Goal: Communication & Community: Answer question/provide support

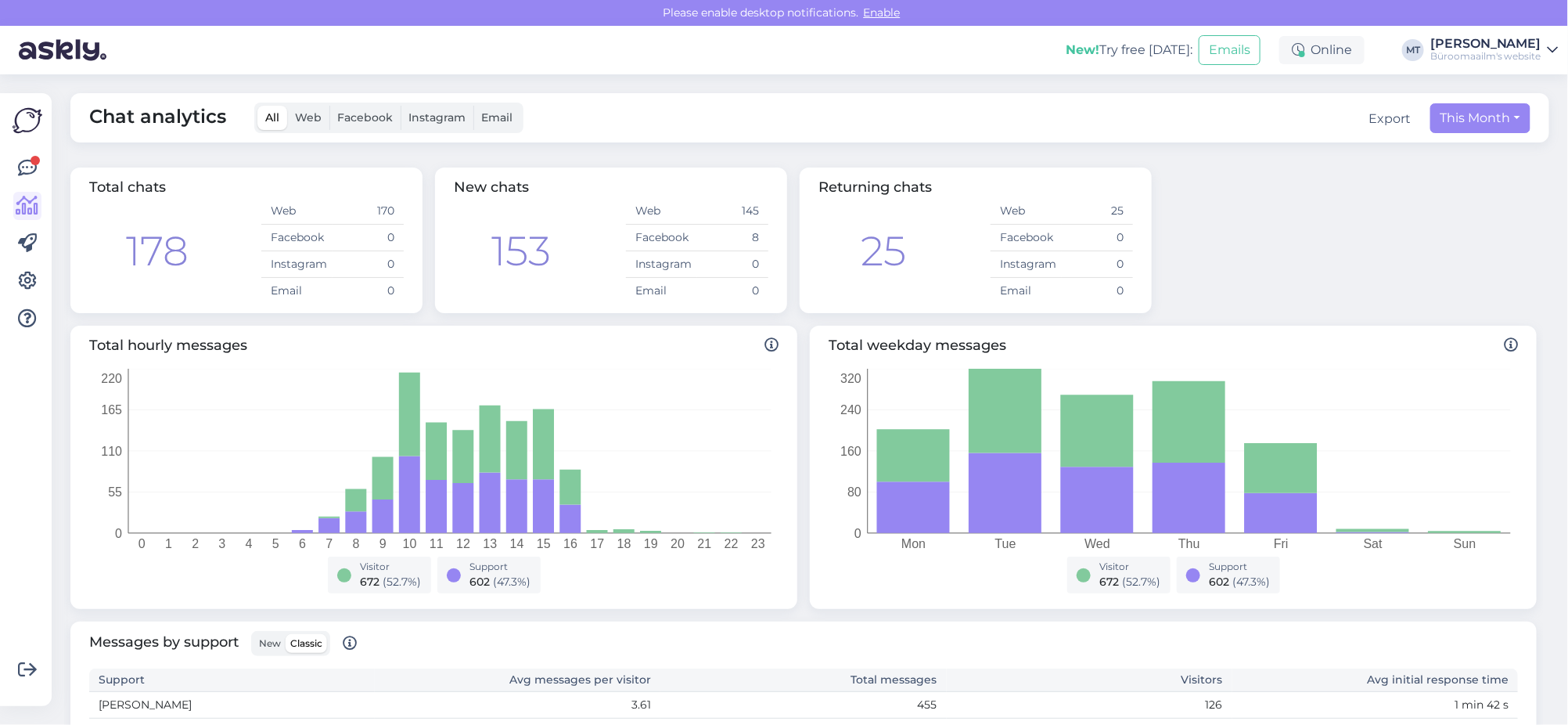
scroll to position [272, 0]
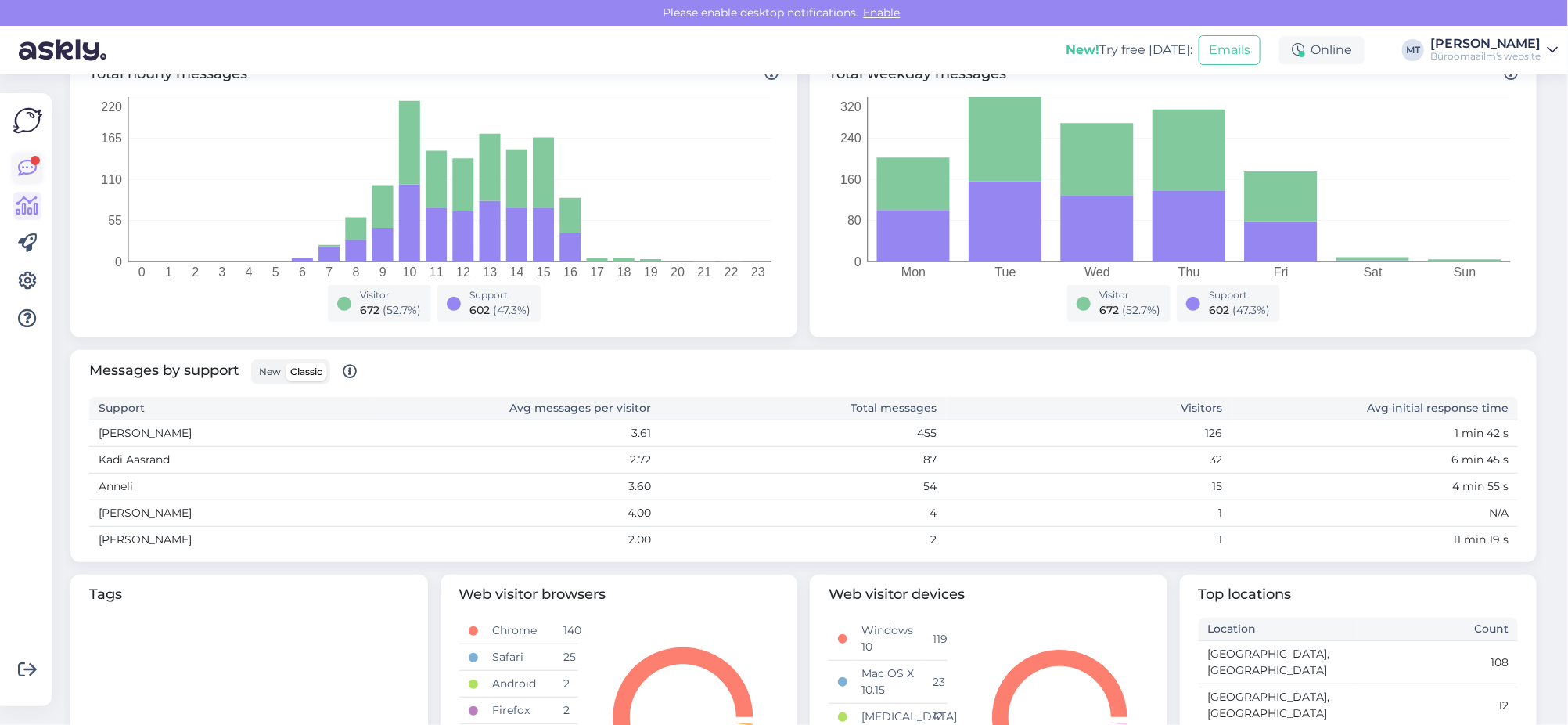
click at [19, 168] on icon at bounding box center [27, 168] width 19 height 19
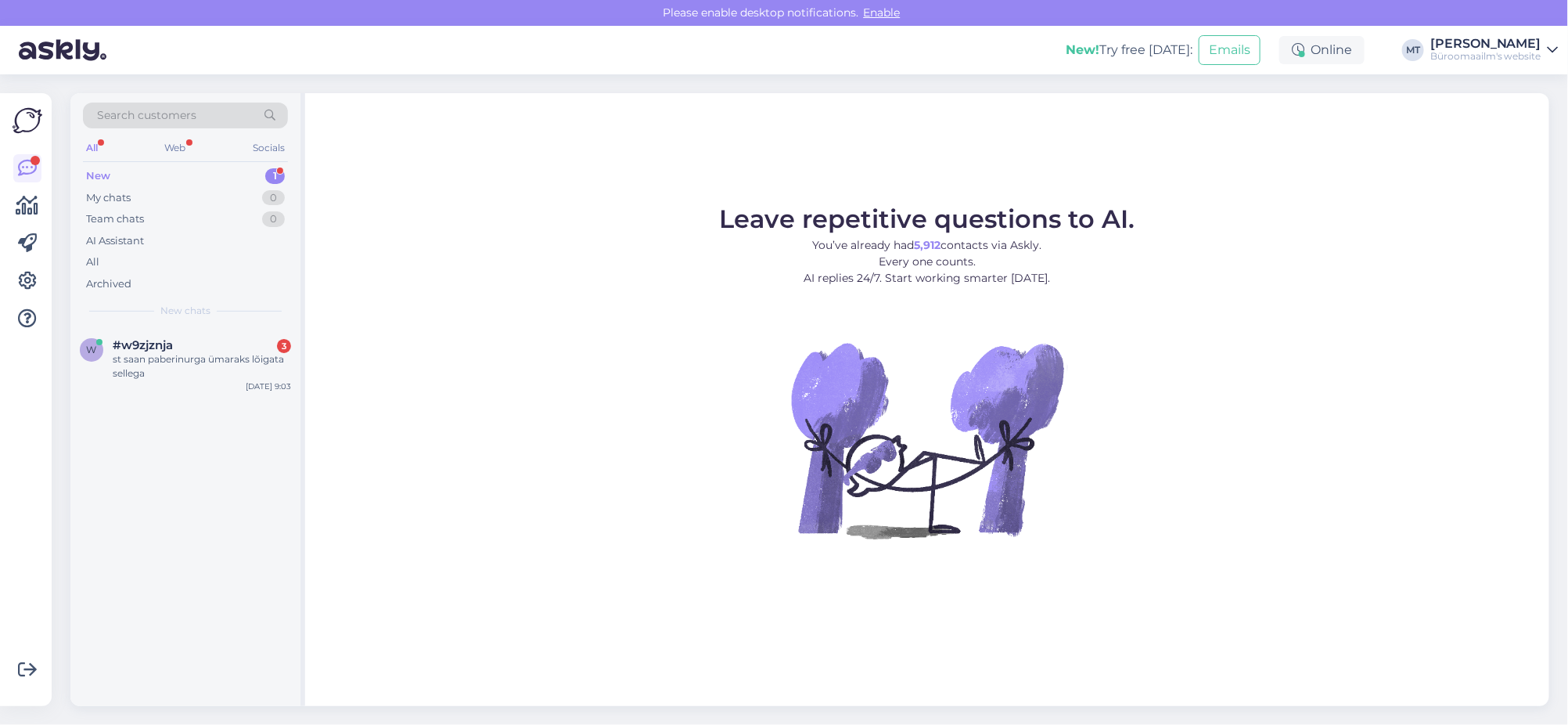
click at [89, 171] on div "New" at bounding box center [98, 176] width 24 height 15
click at [114, 367] on div "st saan paberinurga ümaraks lõigata sellega" at bounding box center [202, 366] width 178 height 28
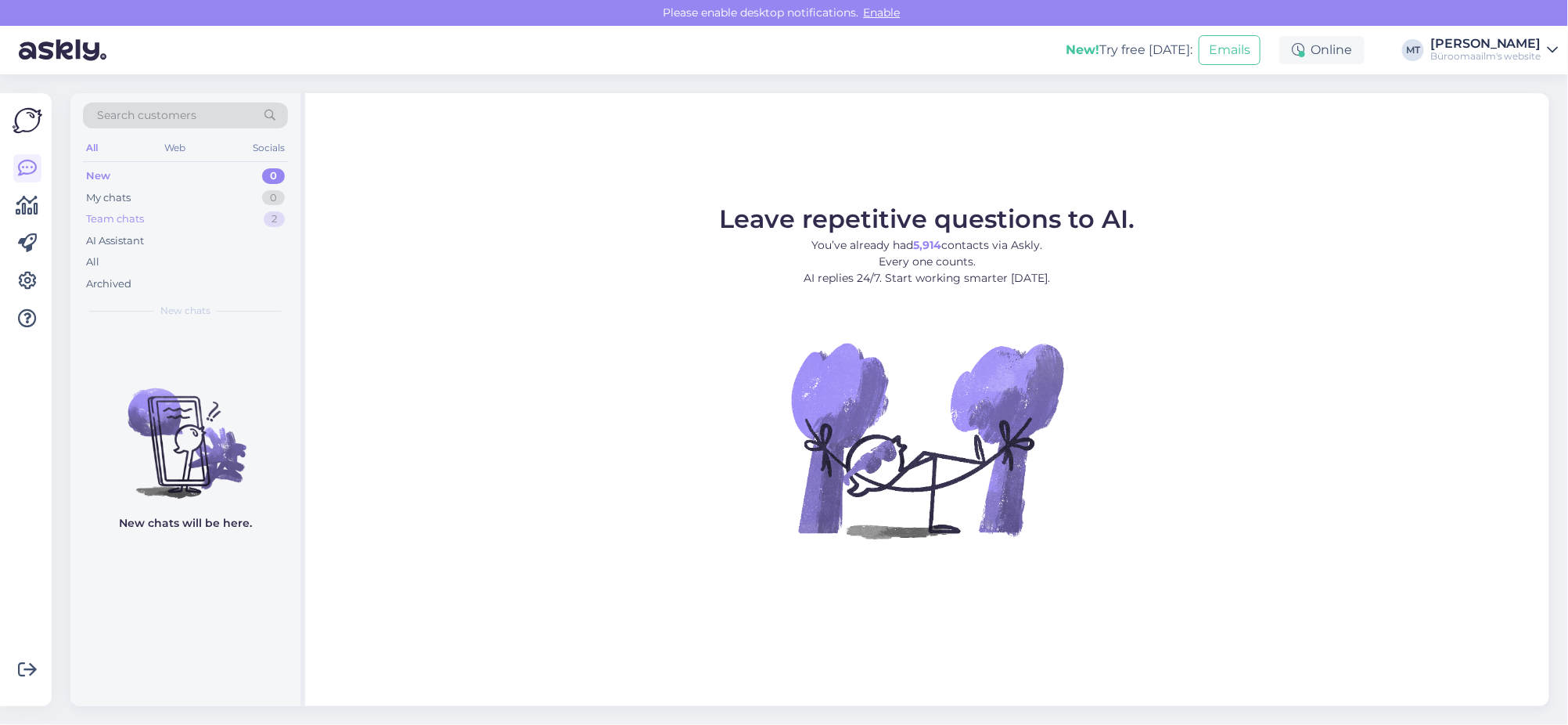
click at [101, 220] on div "Team chats" at bounding box center [115, 219] width 58 height 15
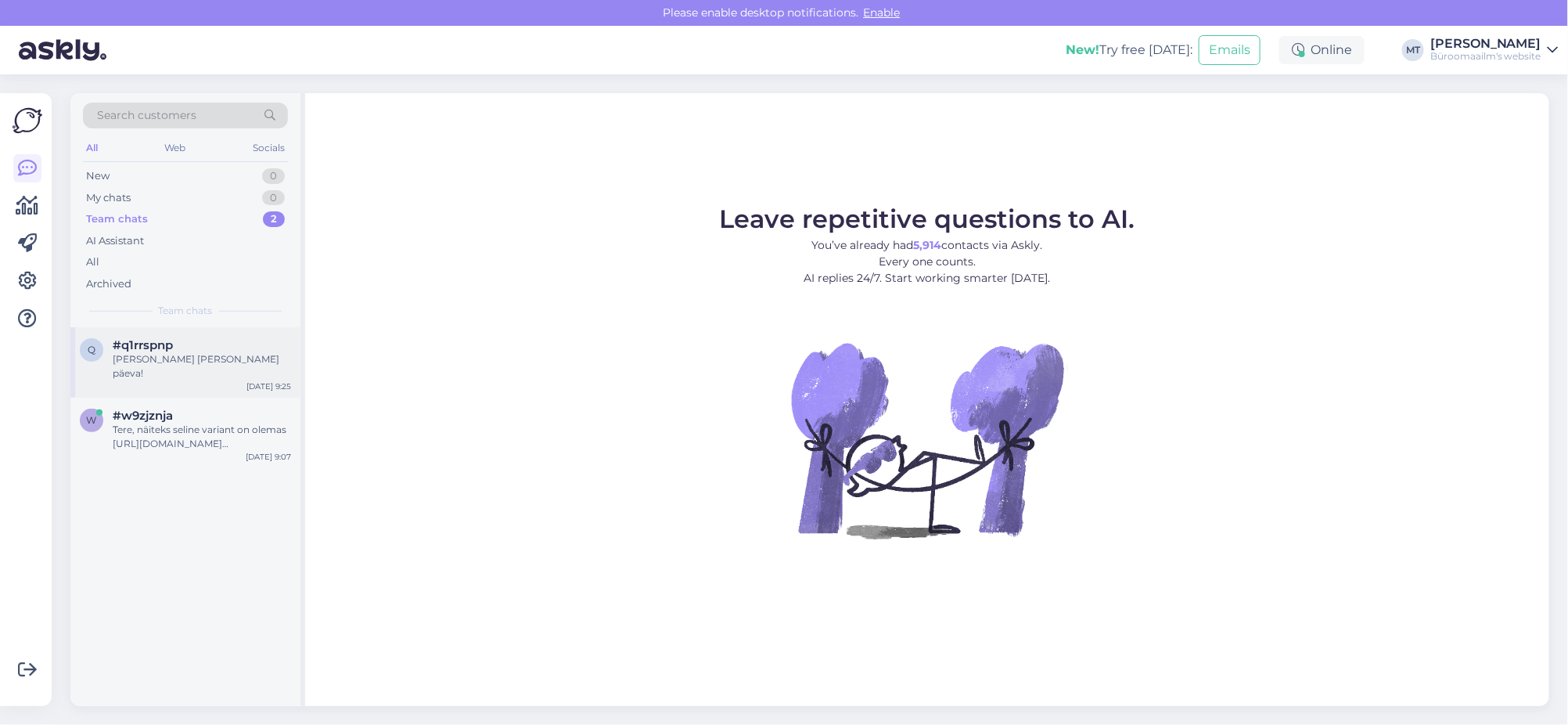
click at [122, 351] on span "#q1rrspnp" at bounding box center [143, 345] width 60 height 14
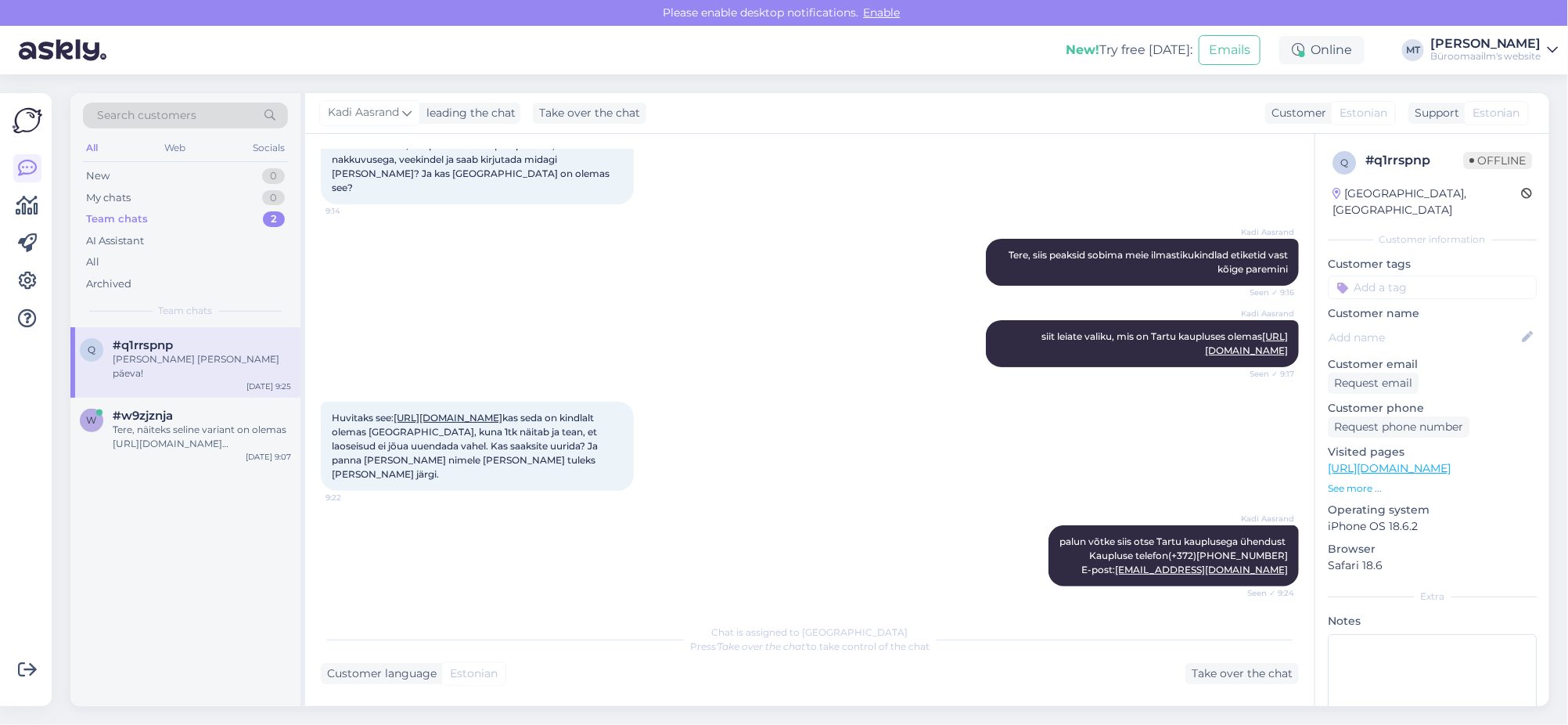
scroll to position [347, 0]
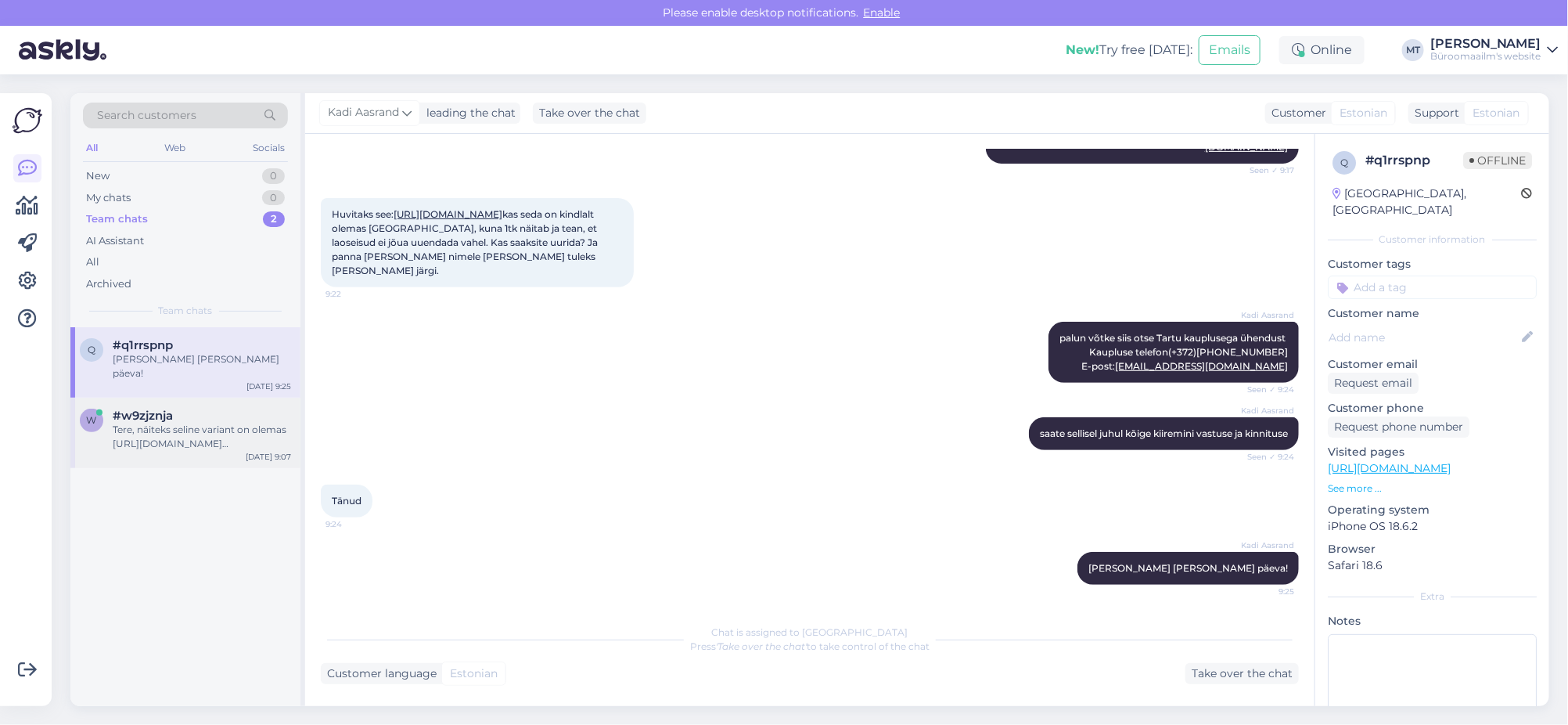
click at [184, 433] on div "Tere, näiteks seline variant on olemas https://www.byroomaailm.ee/motiivaugurau…" at bounding box center [202, 437] width 178 height 28
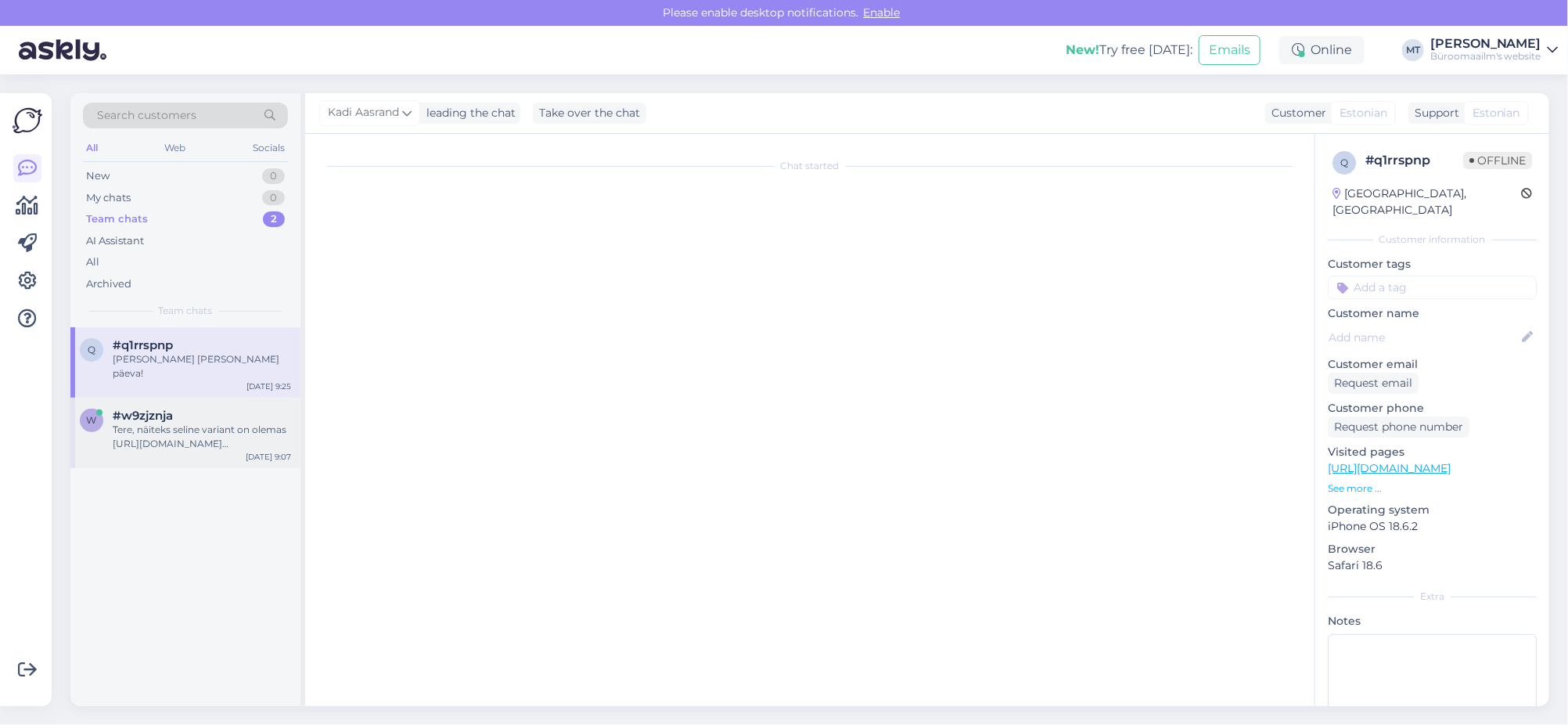
scroll to position [0, 0]
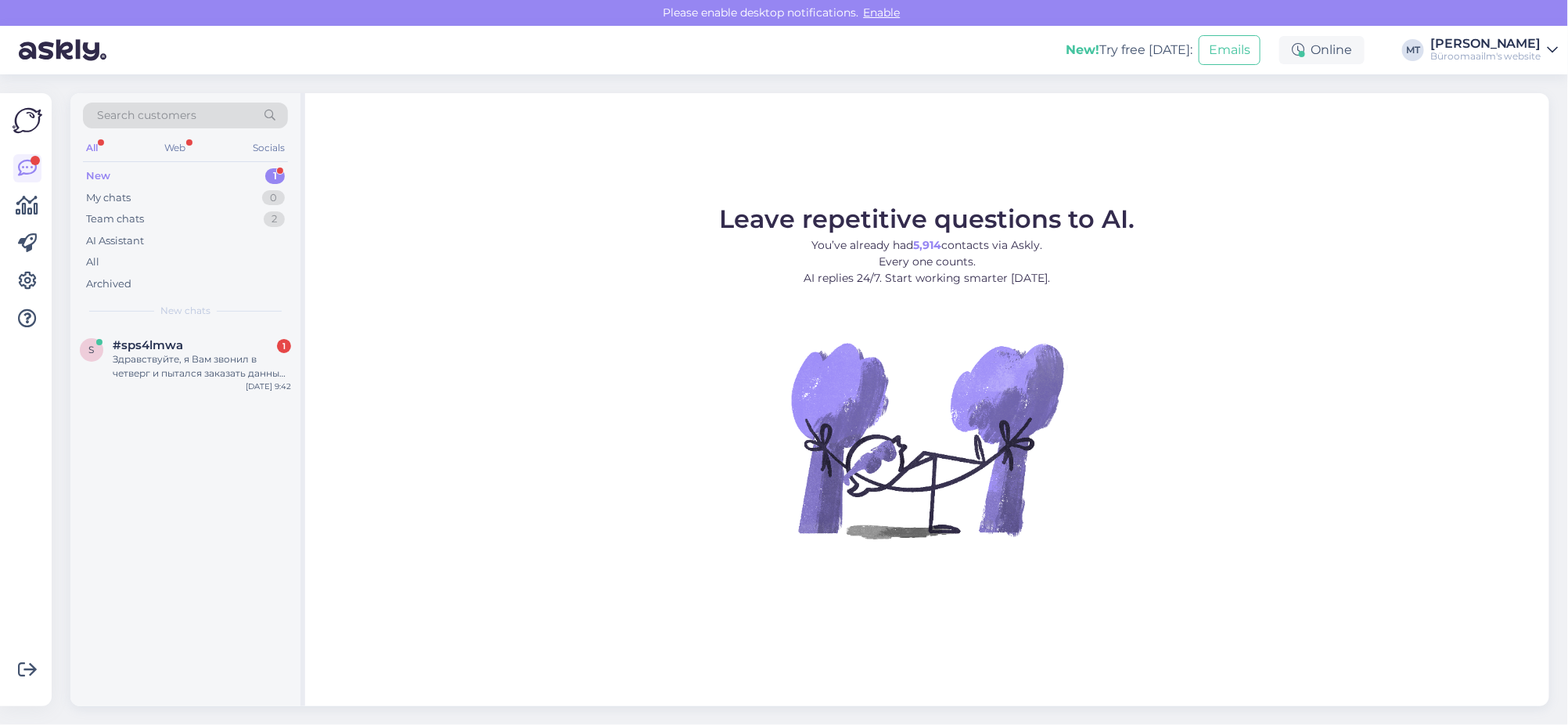
click at [101, 169] on div "New" at bounding box center [98, 176] width 24 height 15
click at [128, 373] on div "Здравствуйте, я Вам звонил в четверг и пытался заказать данный стул с интернет …" at bounding box center [202, 366] width 178 height 28
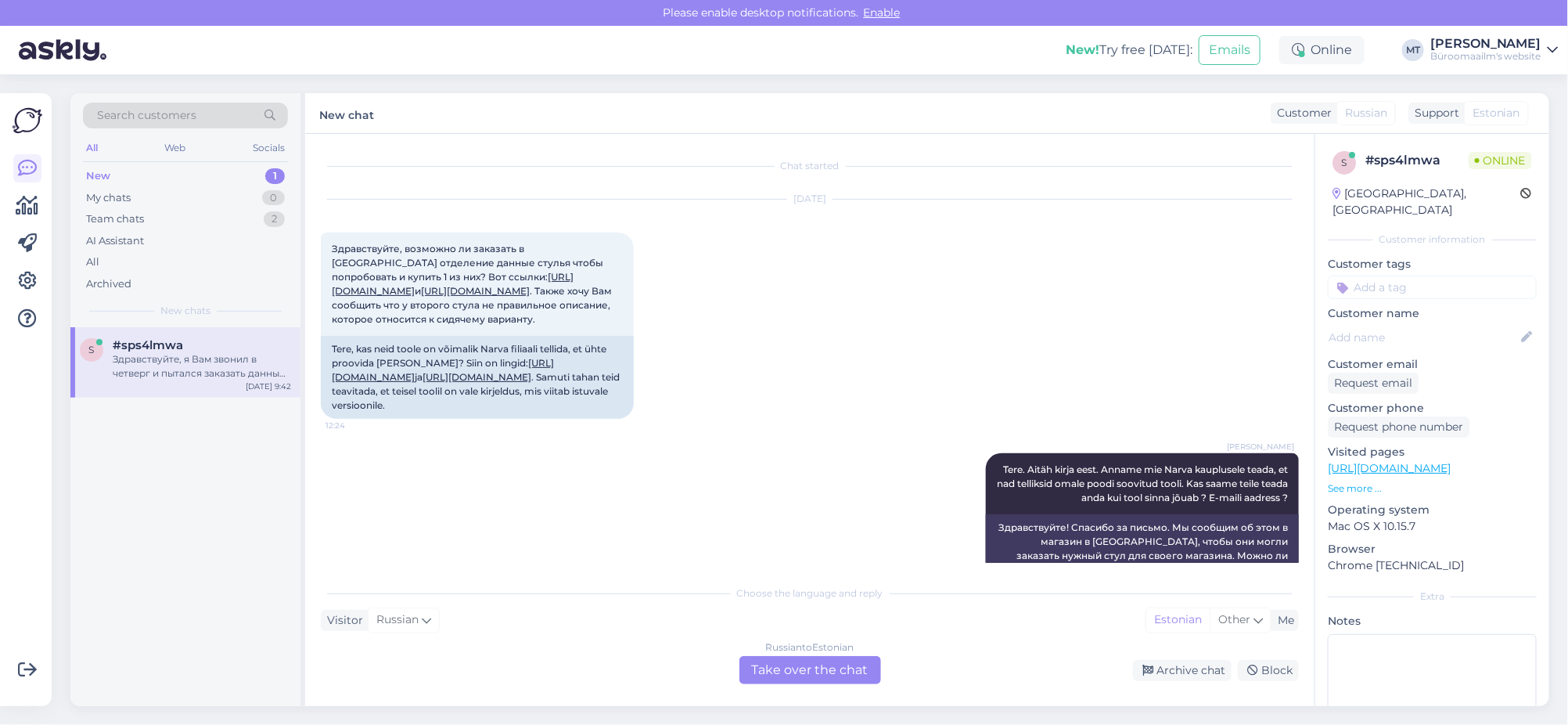
scroll to position [722, 0]
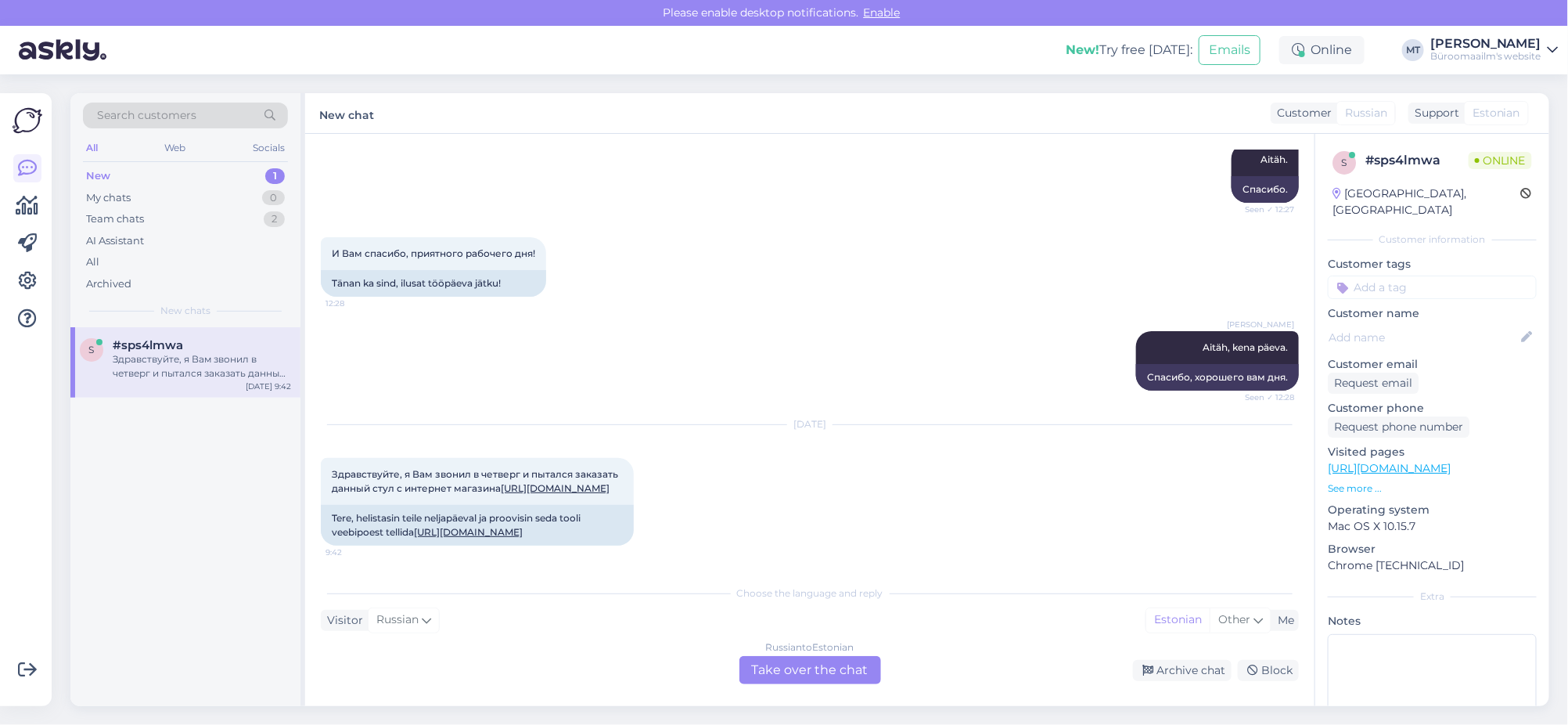
click at [808, 661] on div "Russian to Estonian Take over the chat" at bounding box center [810, 670] width 142 height 28
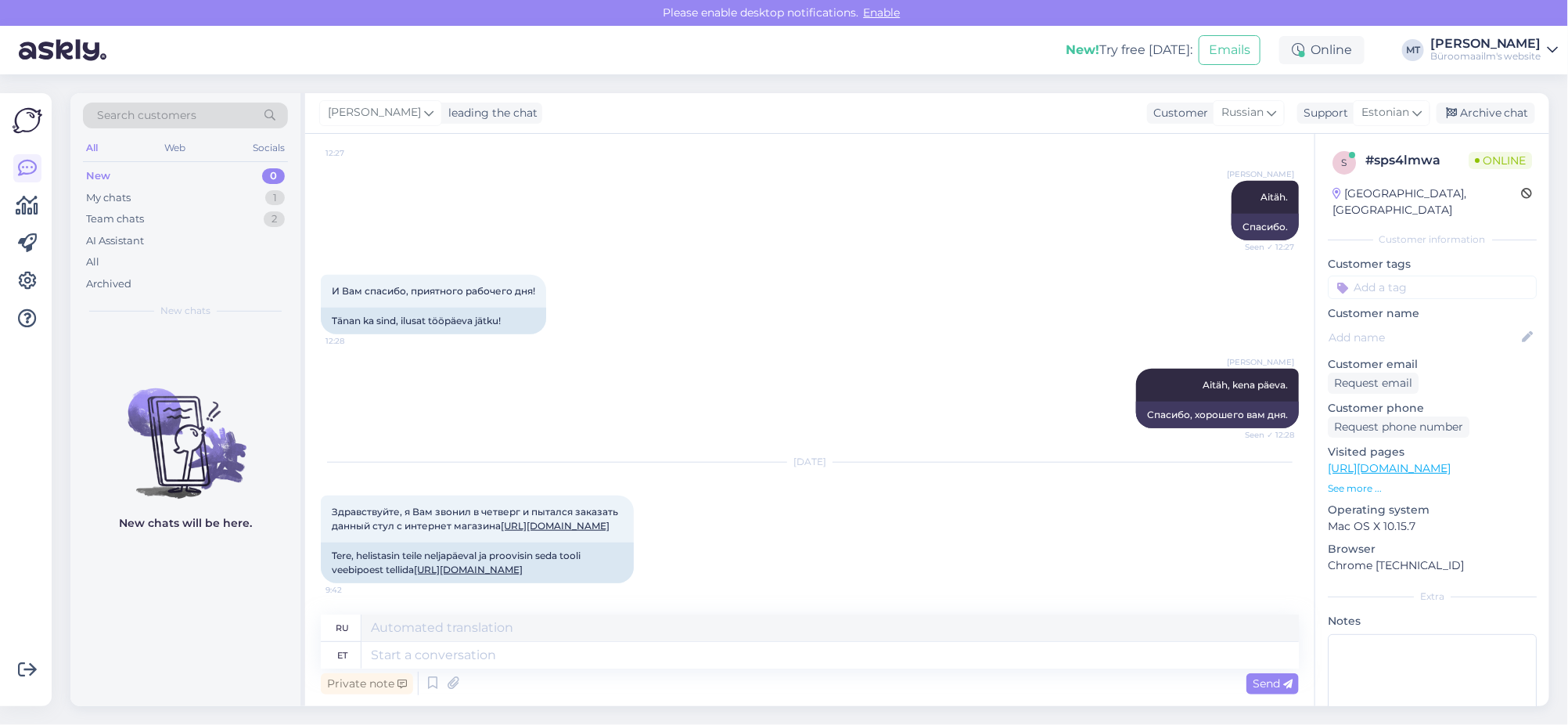
scroll to position [835, 0]
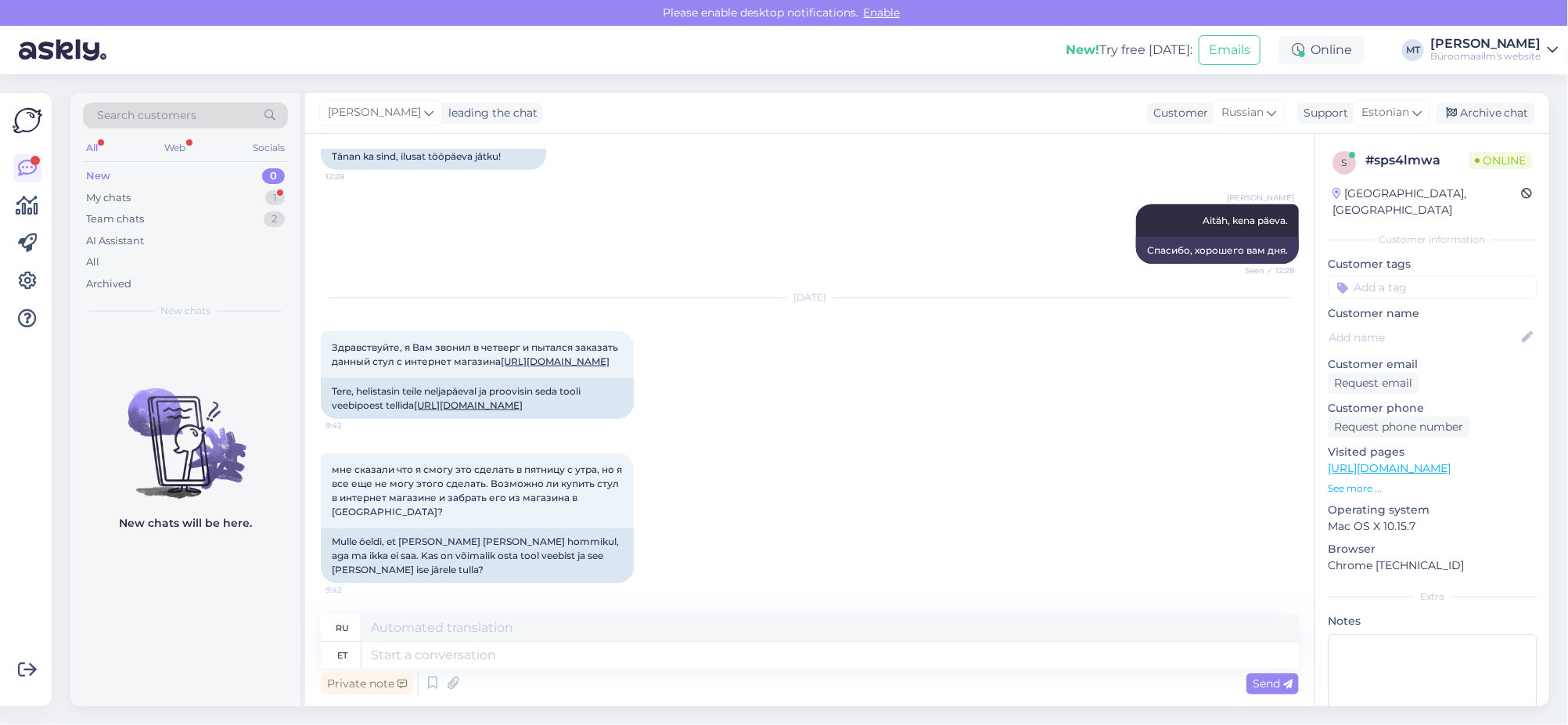
click at [490, 669] on div "Private note Send" at bounding box center [809, 684] width 978 height 30
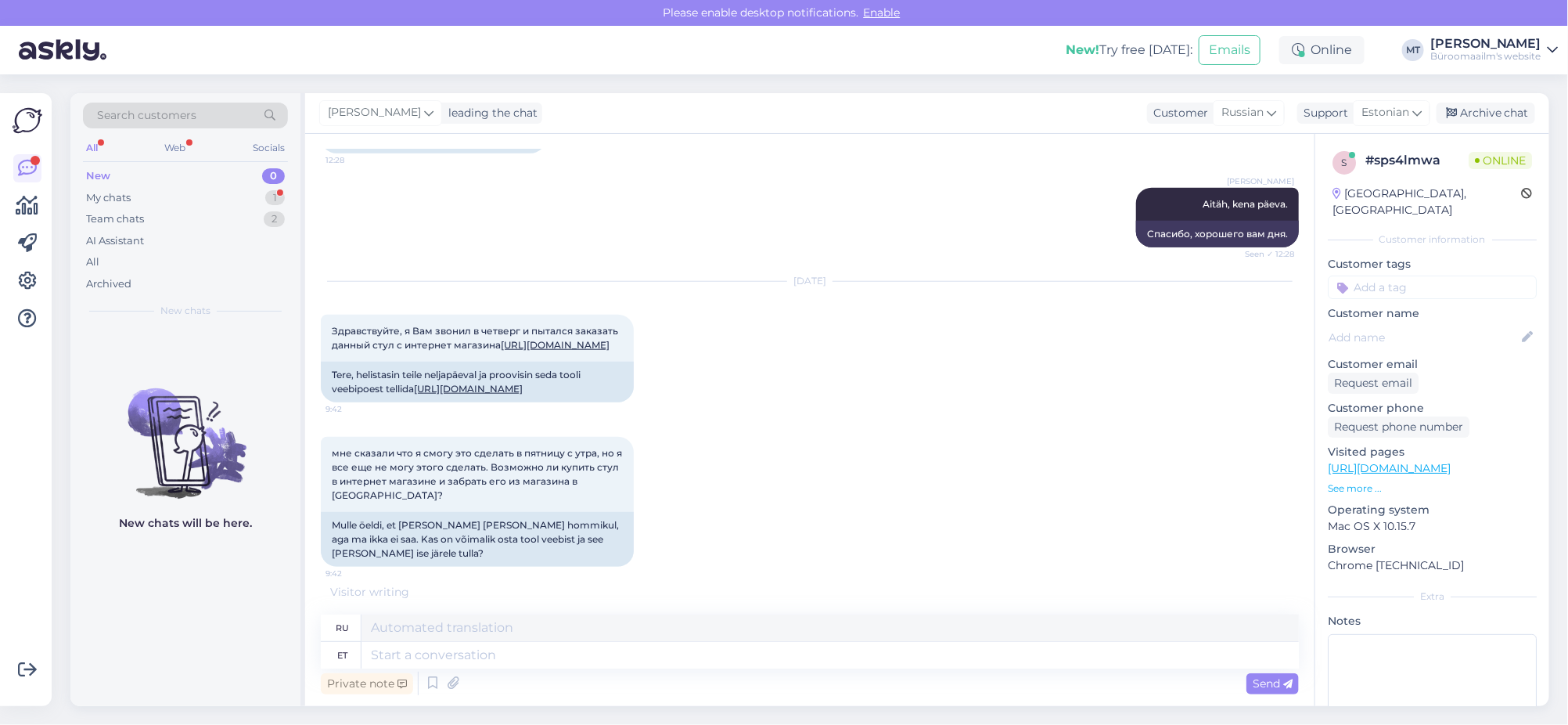
click at [480, 671] on div "Private note Send" at bounding box center [809, 684] width 978 height 30
click at [505, 658] on textarea at bounding box center [830, 655] width 938 height 27
type textarea "Tere.,"
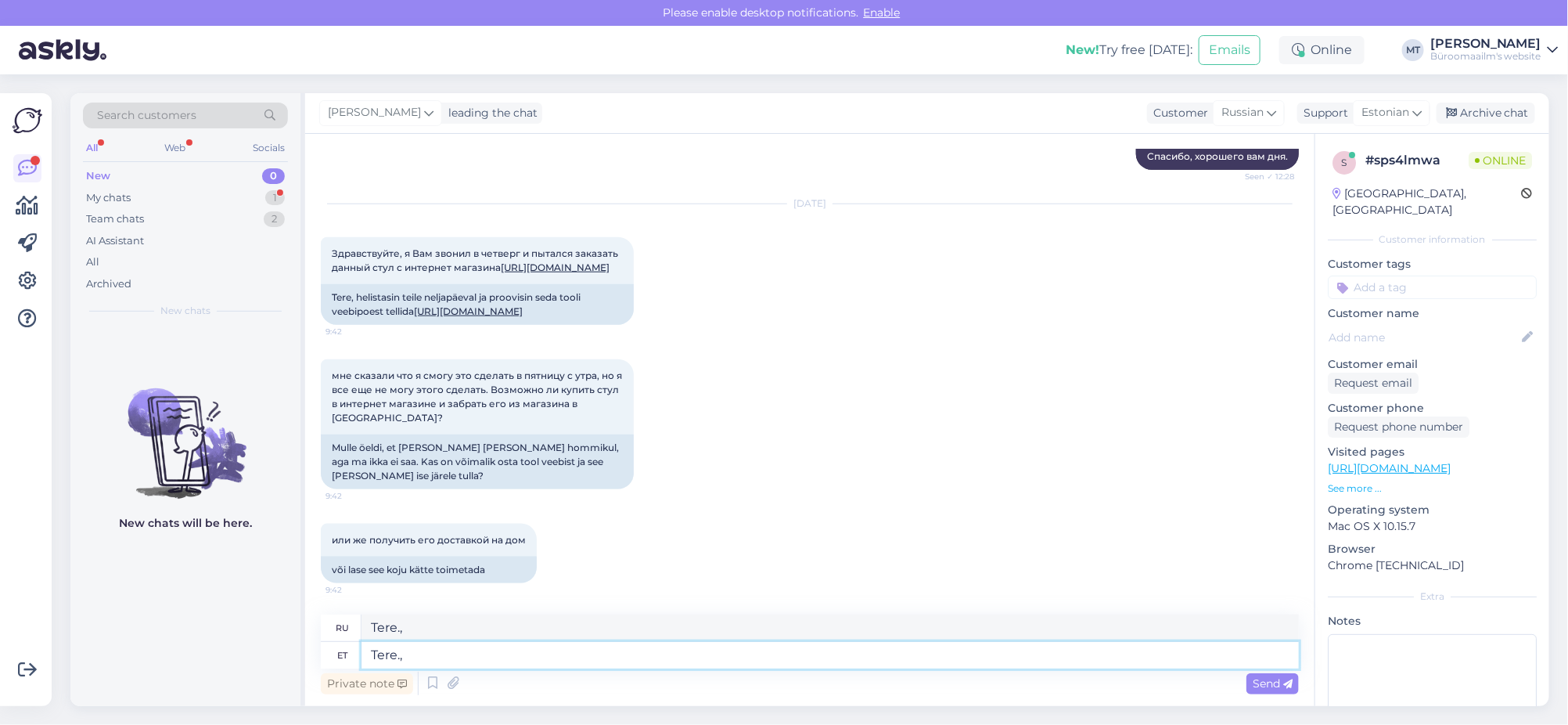
type textarea "Tere."
type textarea "Привет."
click at [523, 317] on link "[URL][DOMAIN_NAME]" at bounding box center [468, 311] width 109 height 11
click at [520, 662] on textarea "Tere." at bounding box center [830, 655] width 938 height 27
type textarea "Tere. Soovitud to"
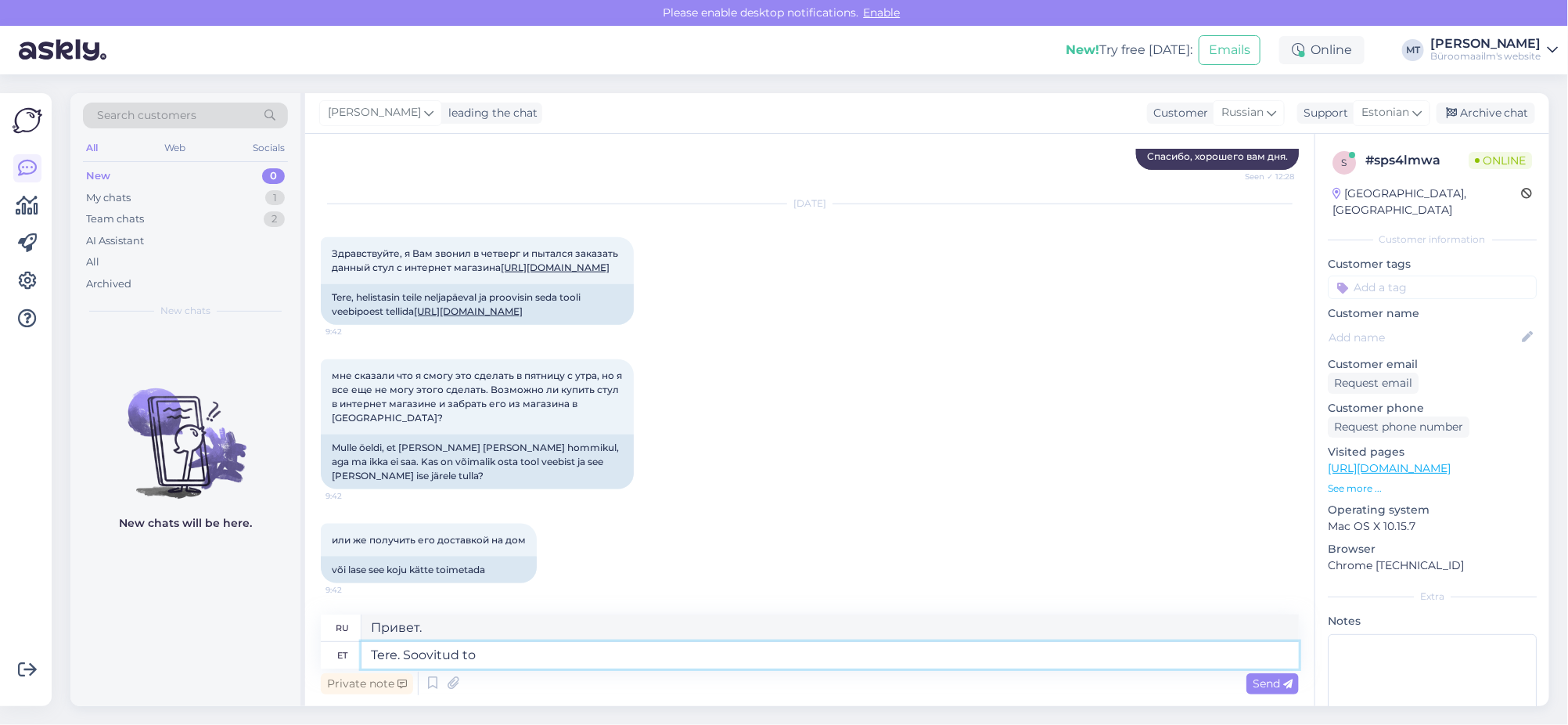
type textarea "Здравствуйте. Запрошено."
type textarea "Tere. Soovitud tool"
type textarea "Здравствуйте. Желаемый стул."
type textarea "Tere. Soovitud tool on"
type textarea "Здравствуйте. Желаемый стул:"
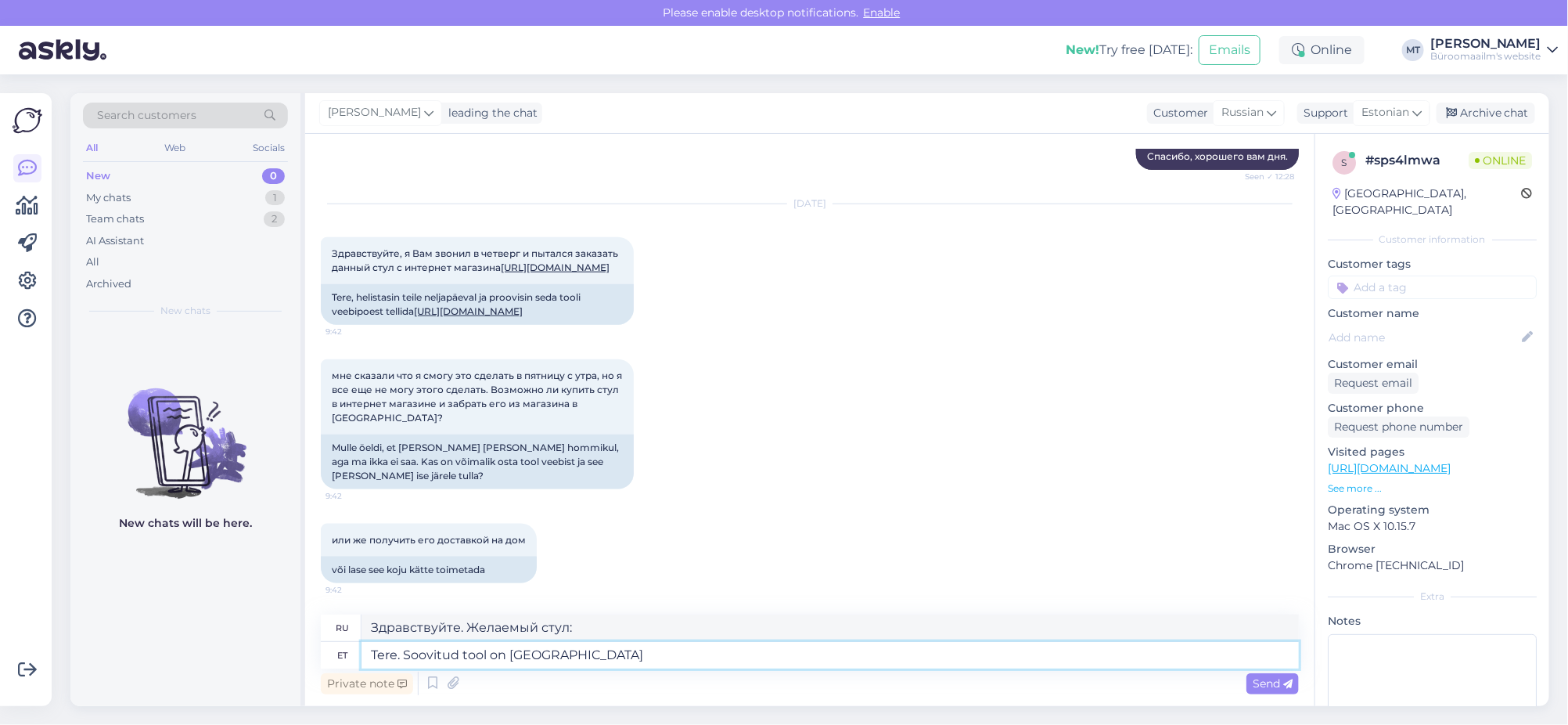
type textarea "Tere. Soovitud tool on Narva"
type textarea "Здравствуйте. Желаемый стул — Нарва."
type textarea "Tere. Soovitud tool on Narva kaupluses"
type textarea "Здравствуйте. Нужное вам кресло есть в магазине в Нарве."
type textarea "Tere. Soovitud tool on Narva kaupluses olemas."
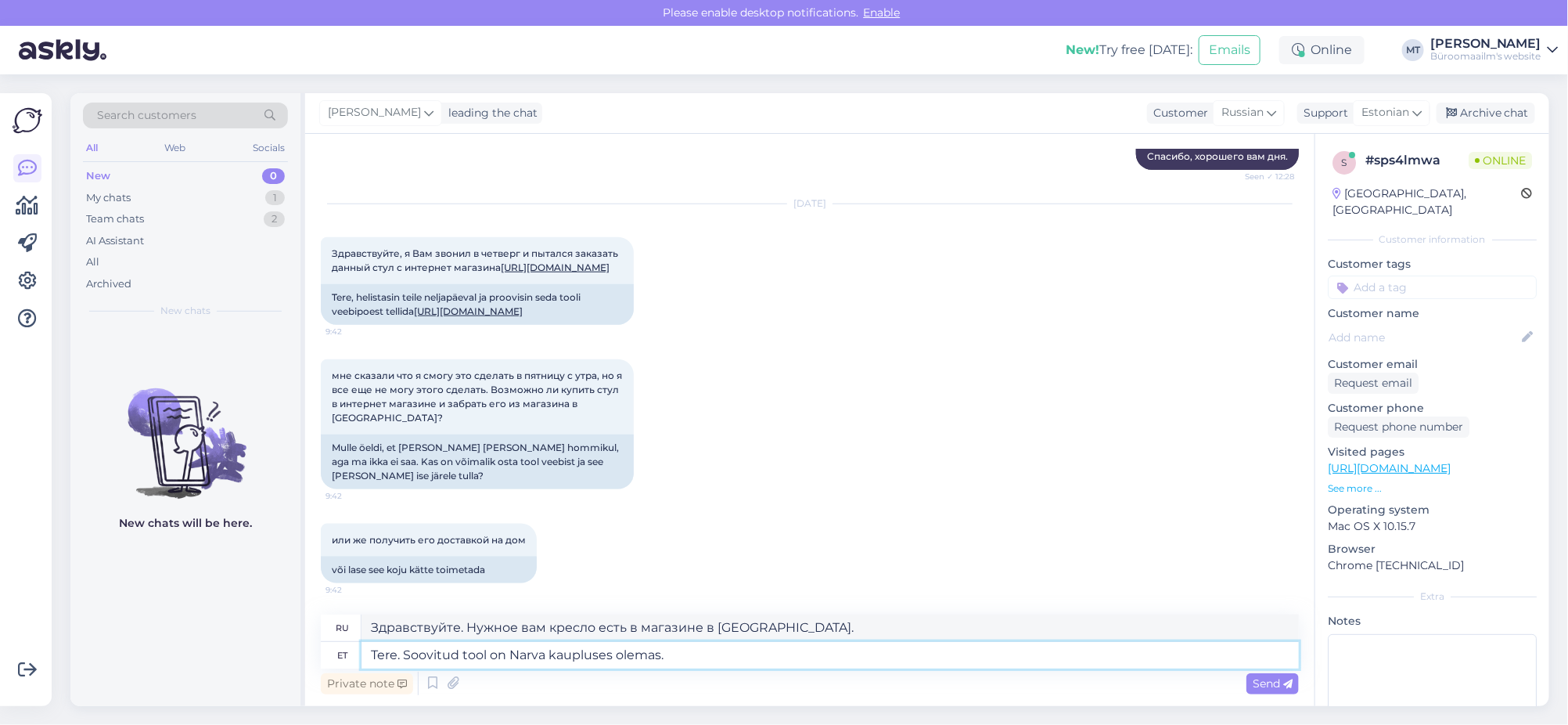
type textarea "Здравствуйте. Желаемое вами кресло есть в наличии в магазине в Нарве."
paste textarea "[URL][DOMAIN_NAME]"
type textarea "Tere. Soovitud tool on Narva kaupluses olemas. https://www.byroomaailm.ee//pukk…"
type textarea "Здравствуйте. Желаемое кресло есть в наличии в магазине в Нарве. https://www.by…"
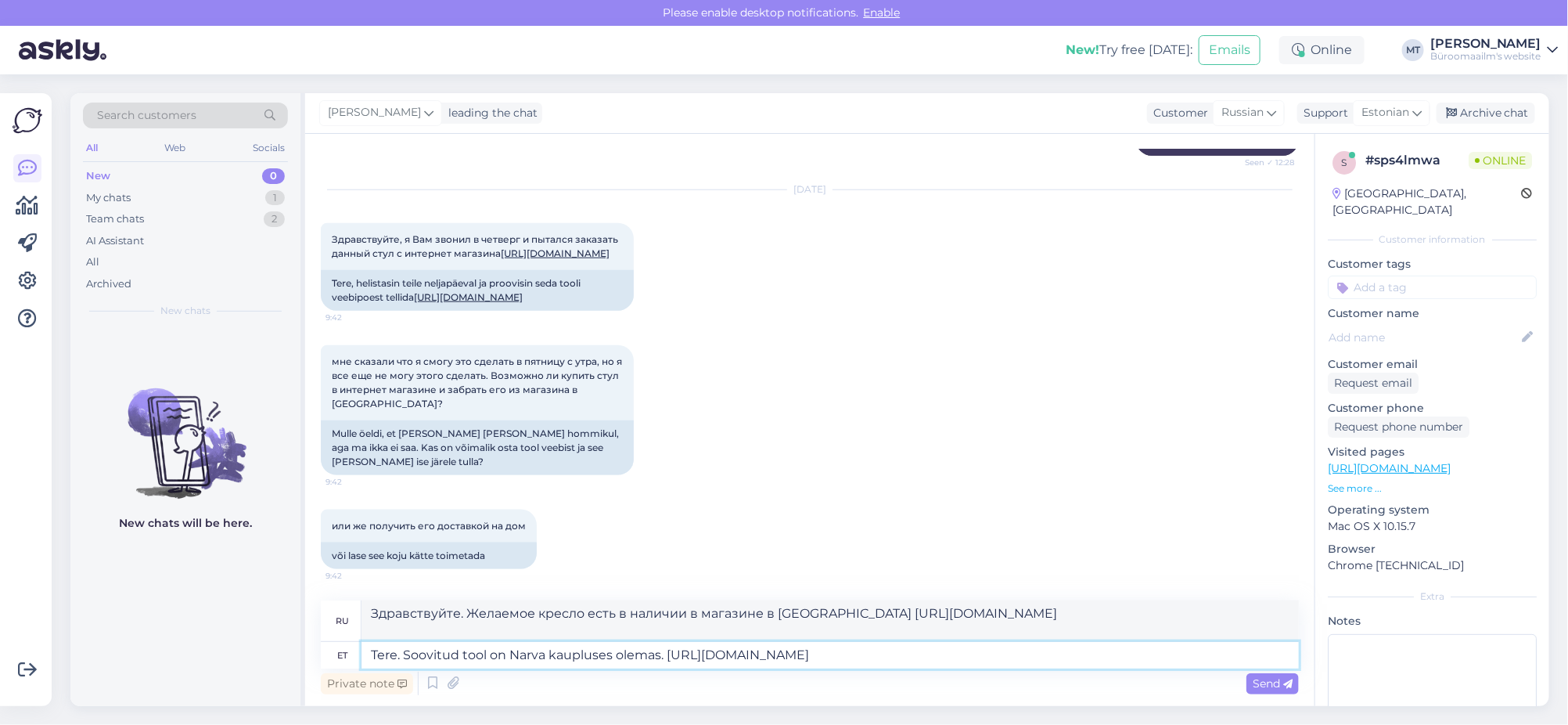
type textarea "Tere. Soovitud tool on Narva kaupluses olemas. https://www.byroomaailm.ee//pukk…"
click at [1271, 682] on span "Send" at bounding box center [1272, 683] width 40 height 14
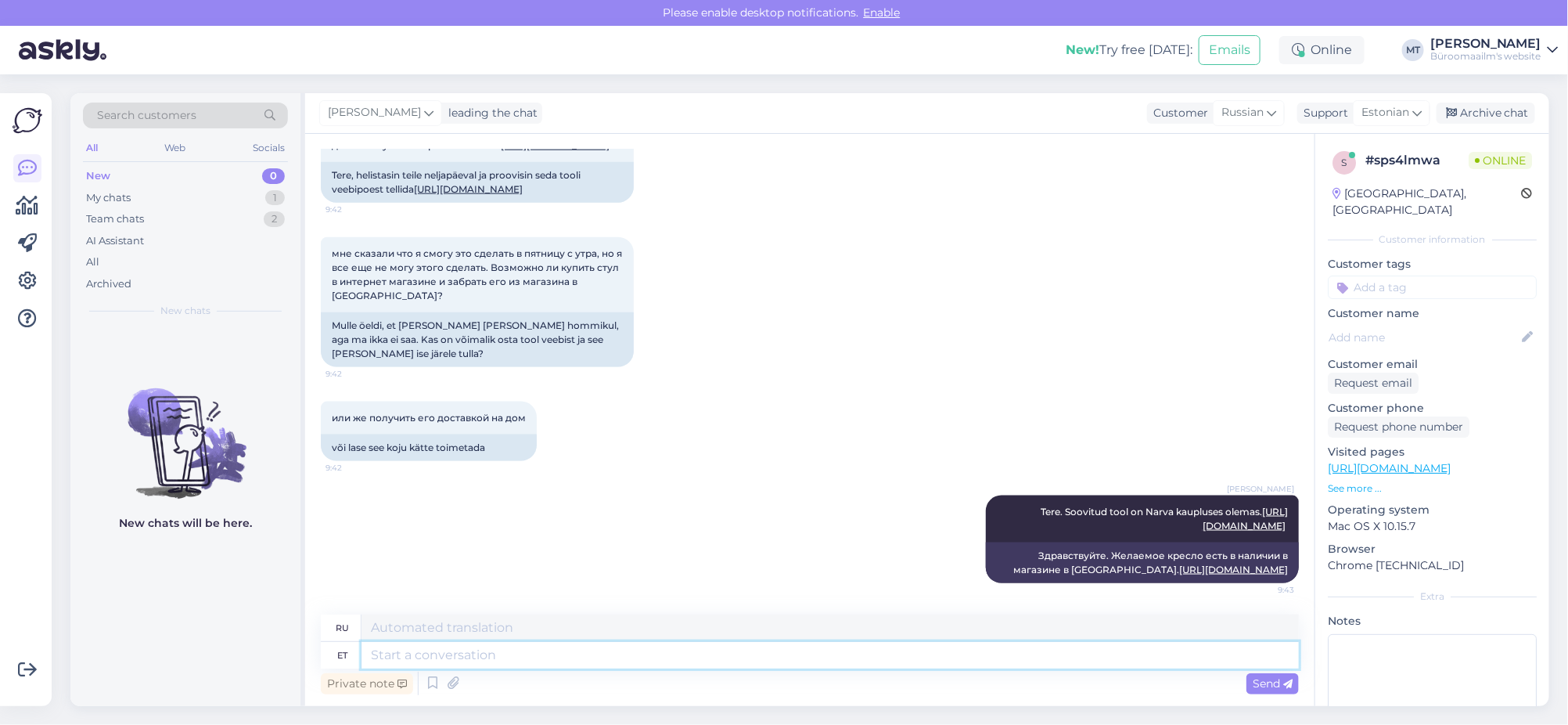
scroll to position [1094, 0]
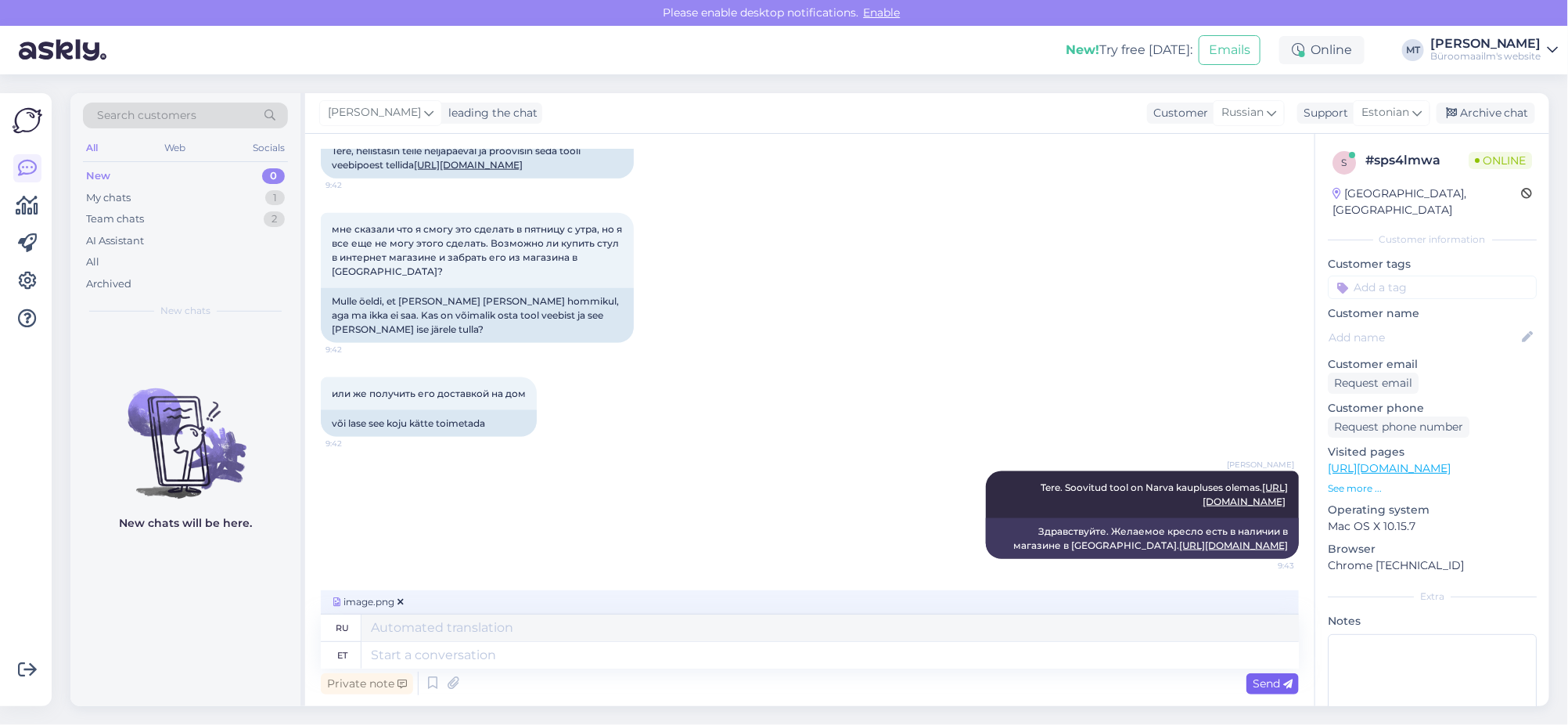
click at [1284, 681] on icon at bounding box center [1288, 684] width 10 height 10
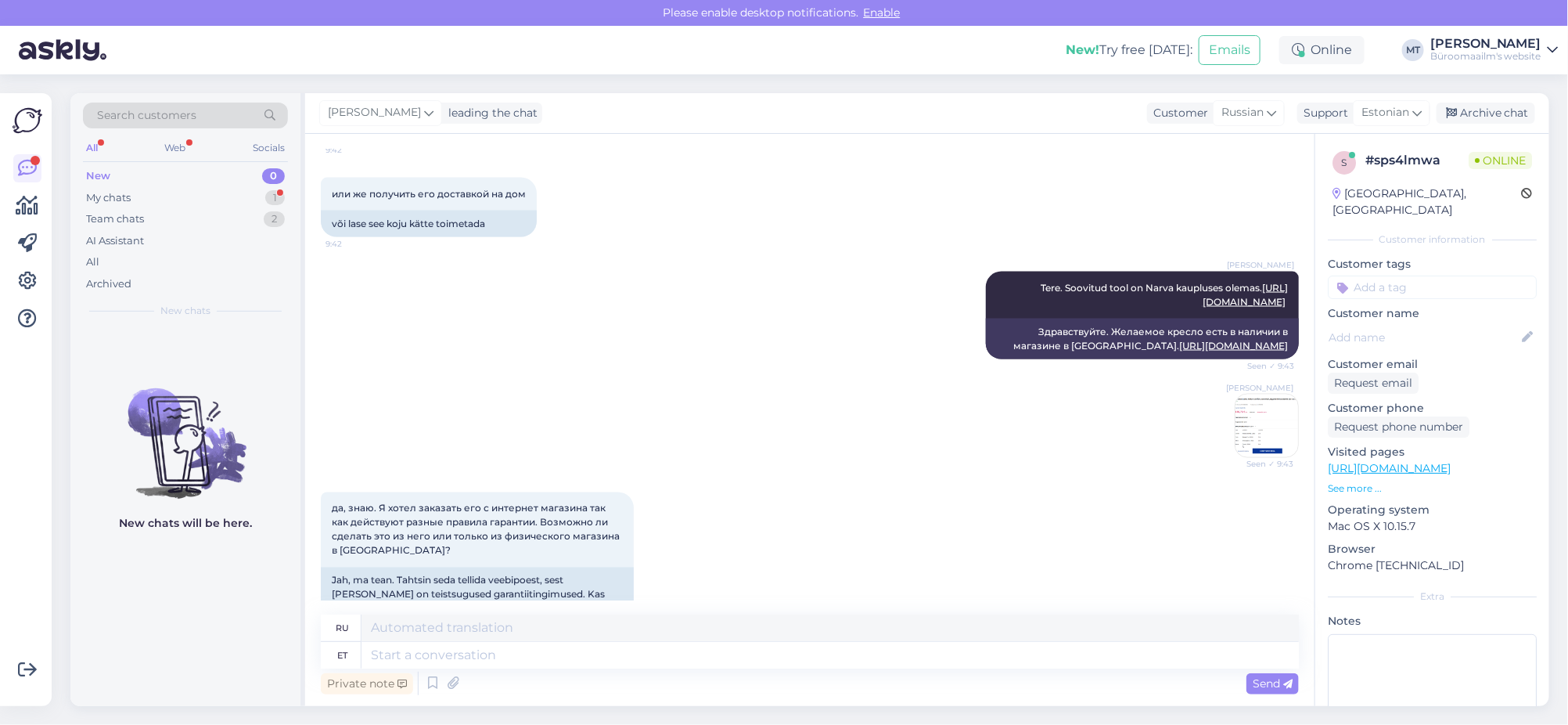
scroll to position [1342, 0]
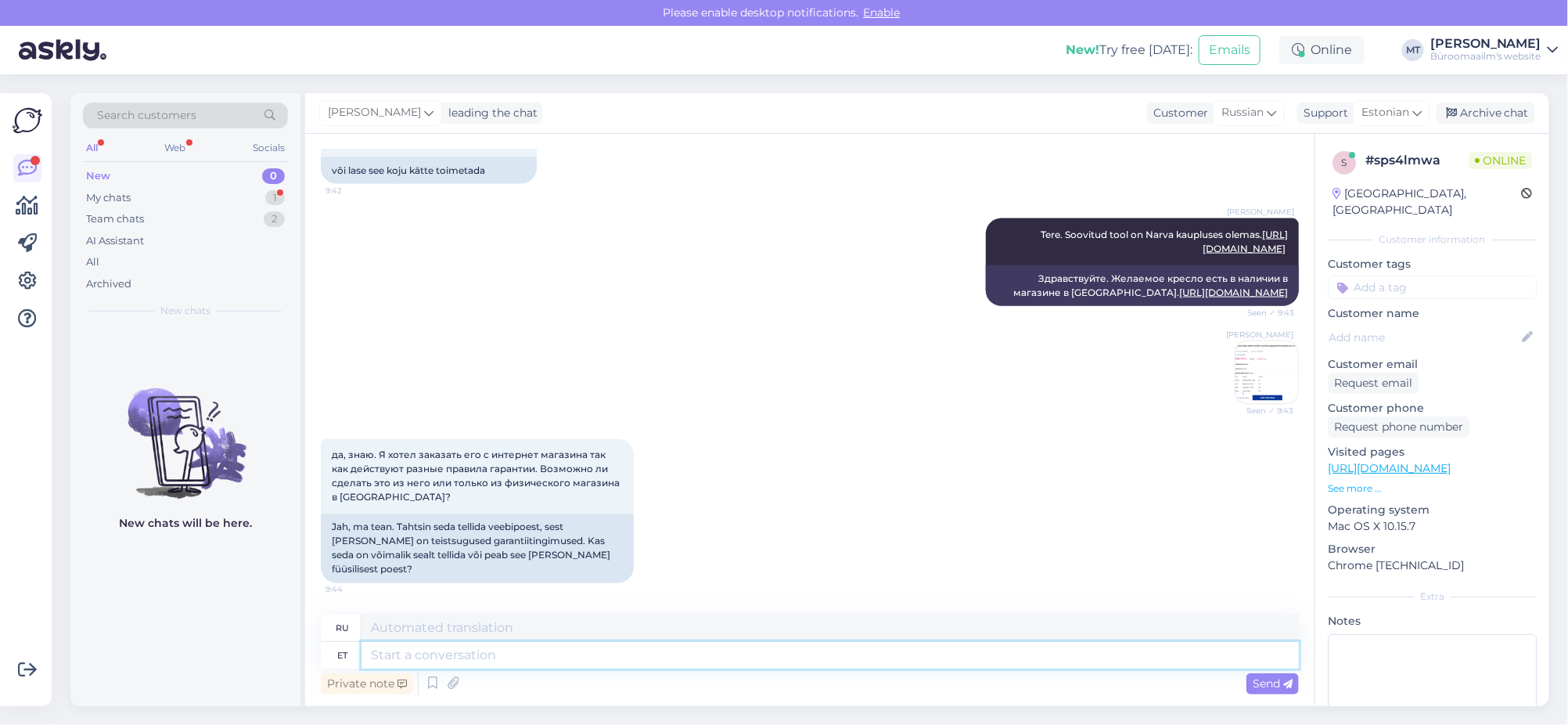
click at [492, 651] on textarea at bounding box center [830, 655] width 938 height 27
type textarea "Läbi e"
type textarea "Через"
type textarea "Läbi e-poe t"
type textarea "Через интернет-магазин"
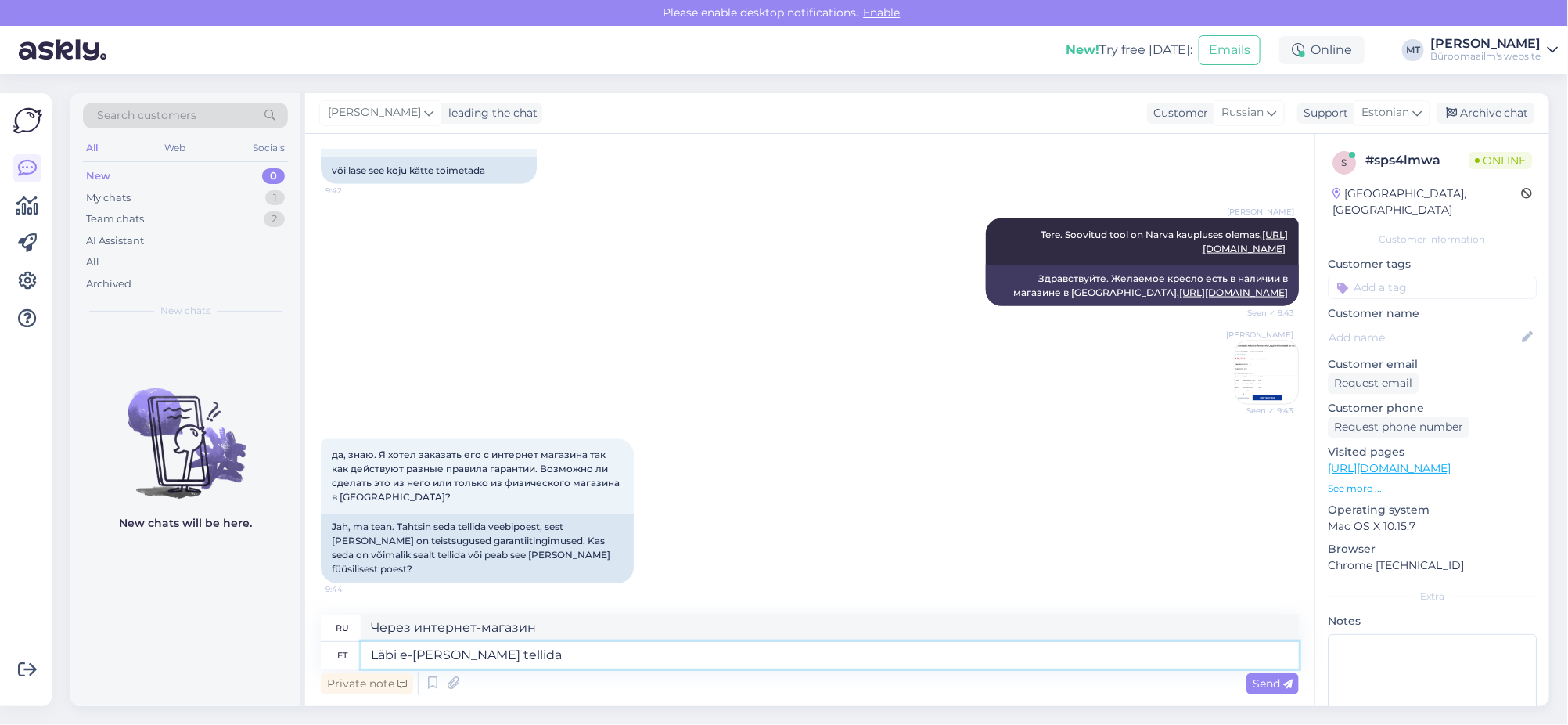
type textarea "Läbi e-poe tellida e"
type textarea "Заказать через интернет-магазин"
type textarea "Läbi e-poe tellida ei s"
type textarea "Заказ через интернет-магазин не принимается."
type textarea "Läbi e-poe tellida ei saa."
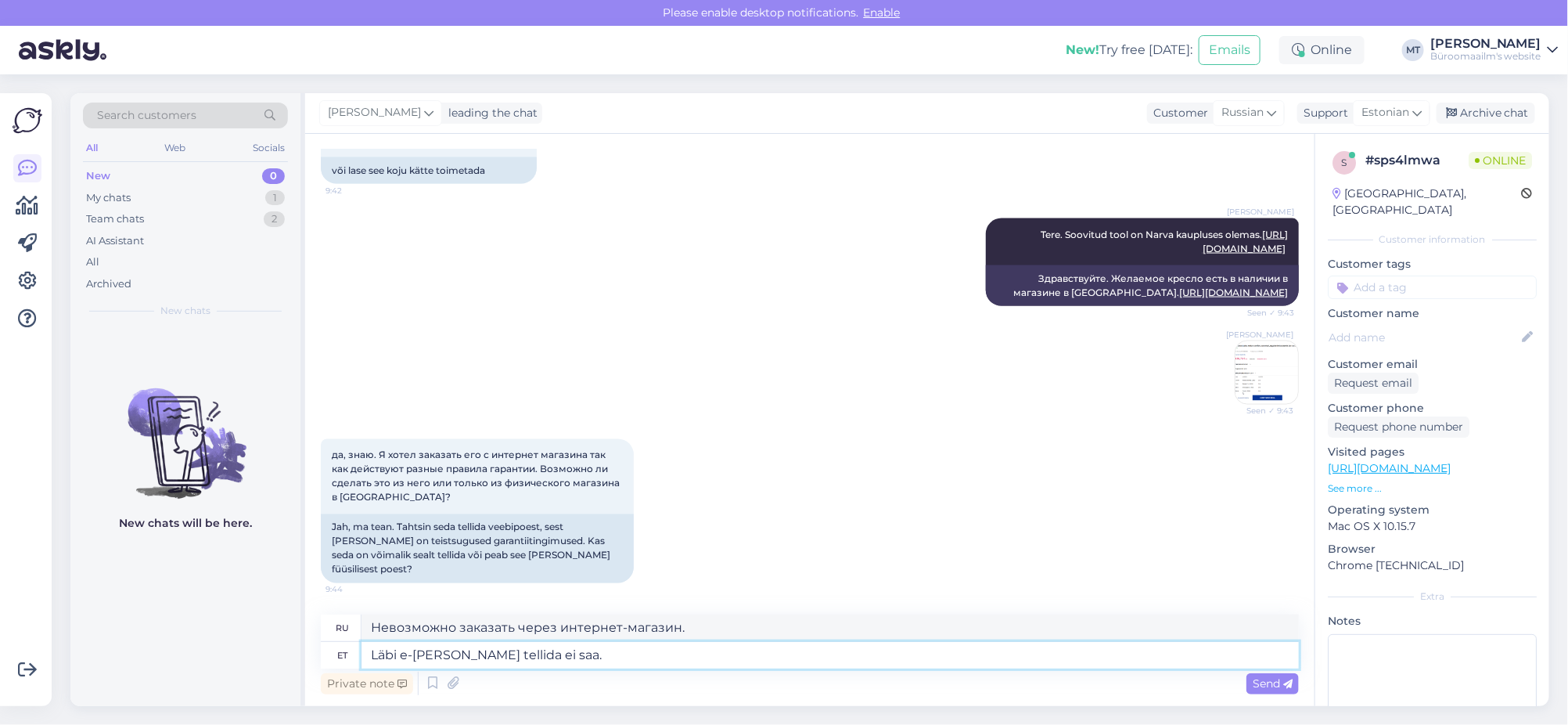
type textarea "Оформить заказ через интернет-магазин невозможно."
type textarea "Läbi e-poe tellida ei saa. Tooli ei"
type textarea "Невозможно заказать через интернет-магазин. Стул"
type textarea "Läbi e-poe tellida ei saa. Tooli ei o"
type textarea "Вы не можете заказать через интернет-магазин. Кресло не..."
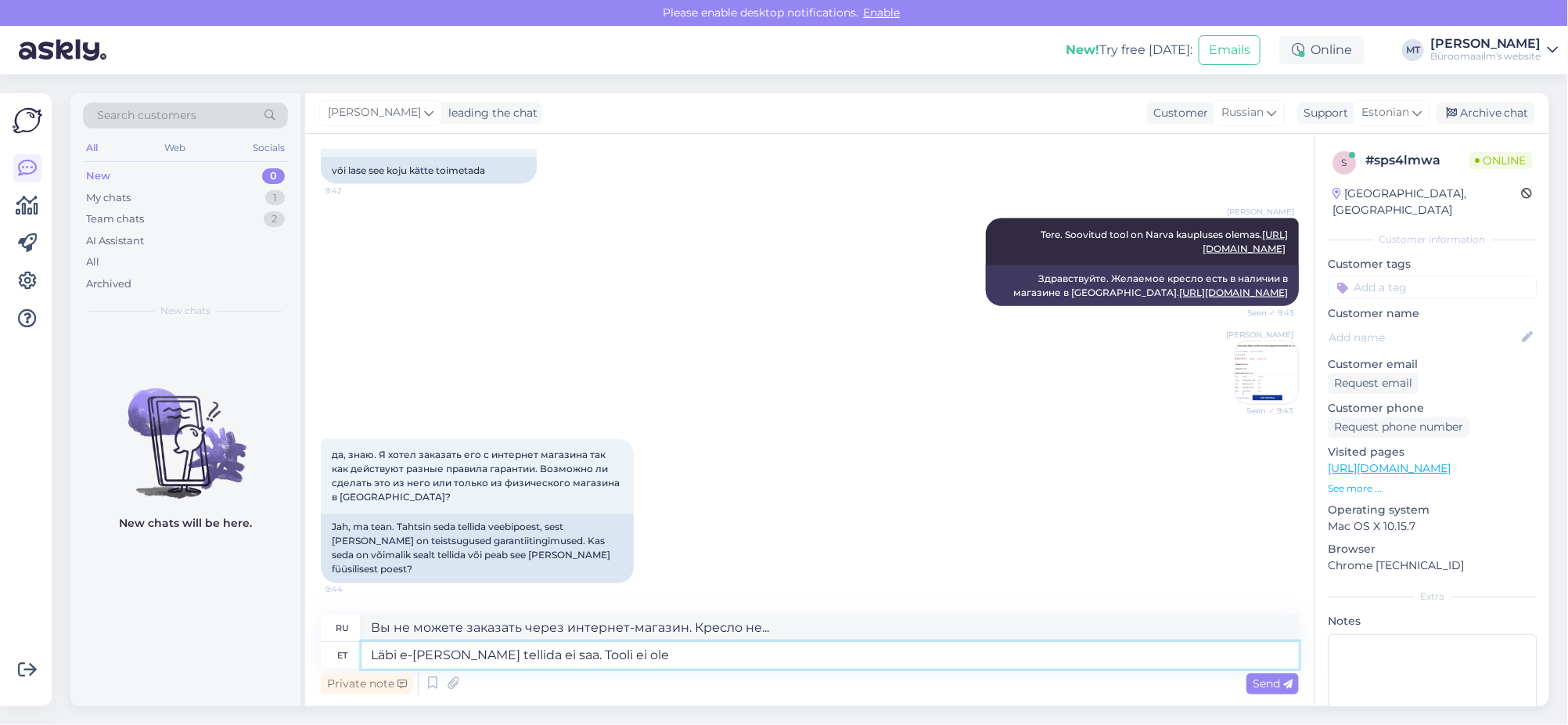
type textarea "Läbi e-poe tellida ei saa. Tooli ei ole"
type textarea "Вы не можете оформить заказ через интернет-магазин. Кресло отсутствует на склад…"
type textarea "Läbi e-poe tellida ei saa. Tooli ei ole füüsiliselt"
type textarea "Заказать через интернет-магазин невозможно. Кресло физически отсутствует."
type textarea "Läbi e-poe tellida ei saa. Tooli ei ole füüsiliselt laos"
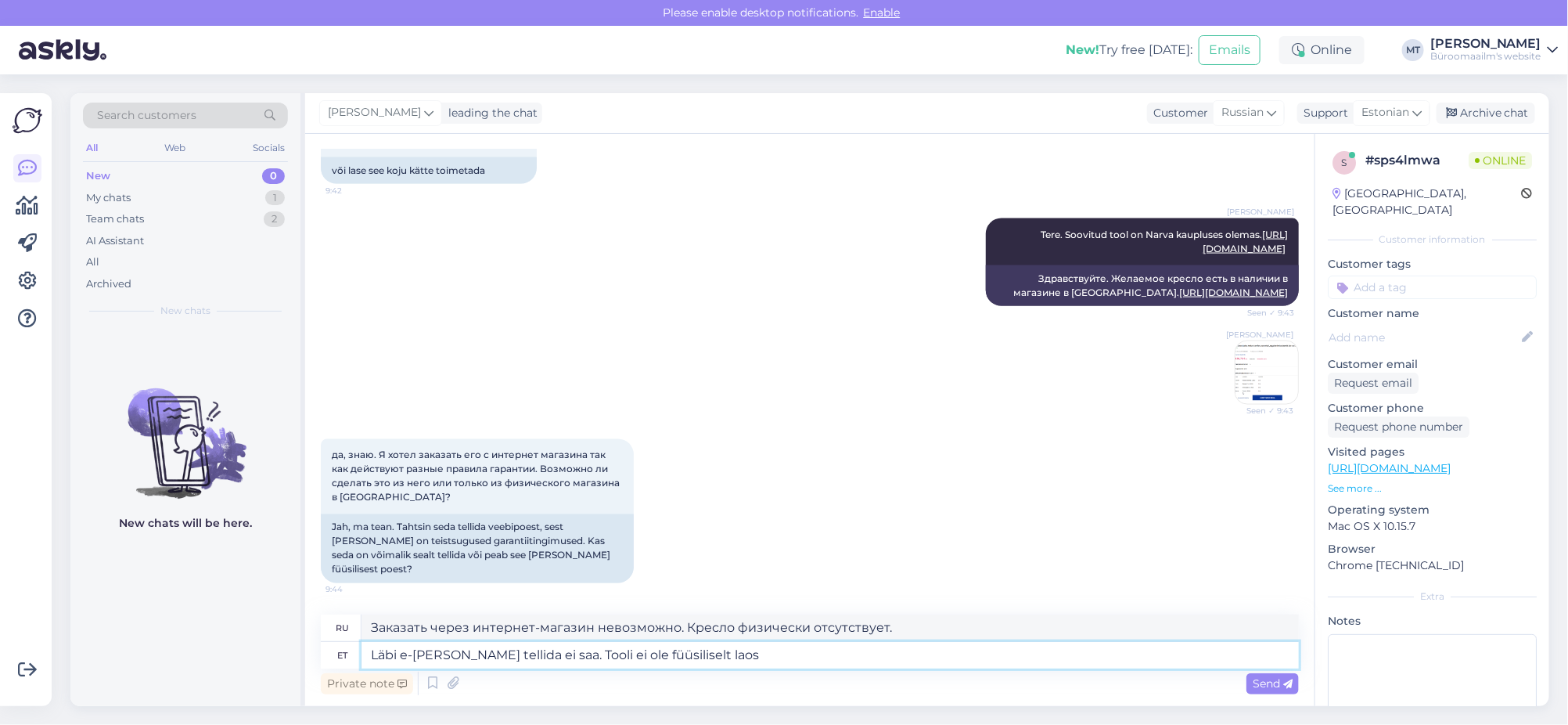
type textarea "Заказать через интернет-магазин невозможно. Кресло физически отсутствует на скл…"
type textarea "Läbi e-poe tellida ei saa. Tooli ei ole füüsiliselt laos. Peame t"
type textarea "Вы не можете заказать через интернет-магазин. Кресло физически отсутствует на с…"
type textarea "Läbi e-poe tellida ei saa. Tooli ei ole füüsiliselt laos. Peame tooli"
type textarea "Вы не можете заказать через интернет-магазин. Кресло физически отсутствует на с…"
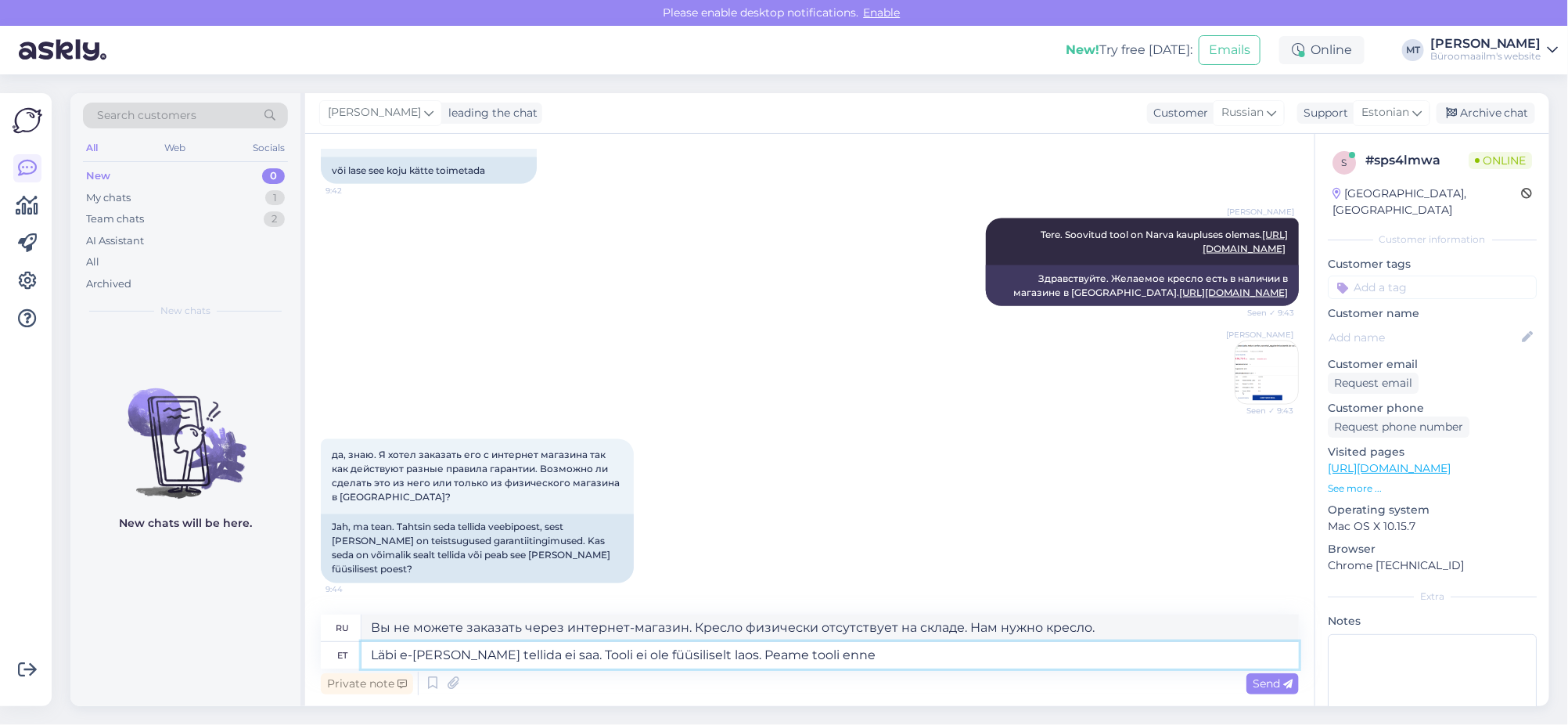
type textarea "Läbi e-poe tellida ei saa. Tooli ei ole füüsiliselt laos. Peame tooli enne l"
type textarea "Вы не можете заказать через интернет-магазин. Кресло физически отсутствует на с…"
type textarea "Läbi e-poe tellida ei saa. Tooli ei ole füüsiliselt laos. Peame tooli enne latt…"
type textarea "Вы не можете заказать через интернет-магазин. Кресло физически отсутствует на с…"
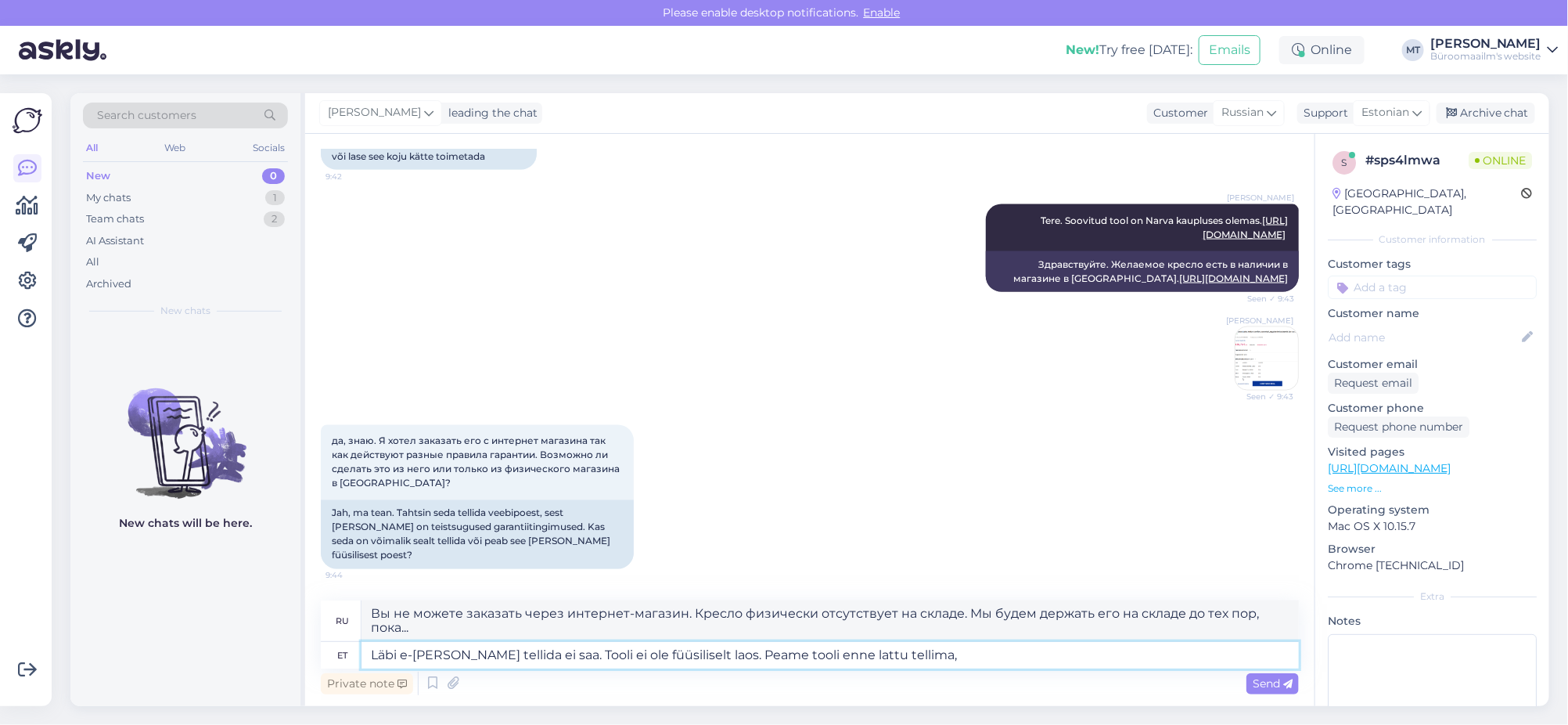
type textarea "Läbi e-poe tellida ei saa. Tooli ei ole füüsiliselt laos. Peame tooli enne latt…"
type textarea "Вы не можете заказать его через интернет-магазин. Кресло физически отсутствует …"
type textarea "Läbi e-poe tellida ei saa. Tooli ei ole füüsiliselt laos. Peame tooli enne latt…"
type textarea "Вы не можете заказать через интернет-магазин. Кресло физически отсутствует на с…"
type textarea "Läbi e-poe tellida ei saa. Tooli ei ole füüsiliselt laos. Peame tooli enne latt…"
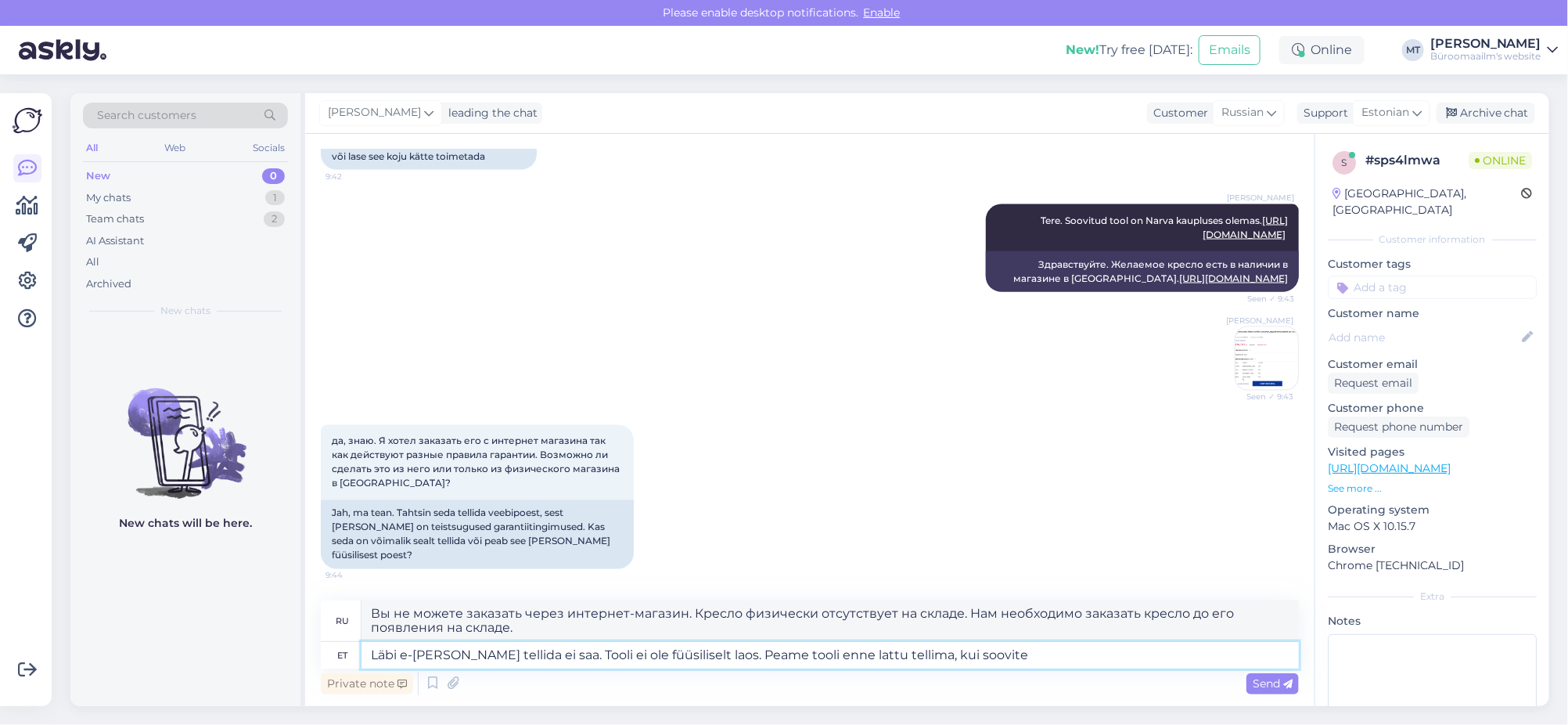
type textarea "Вы не можете заказать кресло через интернет-магазин. Стул физически отсутствует…"
type textarea "Läbi e-poe tellida ei saa. Tooli ei ole füüsiliselt laos. Peame tooli enne latt…"
type textarea "Вы не можете заказать кресло через интернет-магазин. Стул физически отсутствует…"
type textarea "Läbi e-poe tellida ei saa. Tooli ei ole füüsiliselt laos. Peame tooli enne latt…"
type textarea "Вы не можете заказать кресло через интернет-магазин. Стул физически отсутствует…"
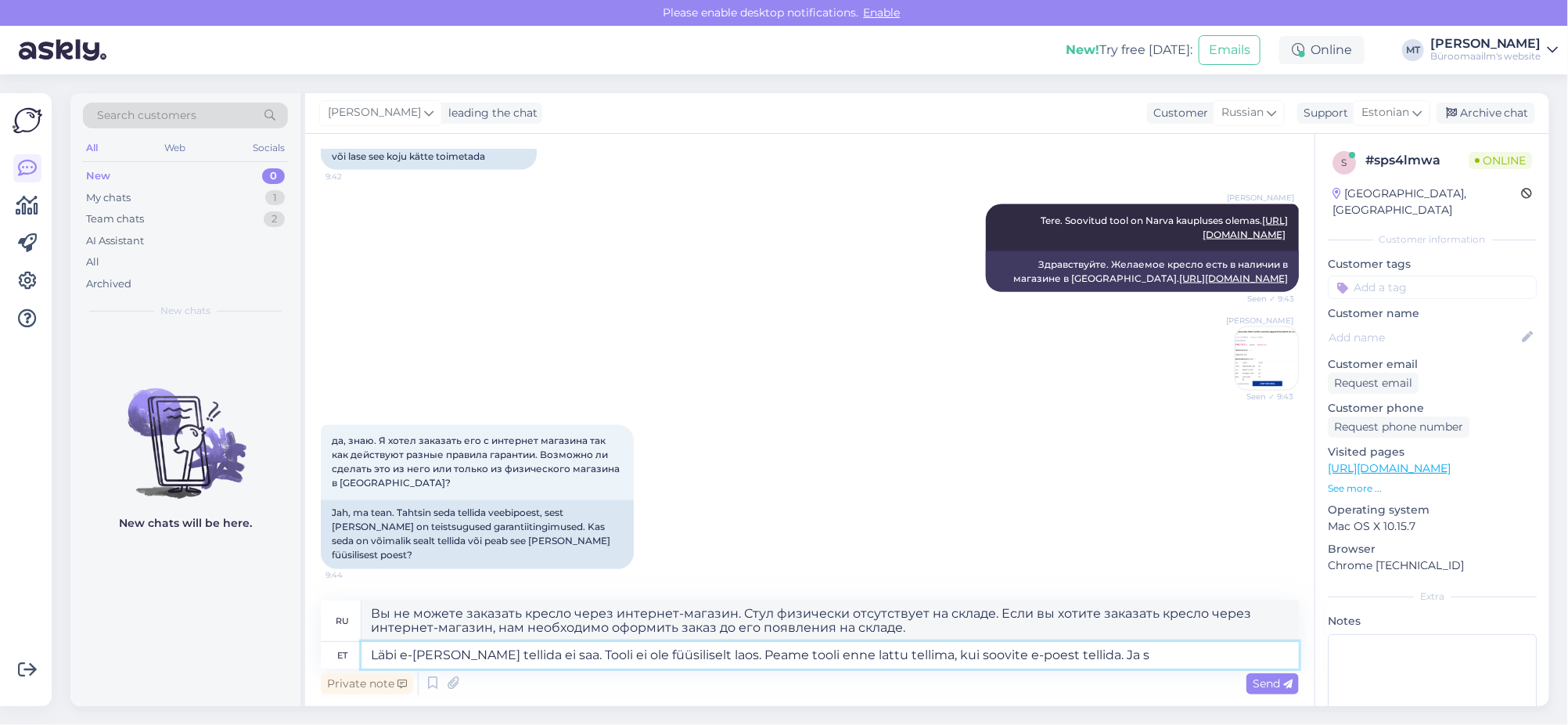
type textarea "Läbi e-poe tellida ei saa. Tooli ei ole füüsiliselt laos. Peame tooli enne latt…"
type textarea "Вы не можете заказать через интернет-магазин. Кресло физически отсутствует на с…"
type textarea "Läbi e-poe tellida ei saa. Tooli ei ole füüsiliselt laos. Peame tooli enne latt…"
type textarea "Вы не можете заказать через интернет-магазин. Кресло физически отсутствует на с…"
type textarea "Läbi e-poe tellida ei saa. Tooli ei ole füüsiliselt laos. Peame tooli enne latt…"
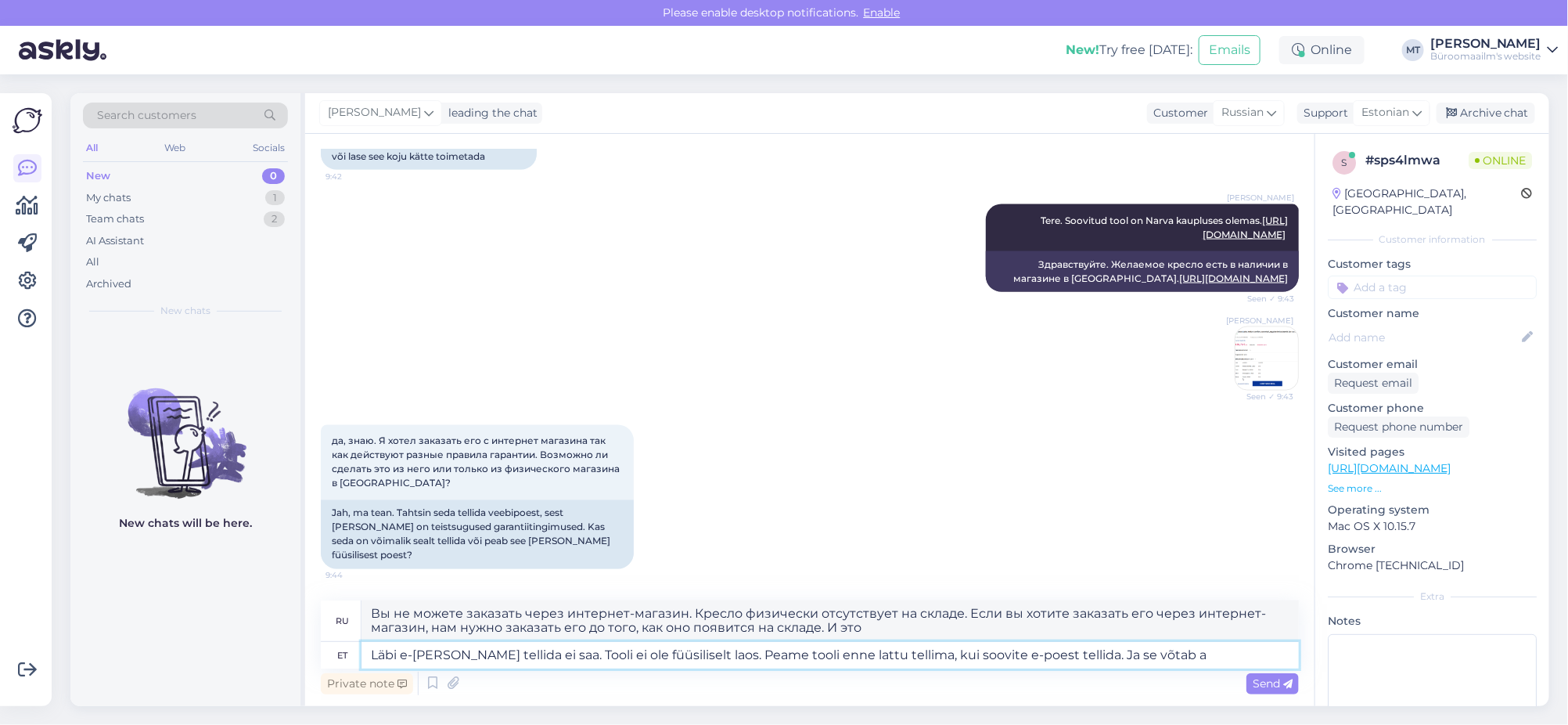
type textarea "Вы не можете заказать через интернет-магазин. Кресло физически отсутствует на с…"
type textarea "Läbi e-poe tellida ei saa. Tooli ei ole füüsiliselt laos. Peame tooli enne latt…"
type textarea "Вы не можете заказать через интернет-магазин. Кресло физически отсутствует на с…"
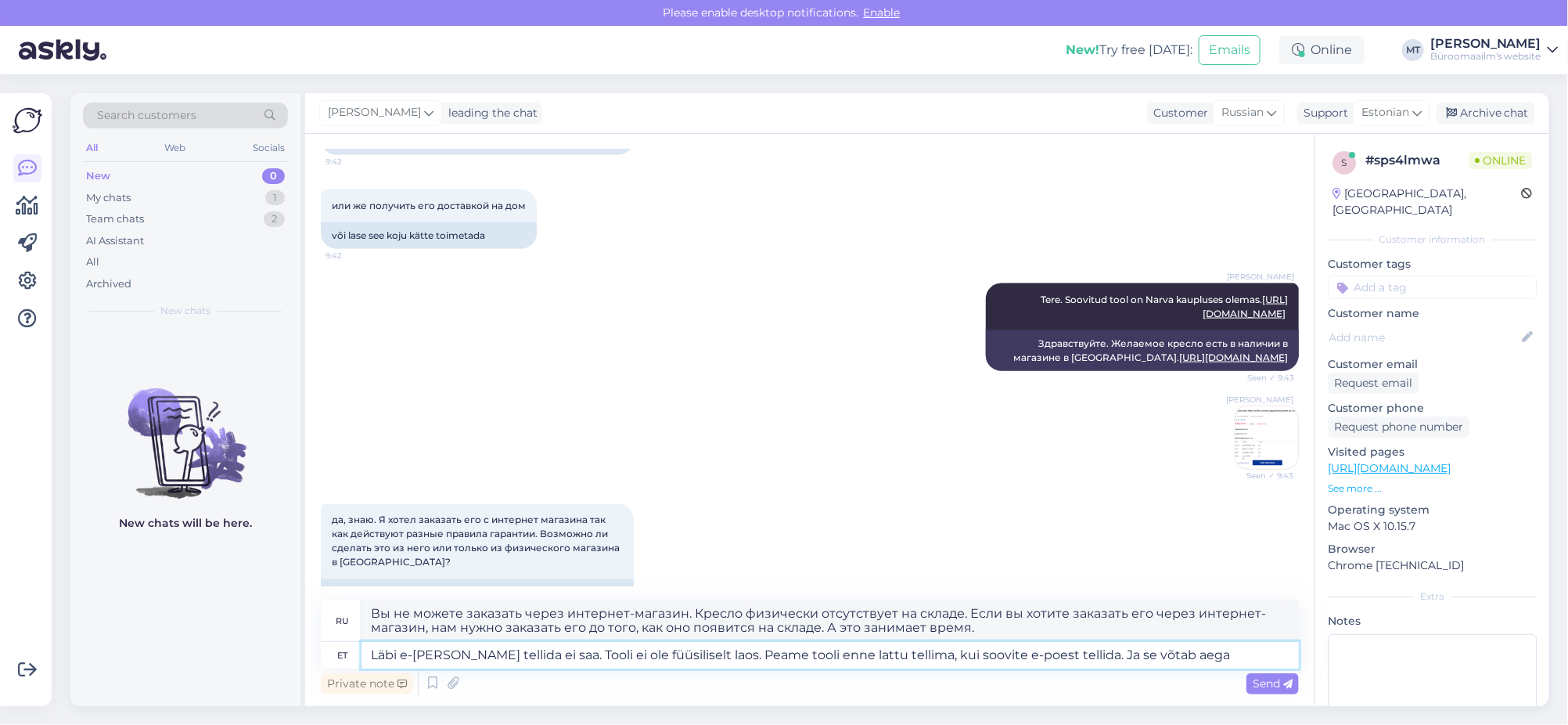
scroll to position [1356, 0]
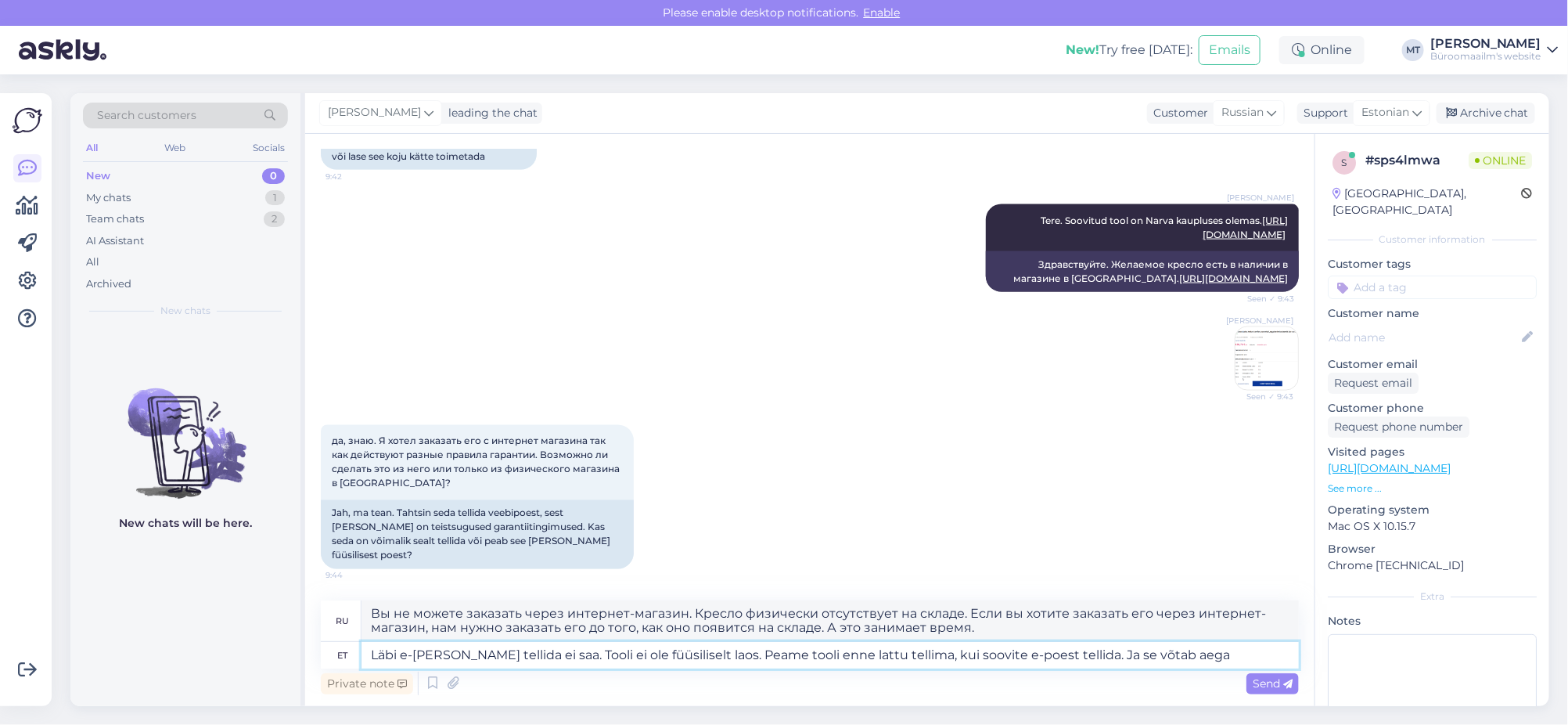
drag, startPoint x: 1174, startPoint y: 655, endPoint x: 222, endPoint y: 651, distance: 952.0
click at [222, 651] on div "Search customers All Web Socials New 0 My chats 1 Team chats 2 AI Assistant All…" at bounding box center [810, 399] width 1479 height 613
type textarea "Te"
type textarea "Ты"
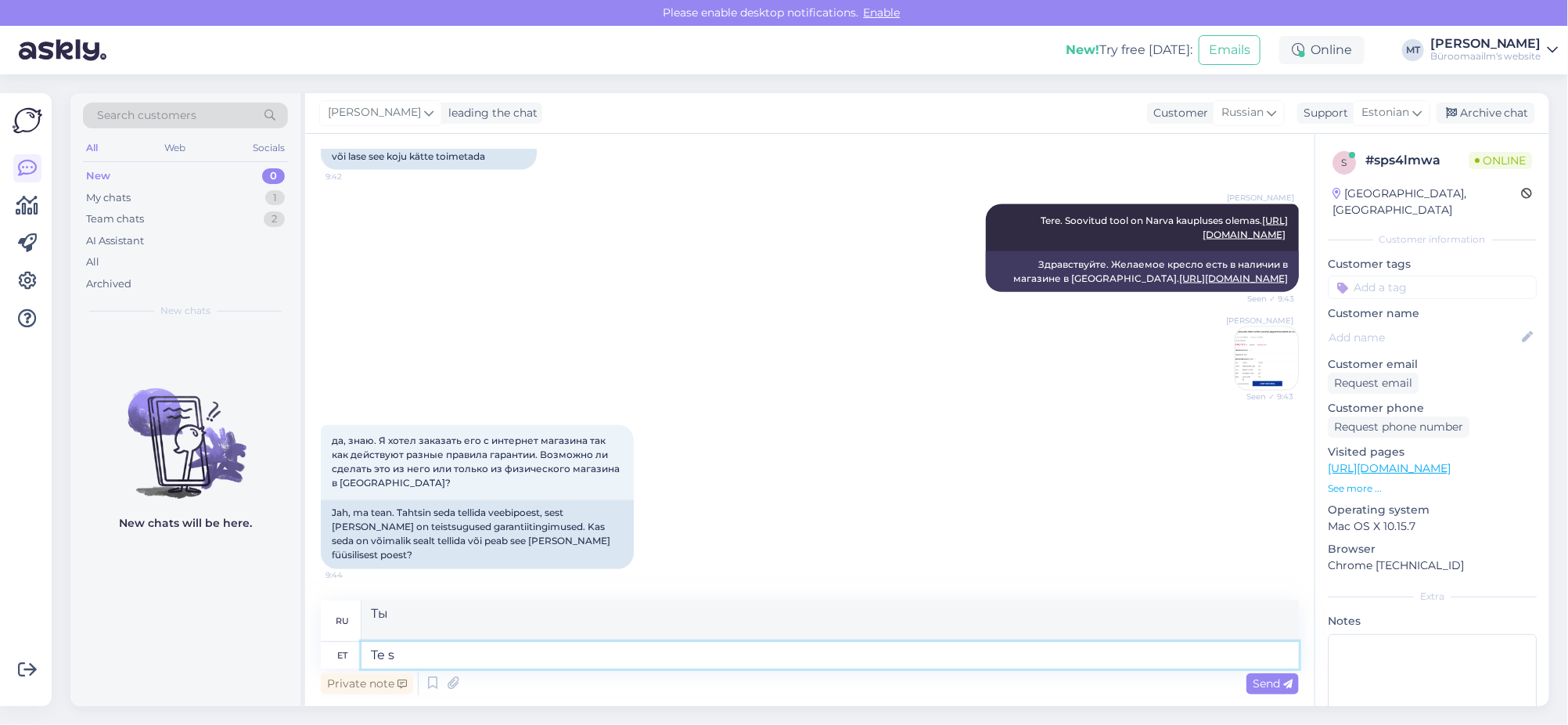
scroll to position [1342, 0]
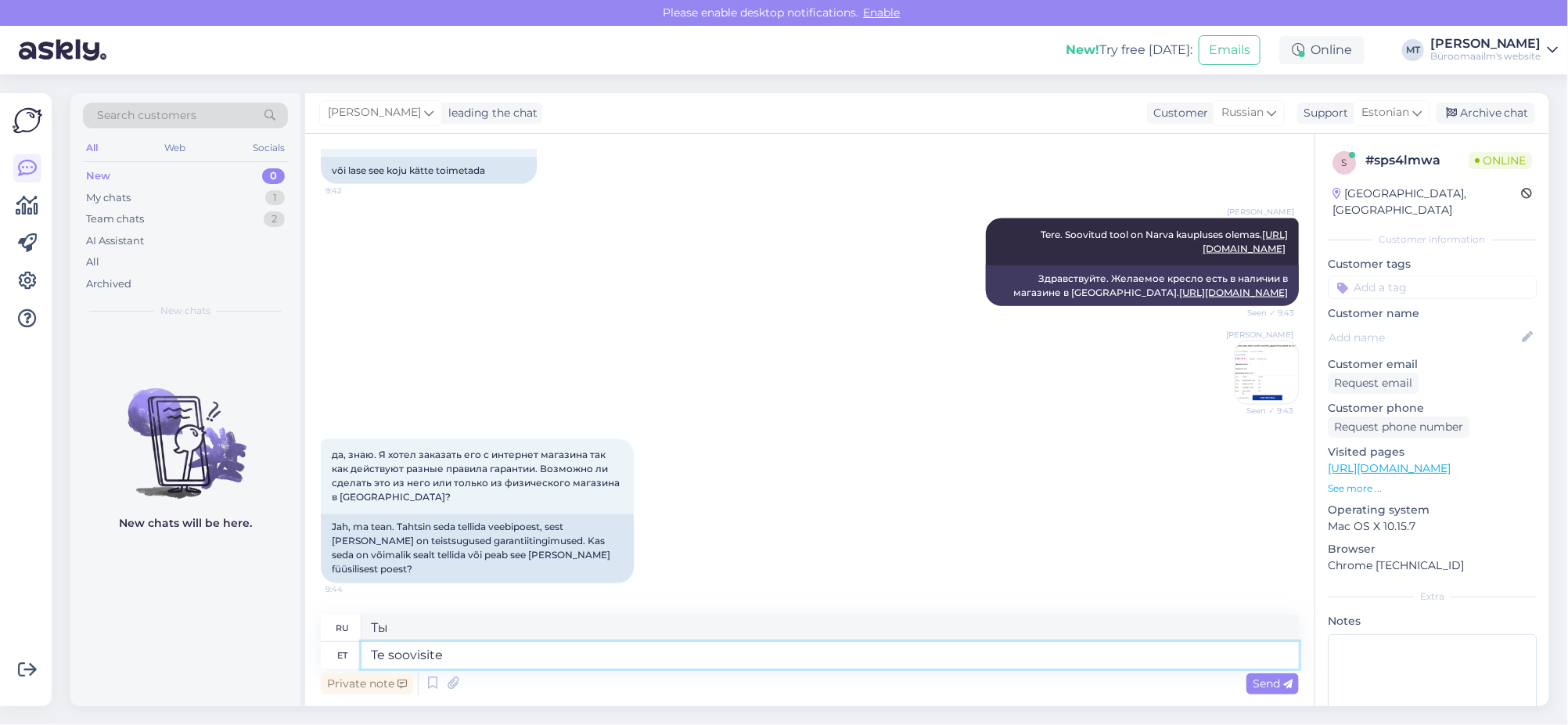
type textarea "Te soovisite"
type textarea "Ты хотел"
type textarea "Te soovisite ju s"
type textarea "Ты этого хотел."
type textarea "Te soovisite ju seda tooli"
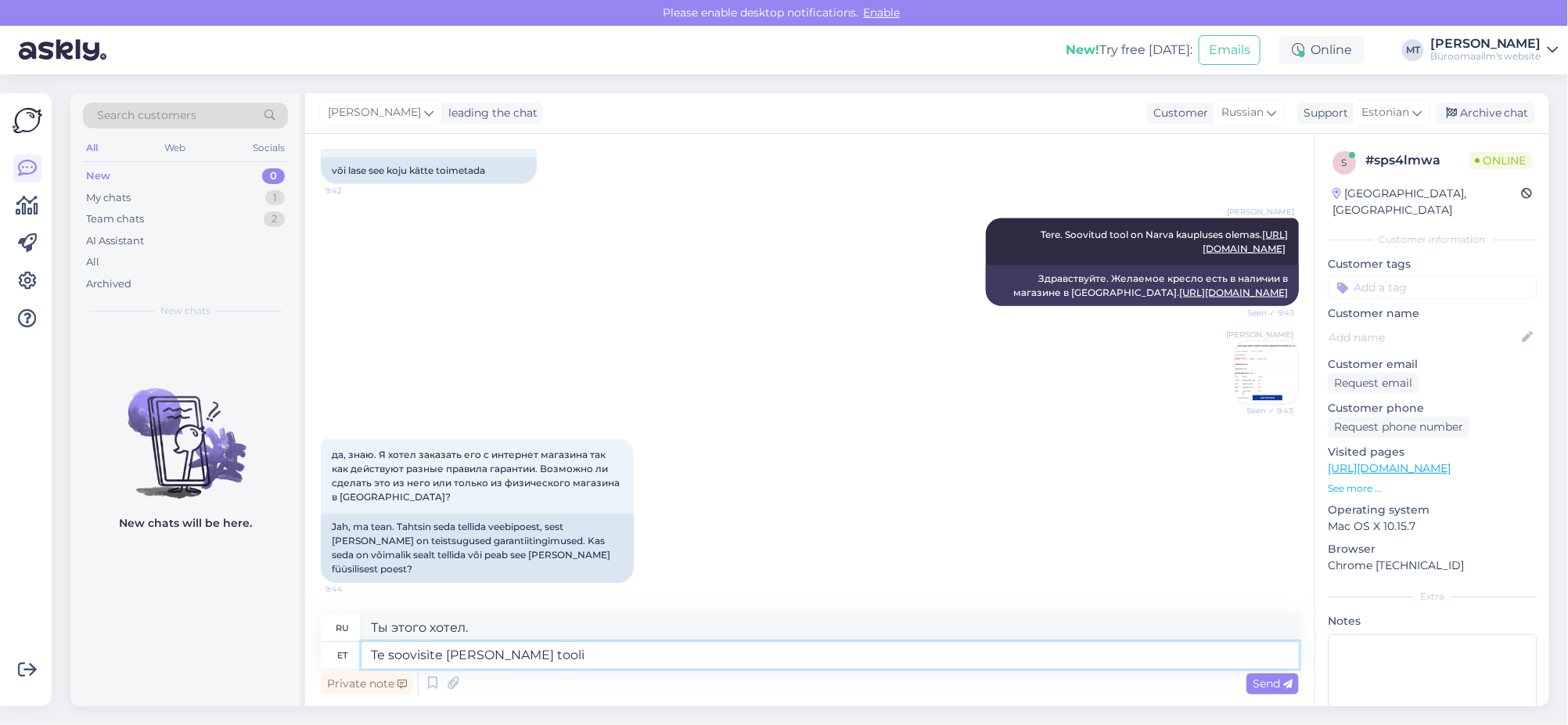
type textarea "Вам нужен был этот стул."
type textarea "Te soovisite ju seda tooli narva"
type textarea "Вам нужен был этот стул в Нарве."
type textarea "Te soovisite ju seda tooli narva kaupluses"
type textarea "Вы хотели это кресло в магазине в Нарве."
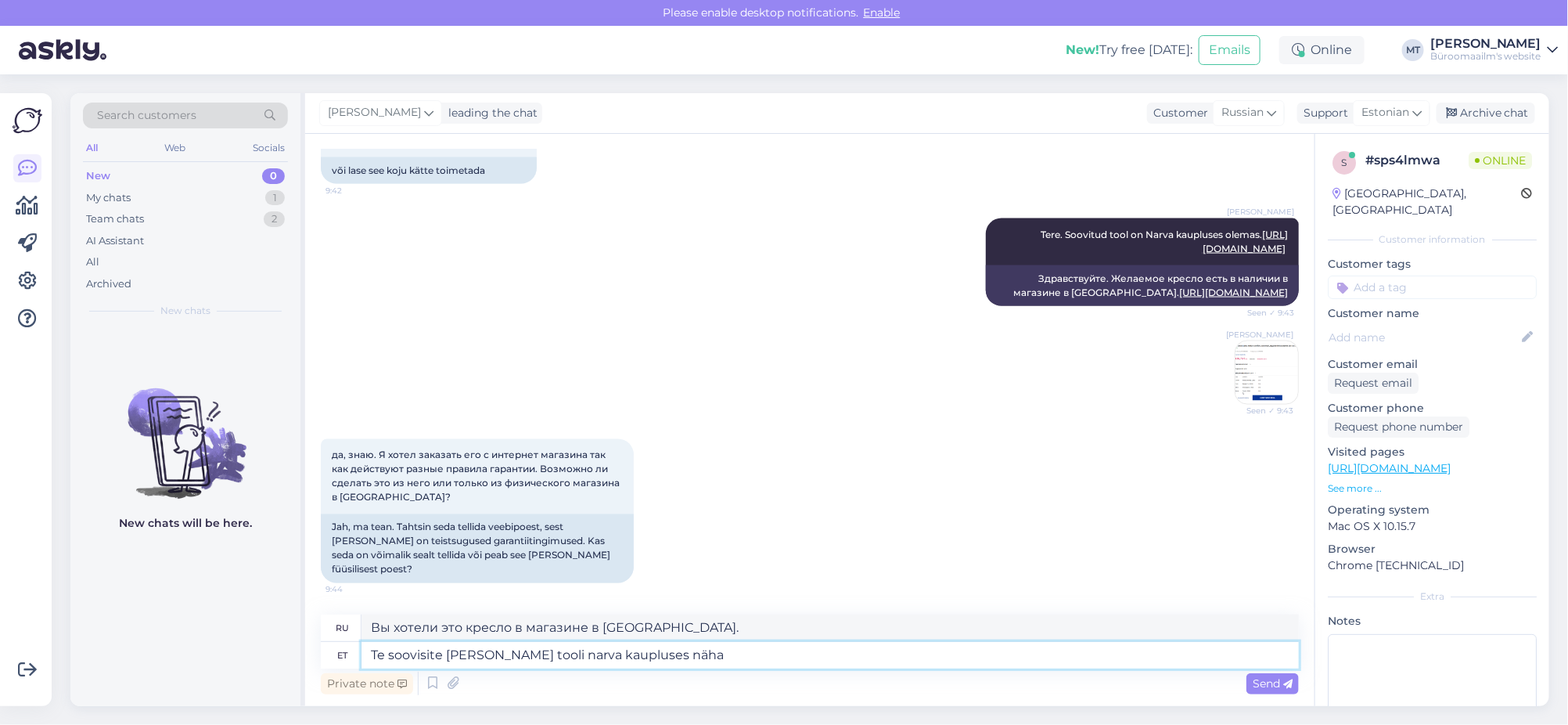
type textarea "Te soovisite ju seda tooli narva kaupluses näha j"
type textarea "Вы хотели увидеть это кресло в магазине в Нарве."
type textarea "Te soovisite ju seda tooli narva kaupluses näha ja p"
type textarea "Вы хотели увидеть это кресло в магазине в Нарве и"
type textarea "Te soovisite ju seda tooli narva kaupluses näha ja proovida."
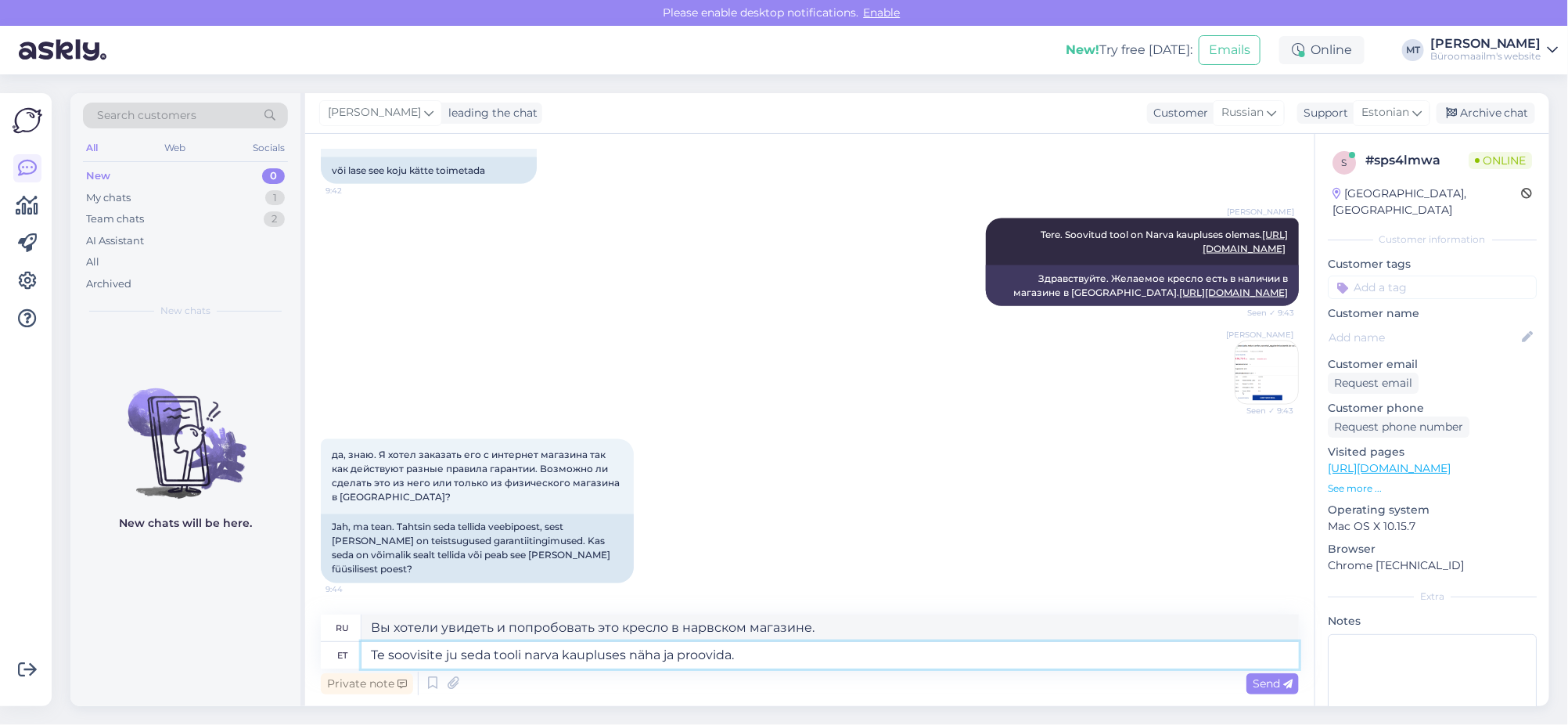
type textarea "Вы хотели увидеть и попробовать это кресло в магазине в Нарве."
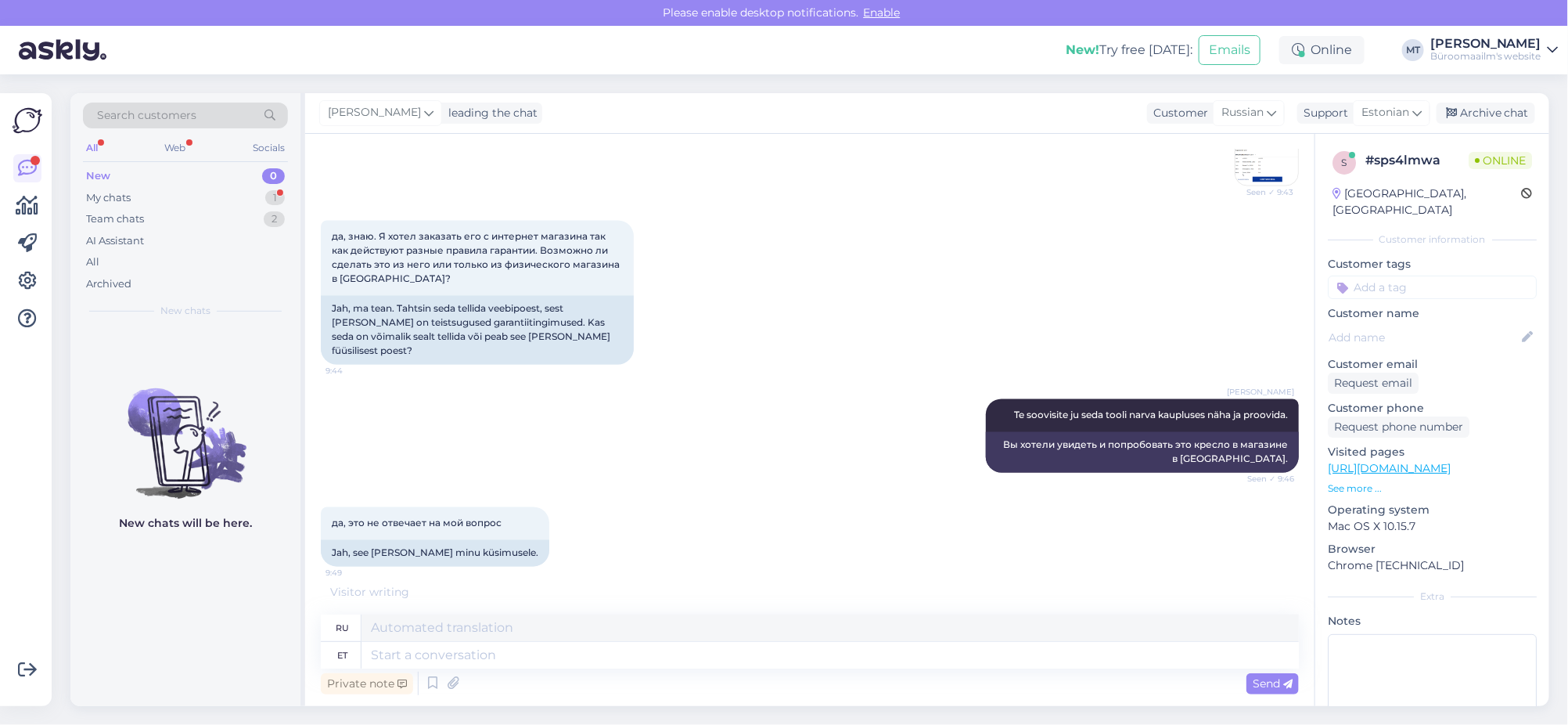
scroll to position [1561, 0]
click at [459, 651] on textarea at bounding box center [830, 655] width 938 height 27
type textarea "Kirjutasite,et s"
type textarea "Вы написали, что"
type textarea "Kirjutasite,et soovite"
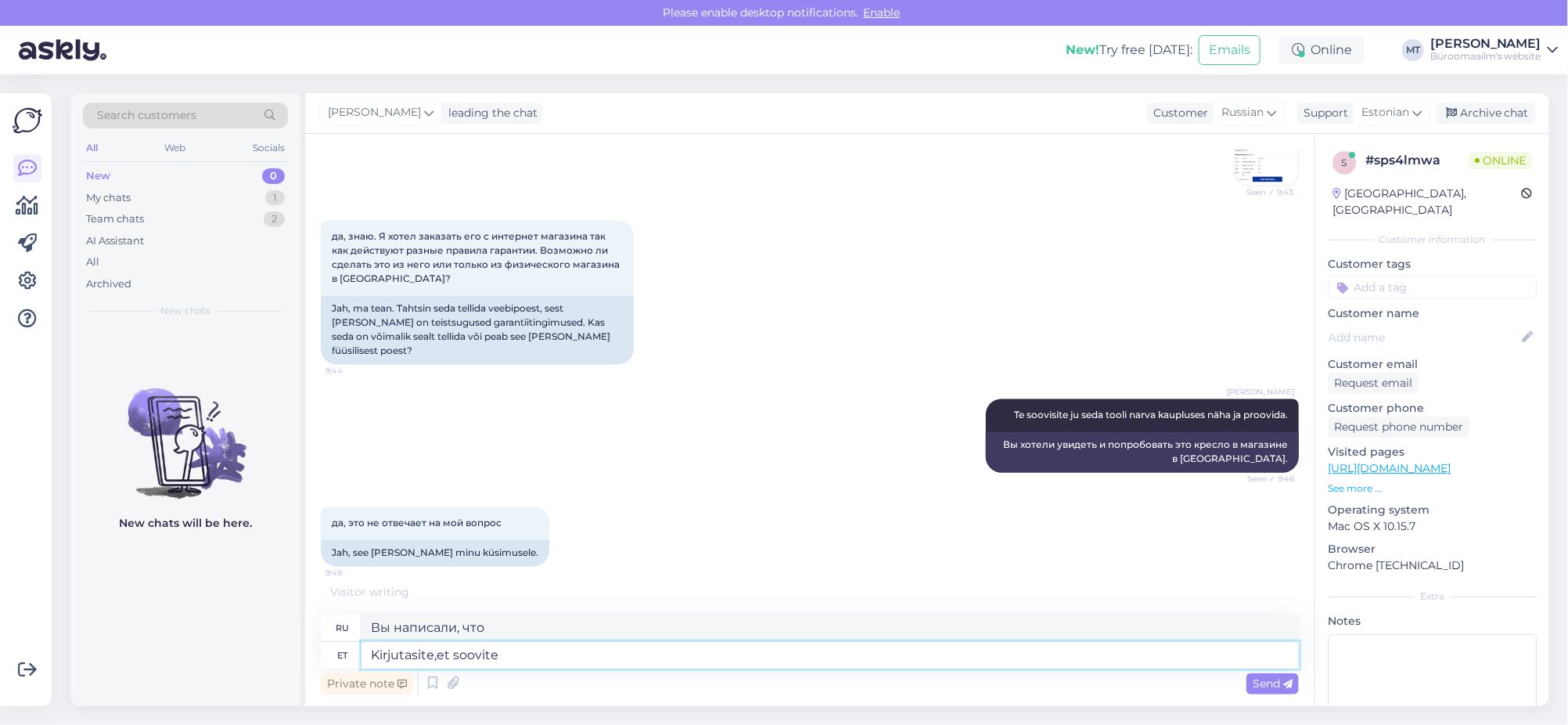
type textarea "Вы написали, что хотите"
type textarea "Kirjutasite,et soovite narva"
type textarea "Вы написали, что хотите Нарву."
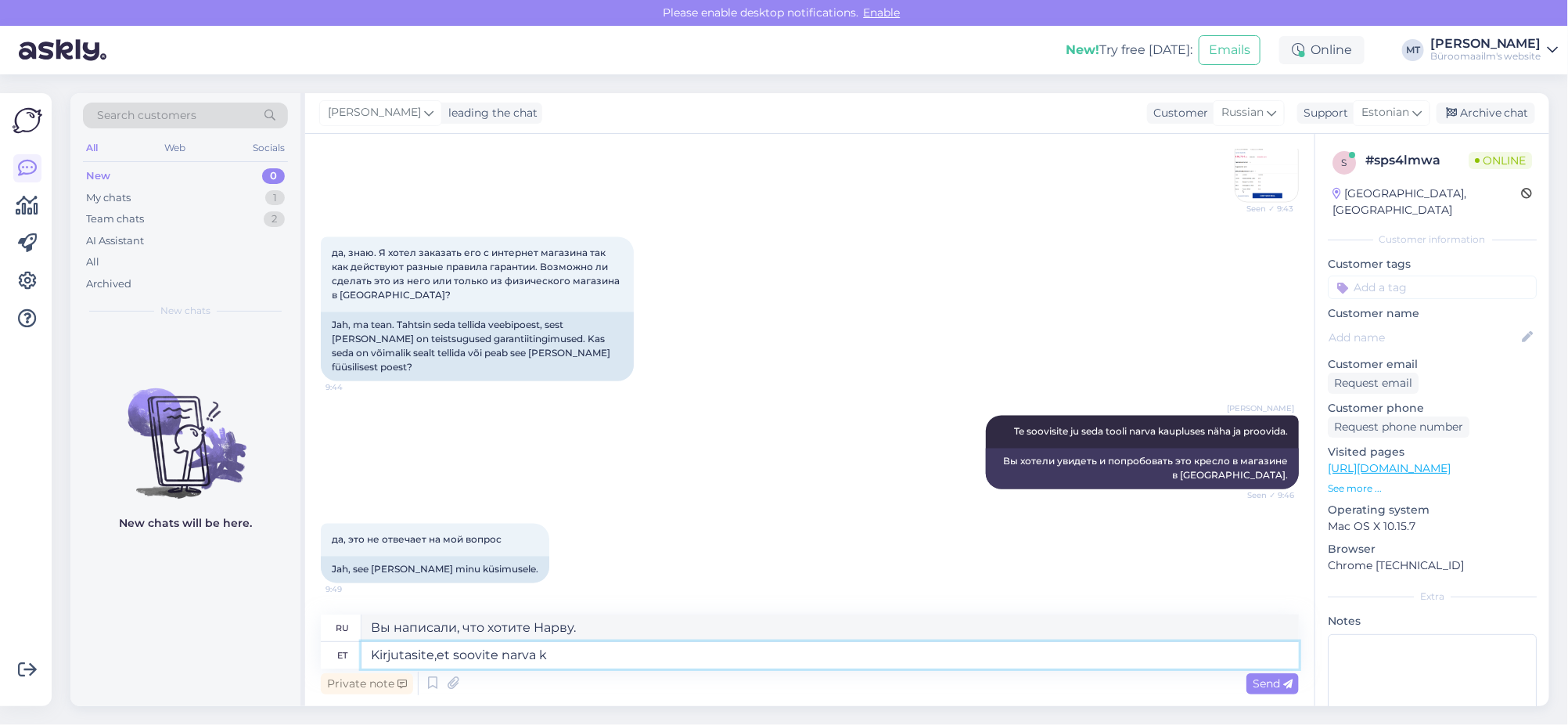
scroll to position [1544, 0]
type textarea "Kirjutasite,et soovite narva kaupluse"
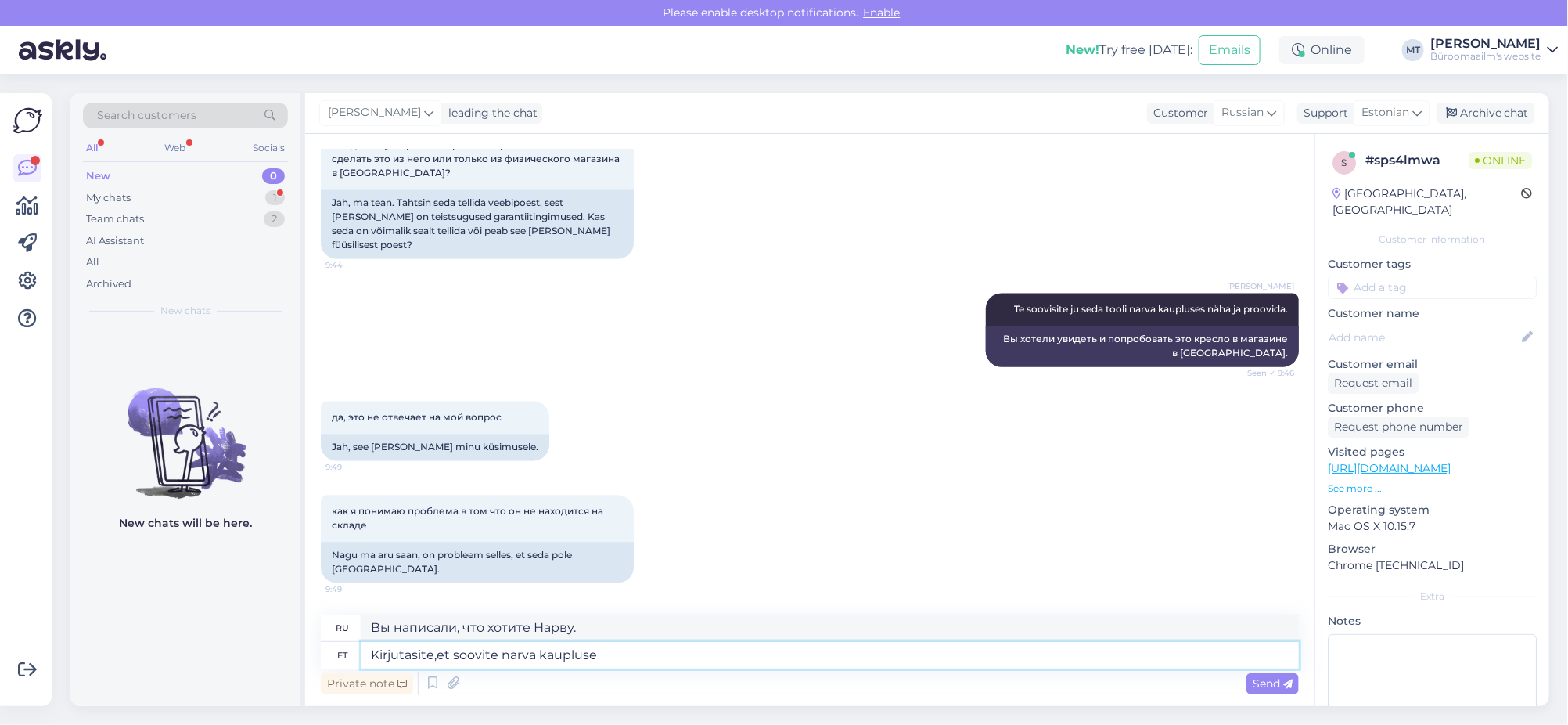
type textarea "Вы написали, что хотите магазин в Нарве."
type textarea "Kirjutasite,et soovite narva kauplusess"
type textarea "Вы написали, что хотите совершить покупки в Нарве."
type textarea "Kirjutasite,et soovit"
type textarea "Вы написали, что хотите Нарву."
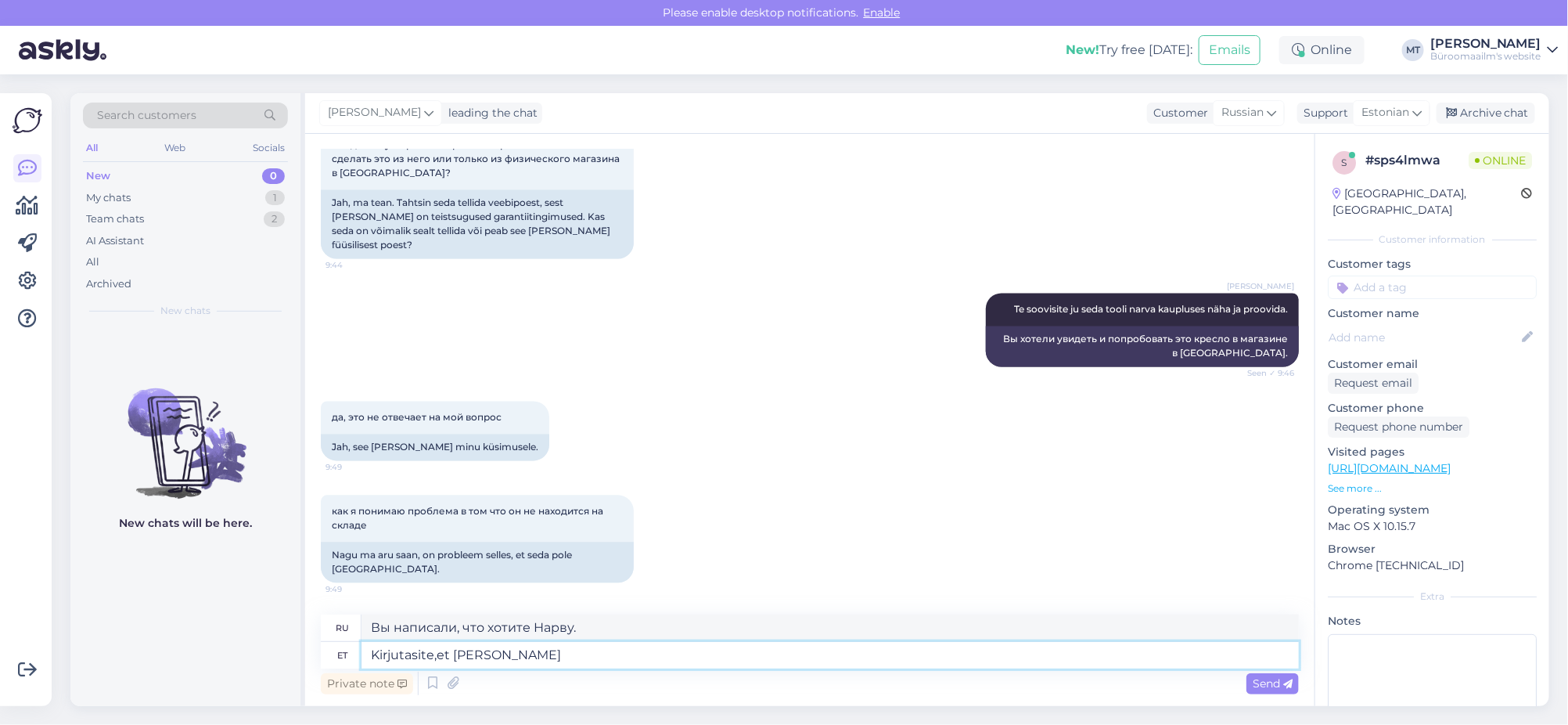
type textarea "Kirjutasite,et so"
type textarea "Вы написали, что хотите"
type textarea "Kirjuta"
type textarea "Вы написали, что"
type textarea "K"
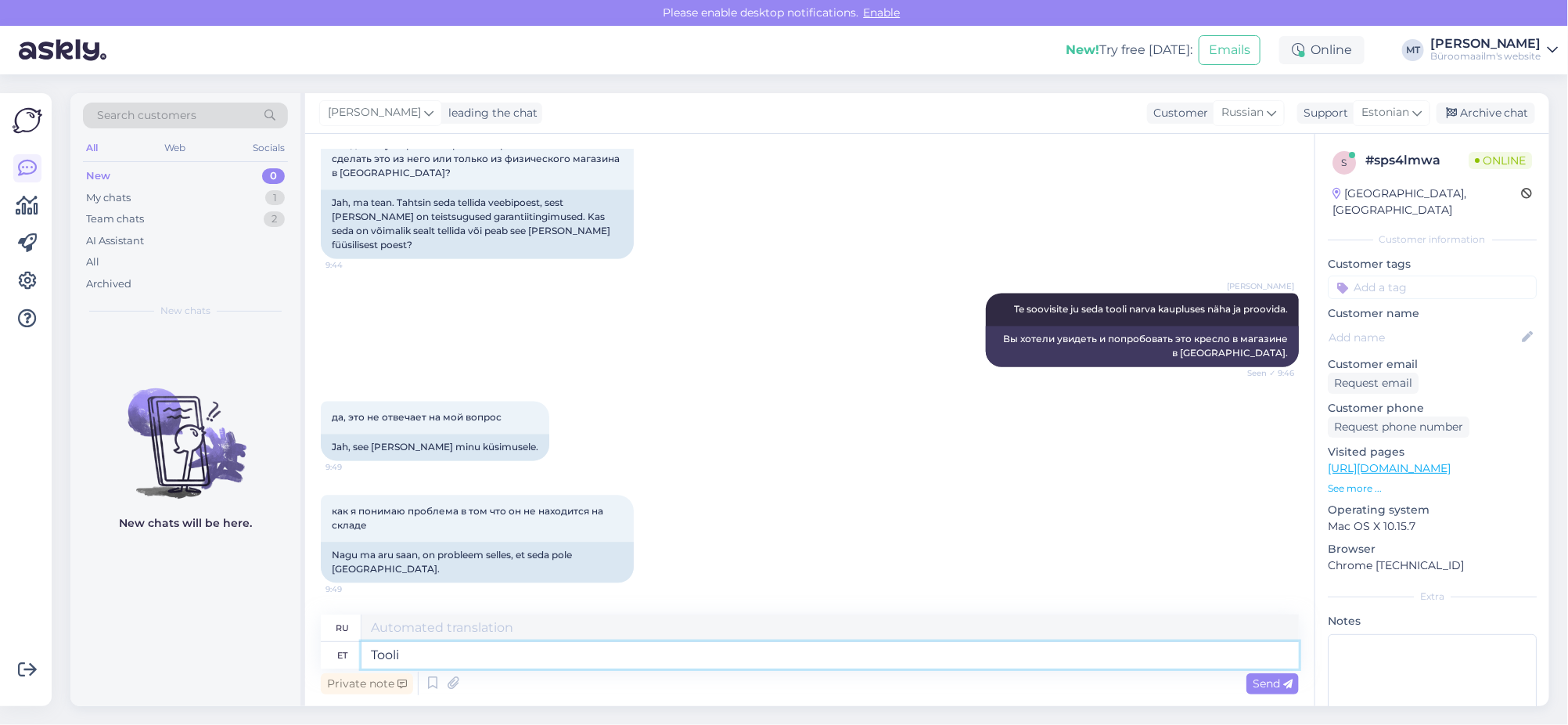
type textarea "Tooli e"
type textarea "Стул"
type textarea "Tooli ei o"
type textarea "Нет стула"
type textarea "Tooli ei ole"
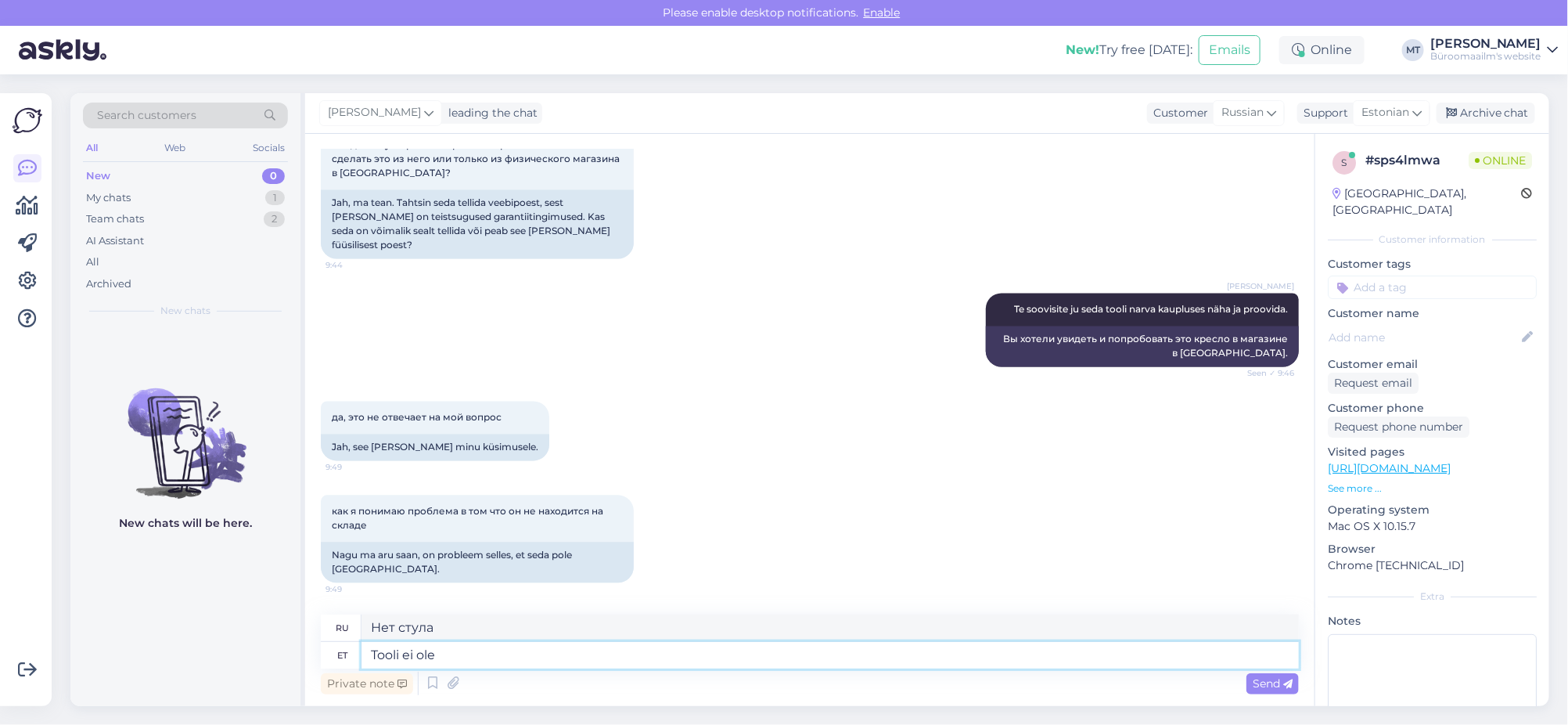
type textarea "Стула нет."
type textarea "Tooli ei ole lao"
type textarea "Кресло отсутствует на складе."
type textarea "Tooli ei ole lao ja"
type textarea "Нет запаса стульев и"
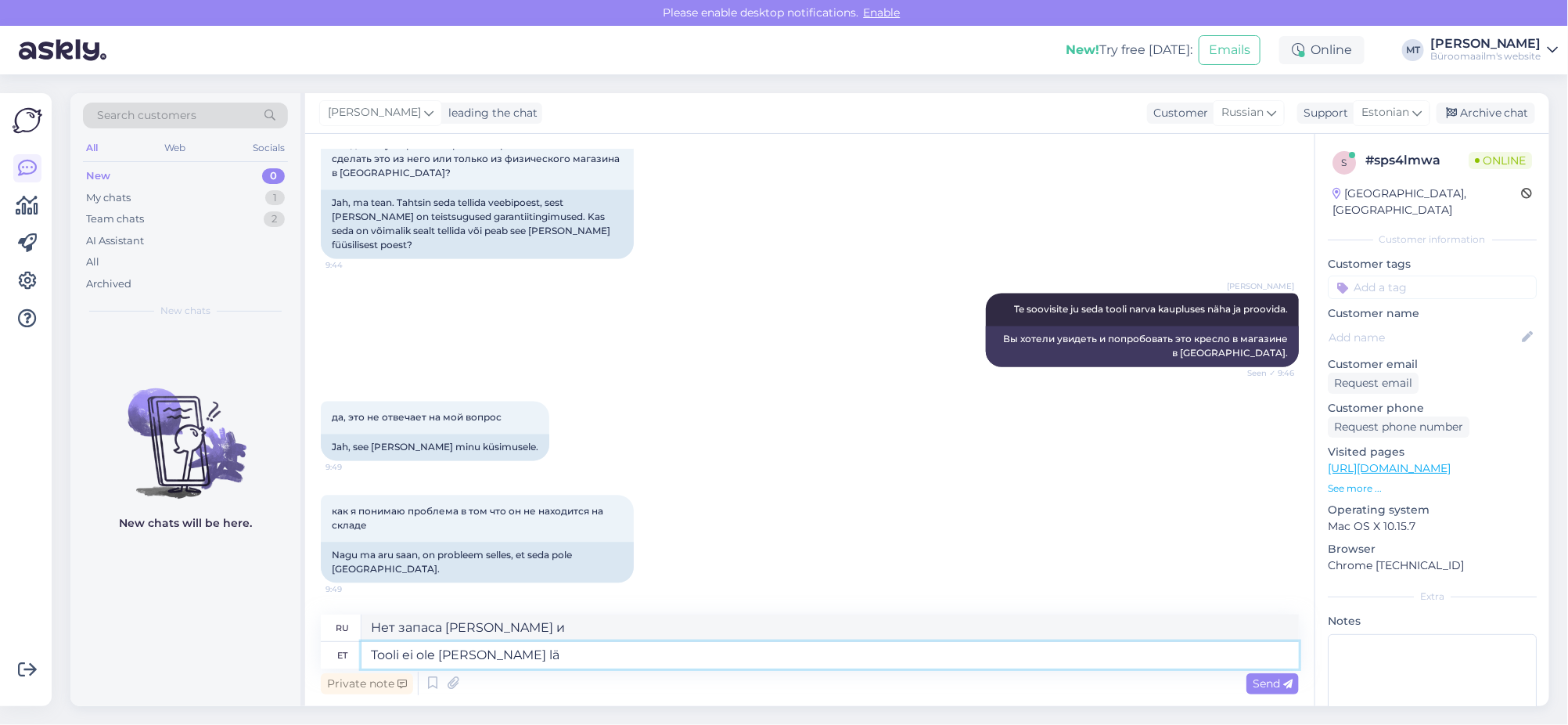
scroll to position [1774, 0]
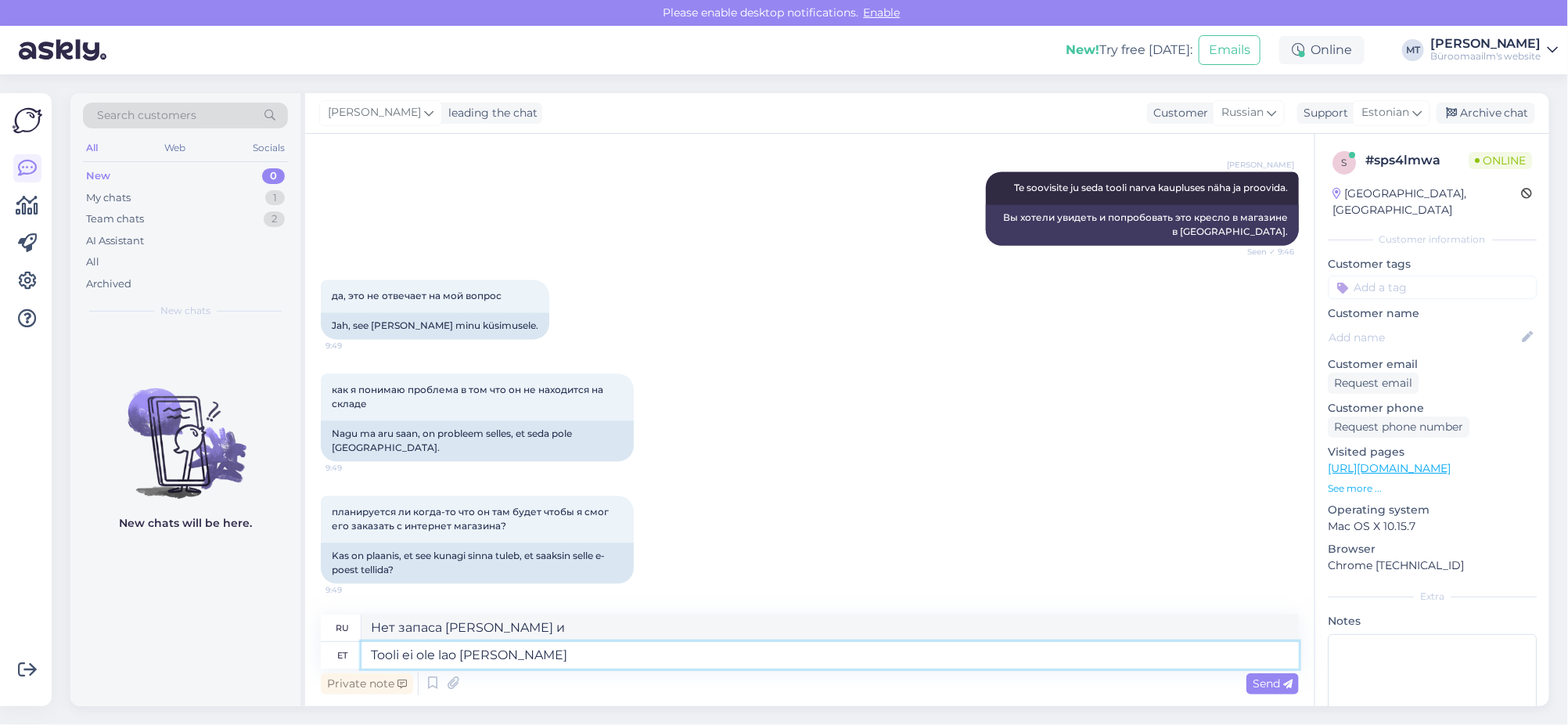
type textarea "Tooli ei ole lao ja läbi"
type textarea "Кресло распродано и отсутствует на складе."
type textarea "Tooli ei ole lao ja läbi e-poe o"
type textarea "Кресло отсутствует на складе и доступно для заказа через интернет-магазин."
type textarea "Tooli ei ole lao ja läbi e-poe osta ei"
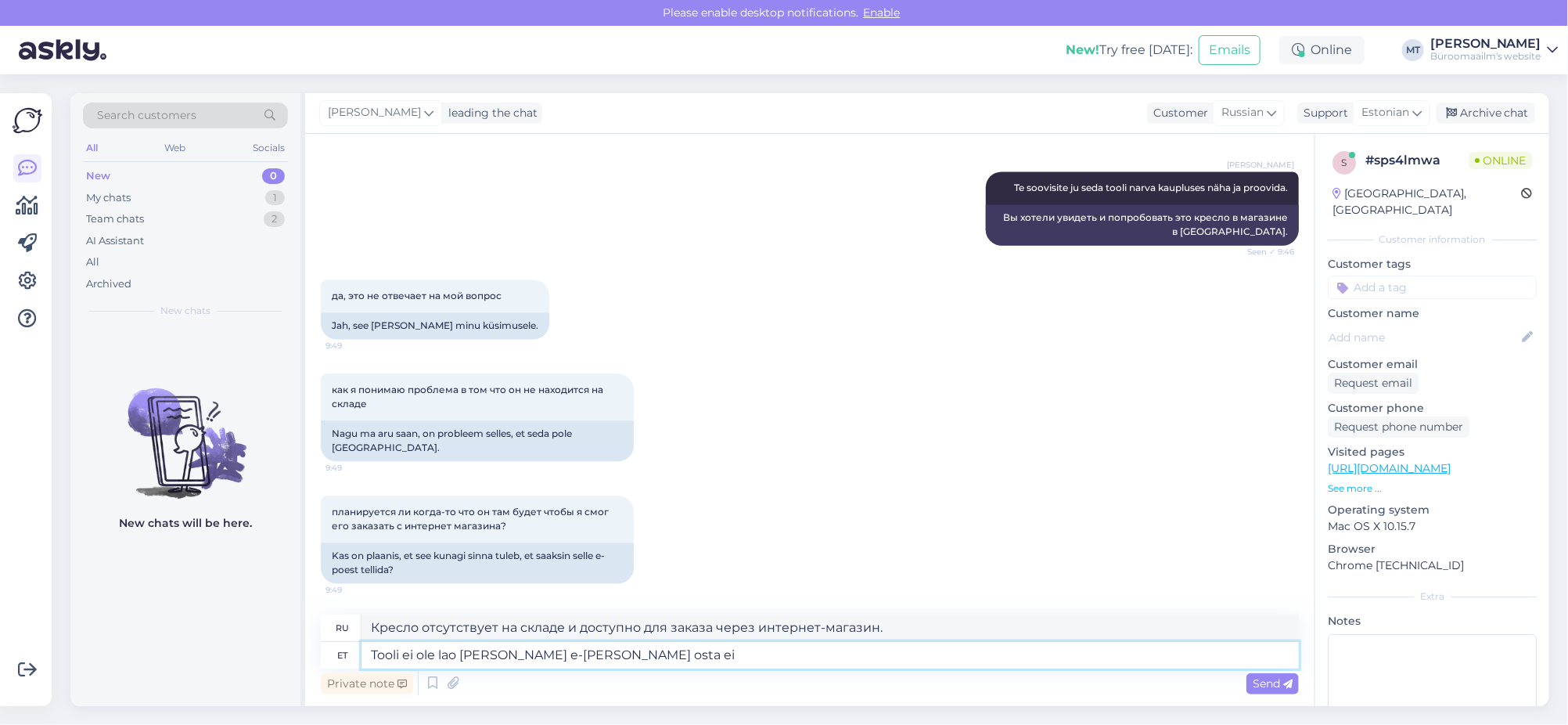
type textarea "Кресло отсутствует на складе и может быть приобретено через интернет-магазин."
type textarea "Tooli ei ole lao ja läbi e-poe osta ei s"
type textarea "Кресло отсутствует на складе и не может быть приобретено через интернет-магазин."
type textarea "Tooli ei ole lao ja läbi e-poe osta ei saa."
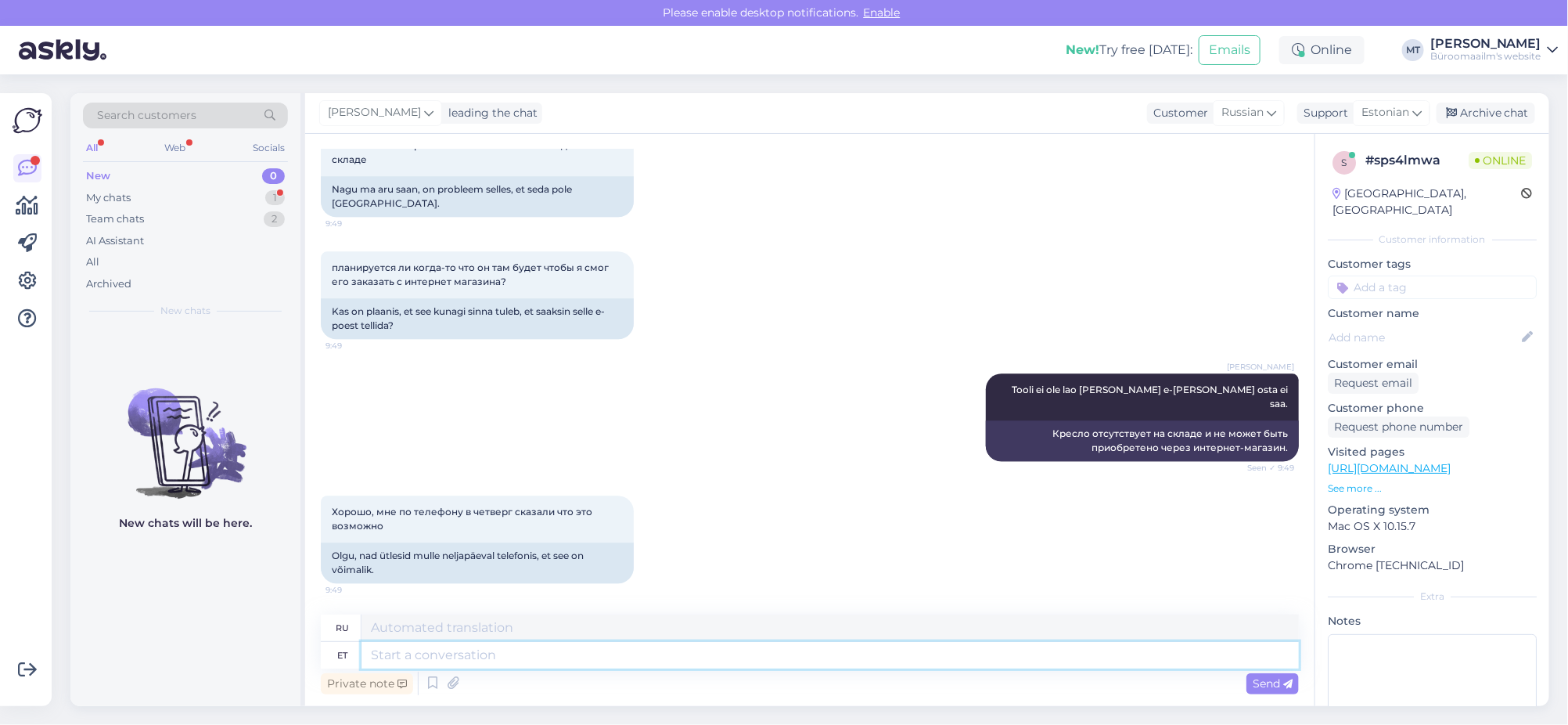
scroll to position [2098, 0]
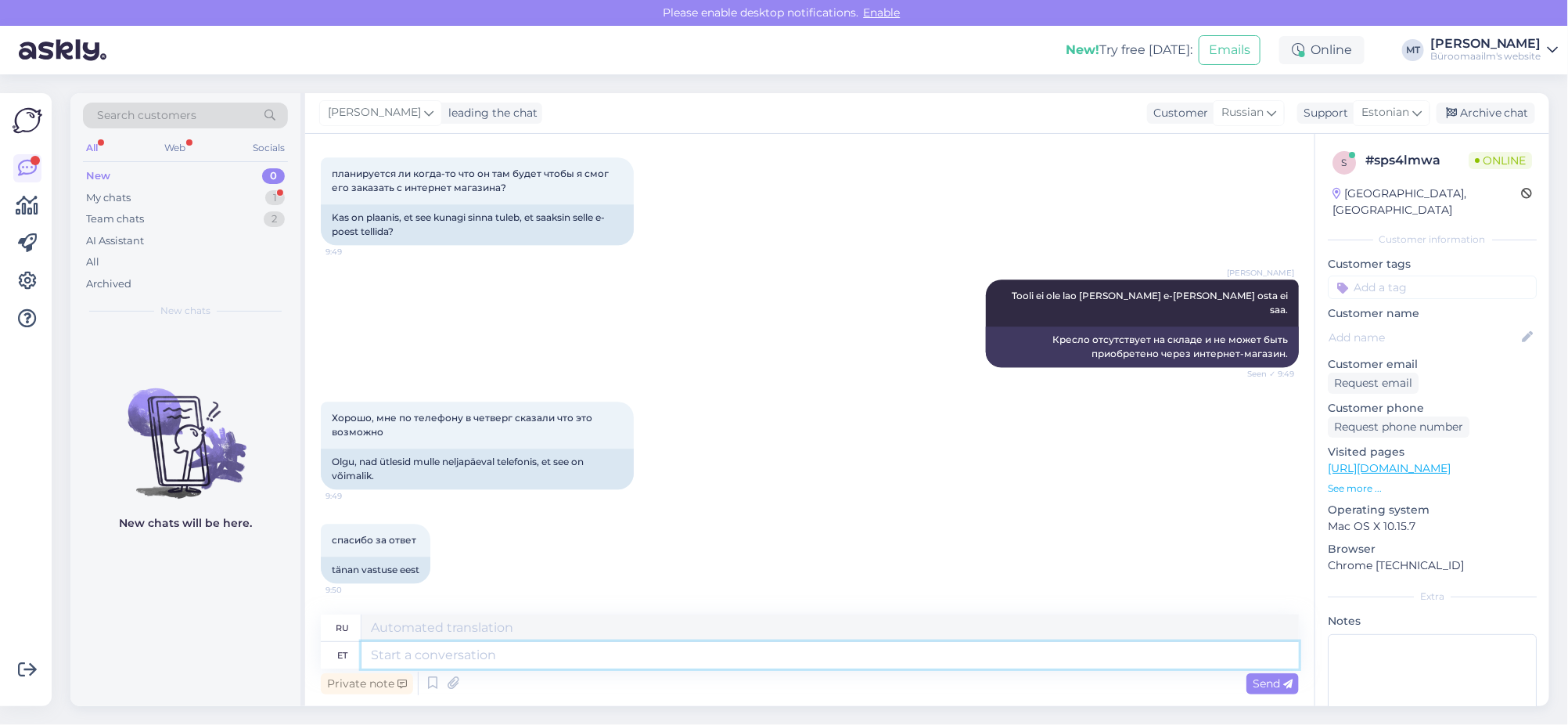
click at [452, 658] on textarea at bounding box center [830, 655] width 938 height 27
type textarea "kahujks ei"
type textarea "кахуйкс"
type textarea "kahujks ei os"
type textarea "к сожалению, нет"
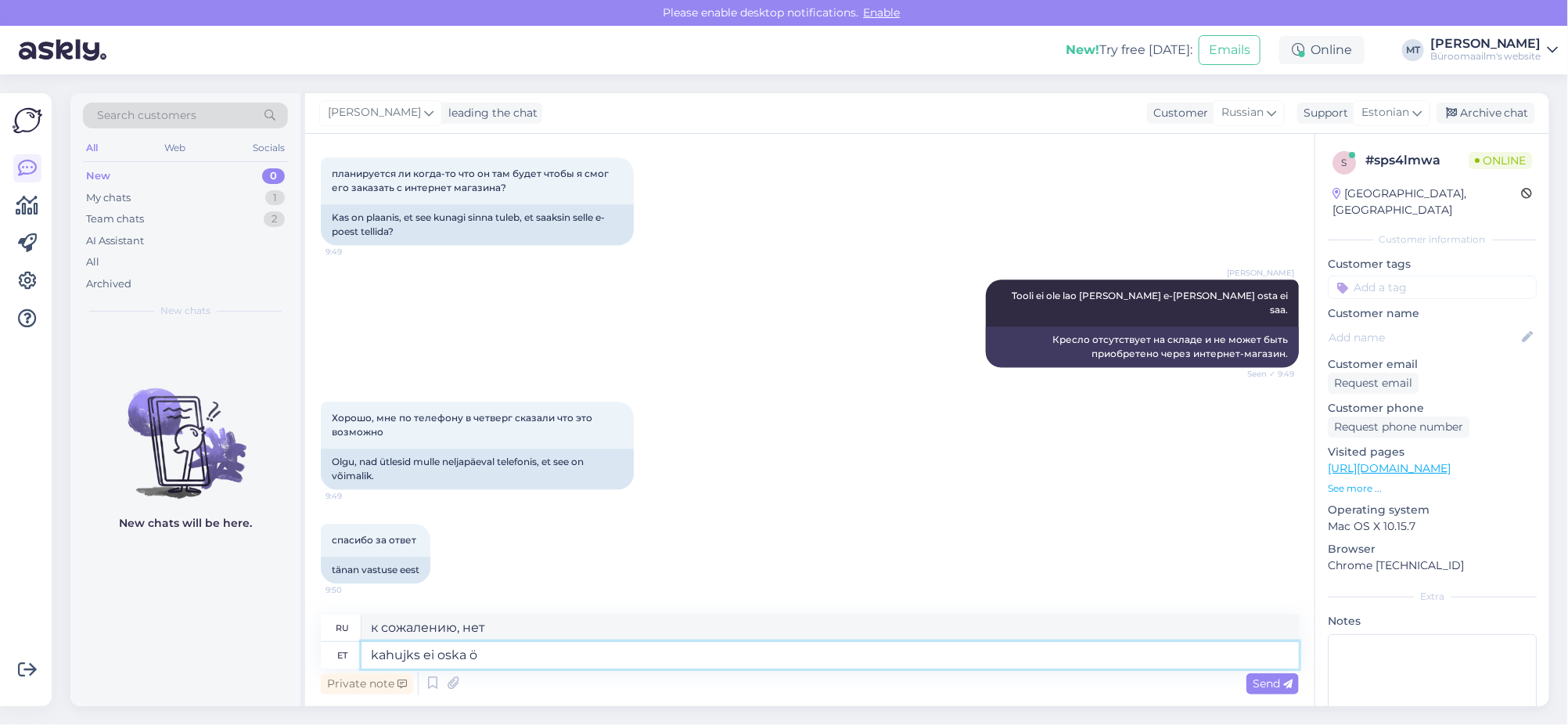
type textarea "kahujks ei oska öe"
type textarea "Я не могу, извините."
type textarea "kahujks ei oska öeldsa,"
type textarea "Я не могу сказать наверняка,"
type textarea "kahujks ei oska öelda, k"
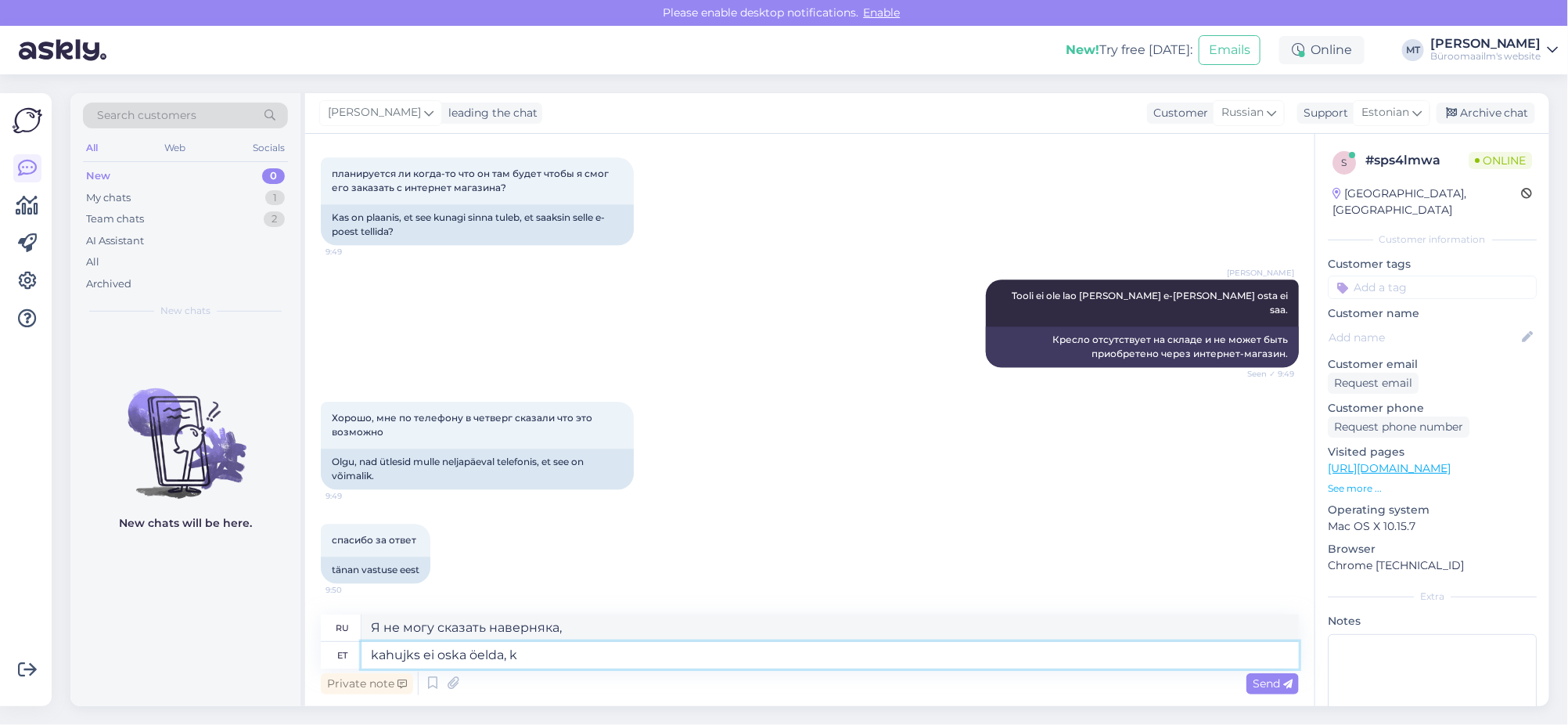
type textarea "К сожалению, я не могу сказать."
type textarea "kahujks ei oska öelda, kellega t"
type textarea "Я не могу сказать тебе, кто"
type textarea "kahujks ei oska öelda, kellega telefoni t"
type textarea "Я не могу сказать, кому звонить."
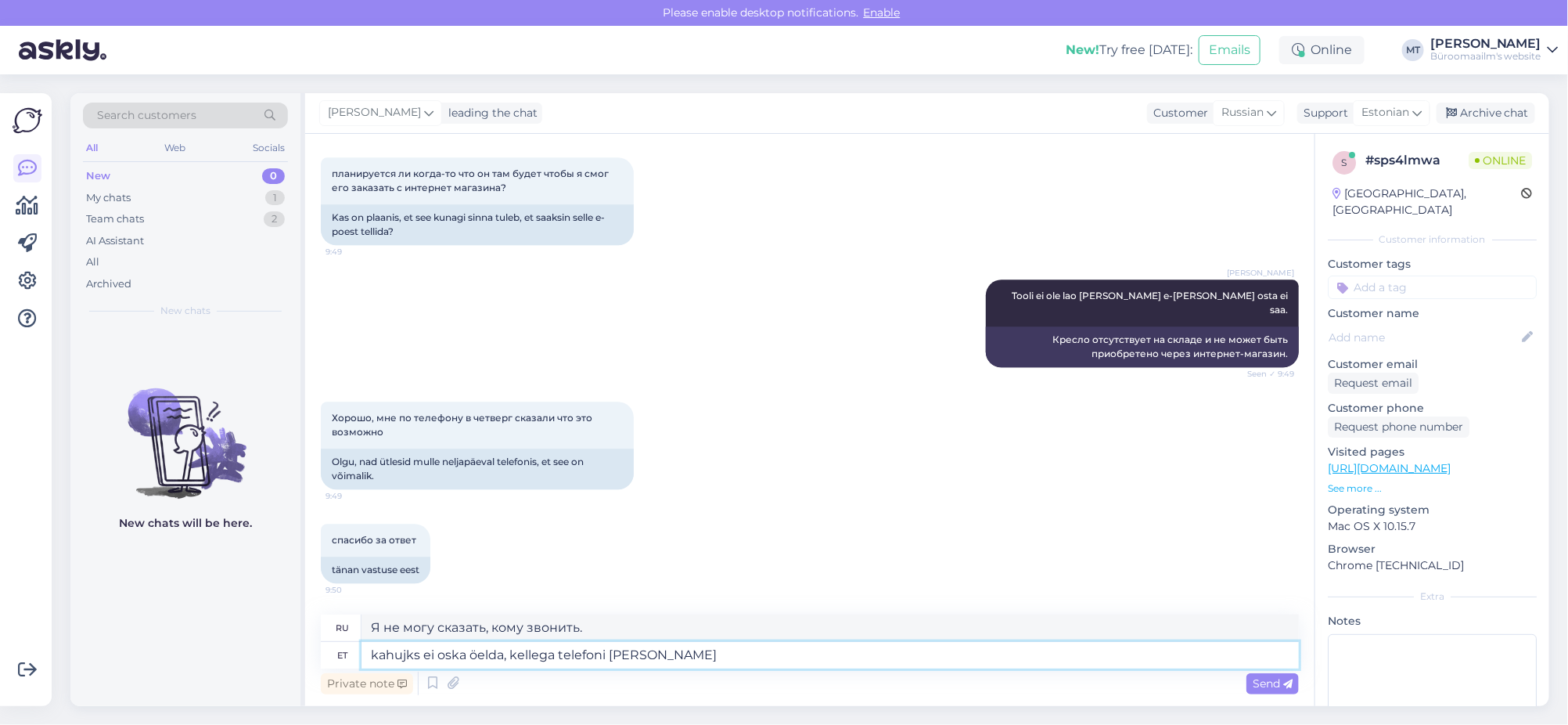
type textarea "kahujks ei oska öelda, kellega telefoni teel"
type textarea "кахуйки не могут понять, кому звонить по телефону"
type textarea "kahujks ei oska öelda, kellega telefoni teel vestlesite."
type textarea "К сожалению, я не могу сказать вам, с кем вы разговаривали по телефону."
click at [372, 653] on textarea "kahujks ei oska öelda, kellega telefoni teel vestlesite." at bounding box center [830, 655] width 938 height 27
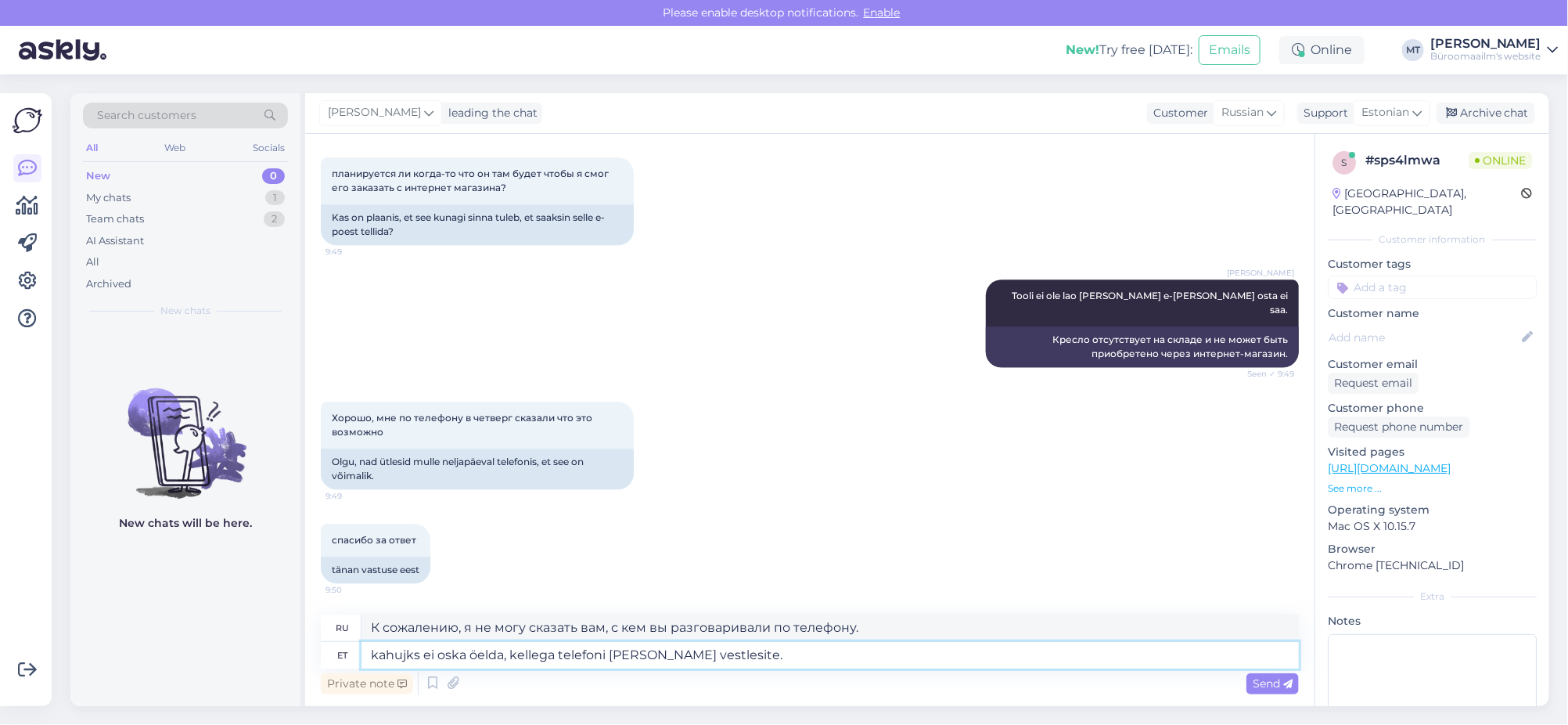
type textarea "ahujks ei oska öelda, kellega telefoni teel vestlesite."
type textarea "ahuujks не может понять, с кем вы разговаривали по телефону."
type textarea "Kahujks ei oska öelda, kellega telefoni teel vestlesite."
type textarea "К сожалению, я не могу сказать, с кем вы разговаривали по телефону."
click at [769, 661] on textarea "Kahujks ei oska öelda, kellega telefoni teel vestlesite." at bounding box center [830, 655] width 938 height 27
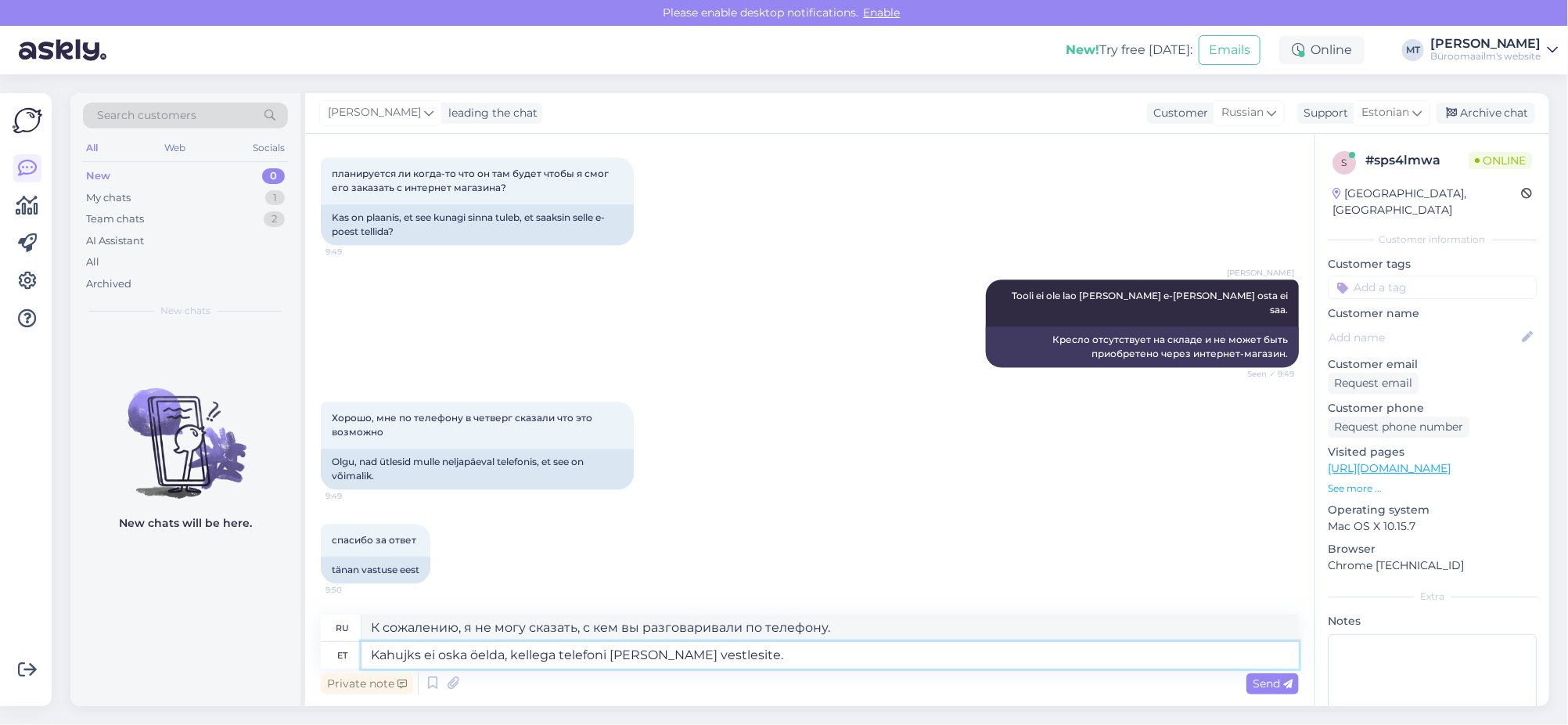
click at [399, 657] on textarea "Kahujks ei oska öelda, kellega telefoni teel vestlesite." at bounding box center [830, 655] width 938 height 27
type textarea "Kahjks ei oska öelda, kellega telefoni teel vestlesite."
click at [791, 659] on textarea "Kahjks ei oska öelda, kellega telefoni teel vestlesite." at bounding box center [830, 655] width 938 height 27
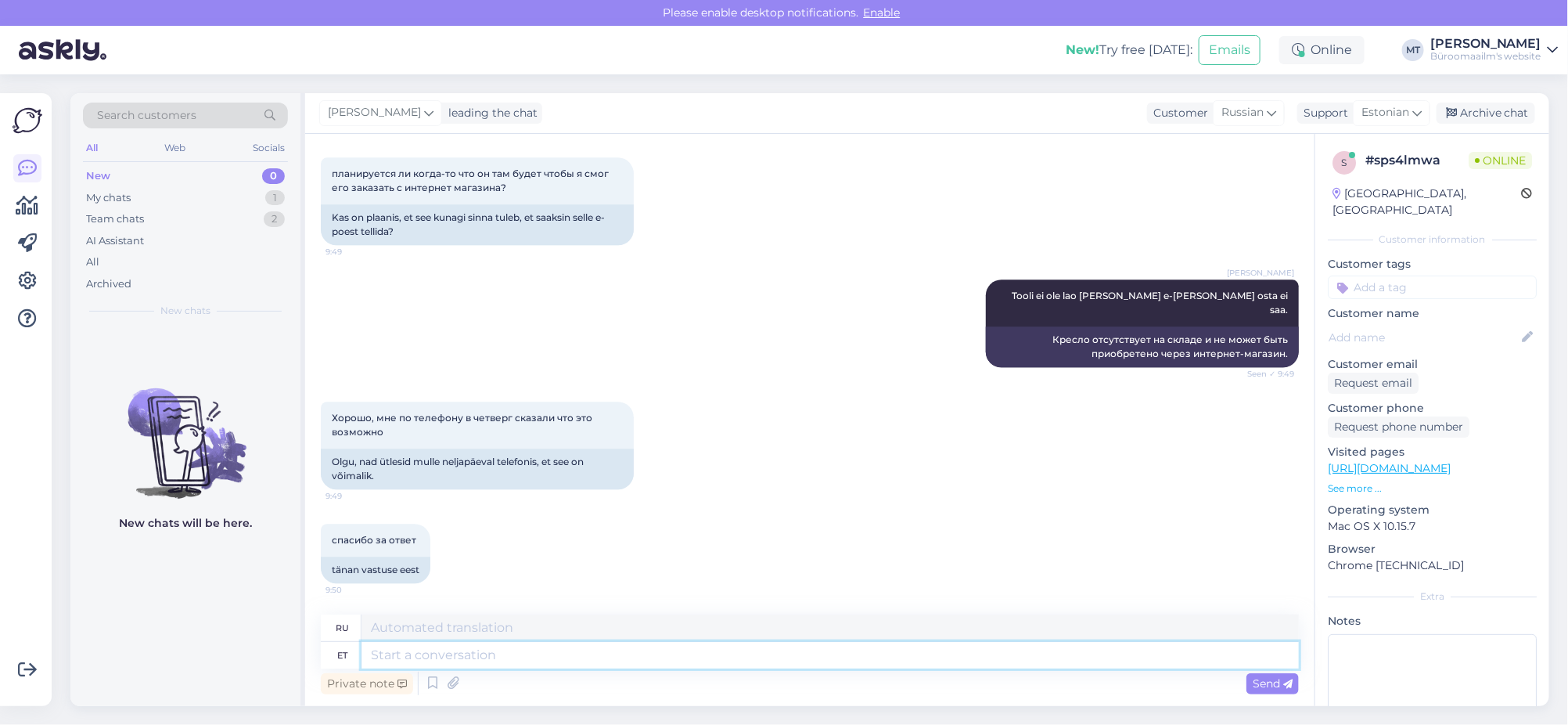
scroll to position [2206, 0]
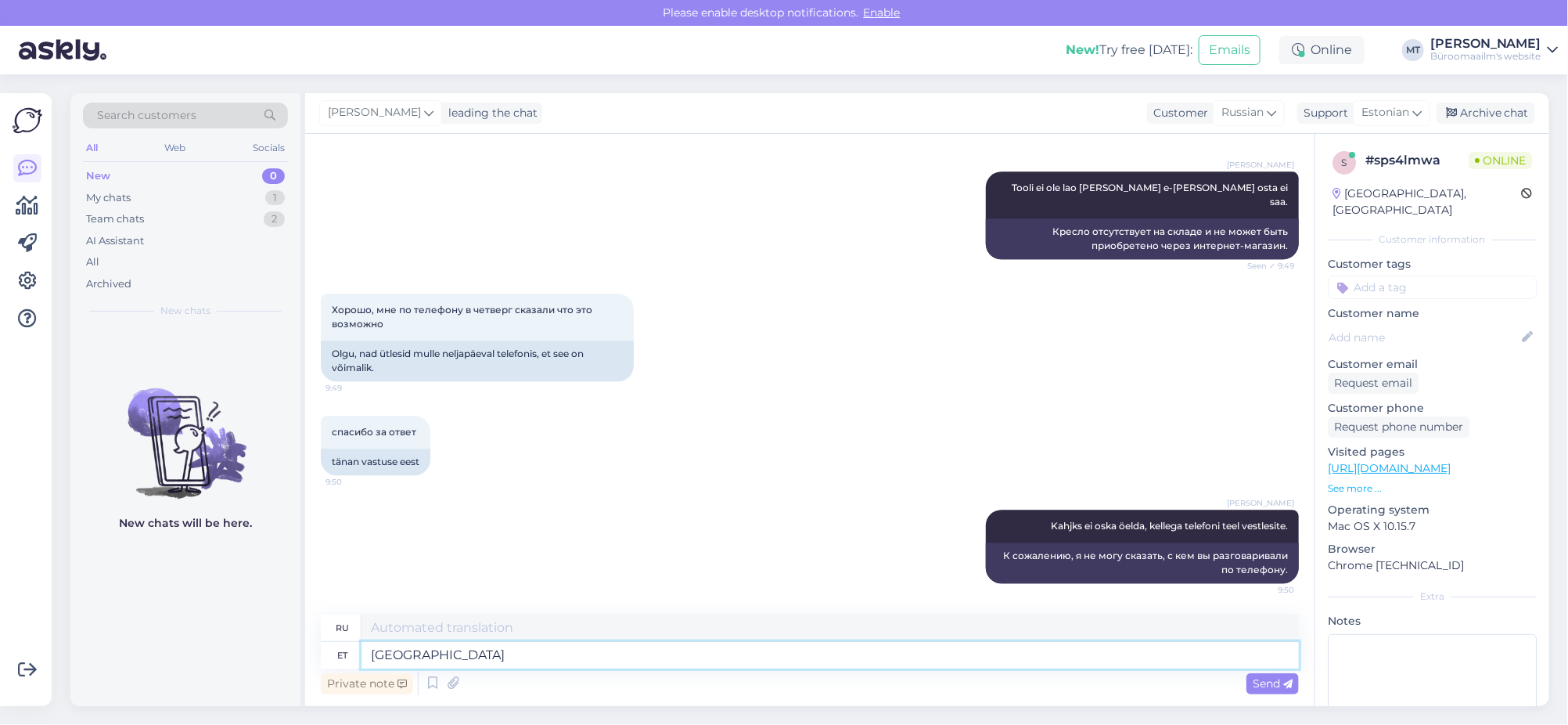
type textarea "Narva"
type textarea "Нарва"
type textarea "Narva sai saa"
type textarea "Нарва получила"
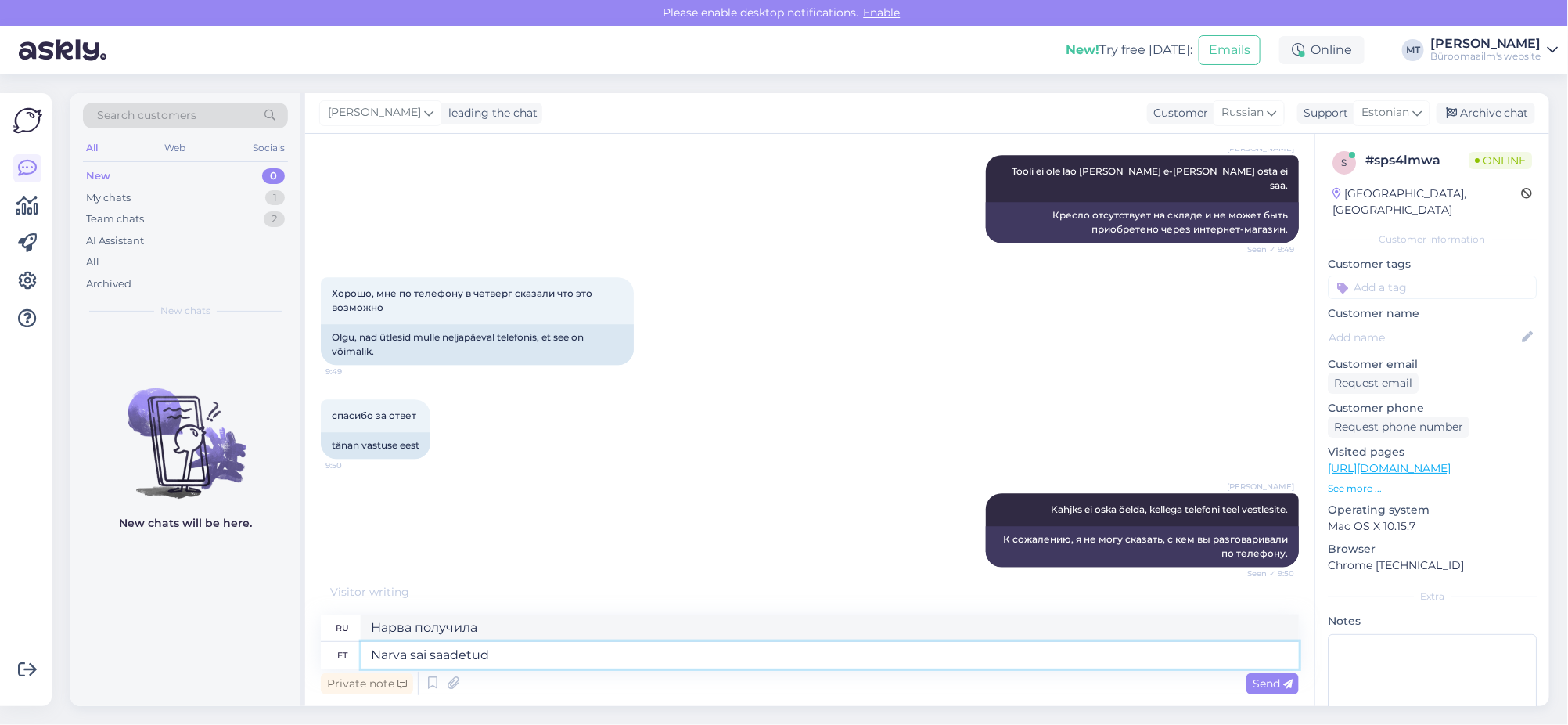
type textarea "Narva sai saadetud"
type textarea "Нарва была отправлена"
type textarea "Narva sai saadetud täisesti u"
type textarea "Нарва была отправлена ​​в полном составе."
type textarea "Narva sai saadetud täisesti uus ja"
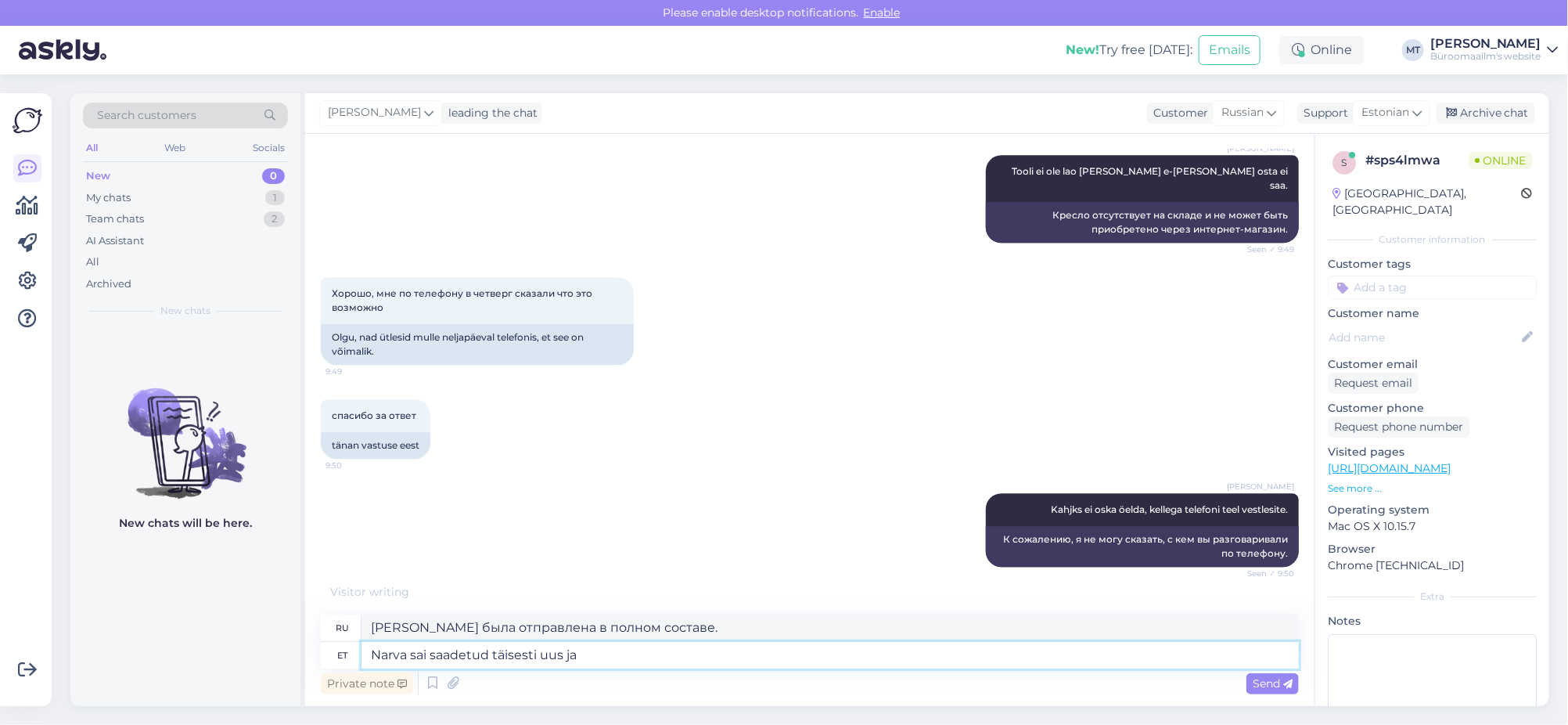
type textarea "Нарва была отправлена ​​совершенно новой"
type textarea "Narva sai saadetud täisesti uus ja k"
type textarea "Нарва была отправлена ​​совершенно новая и"
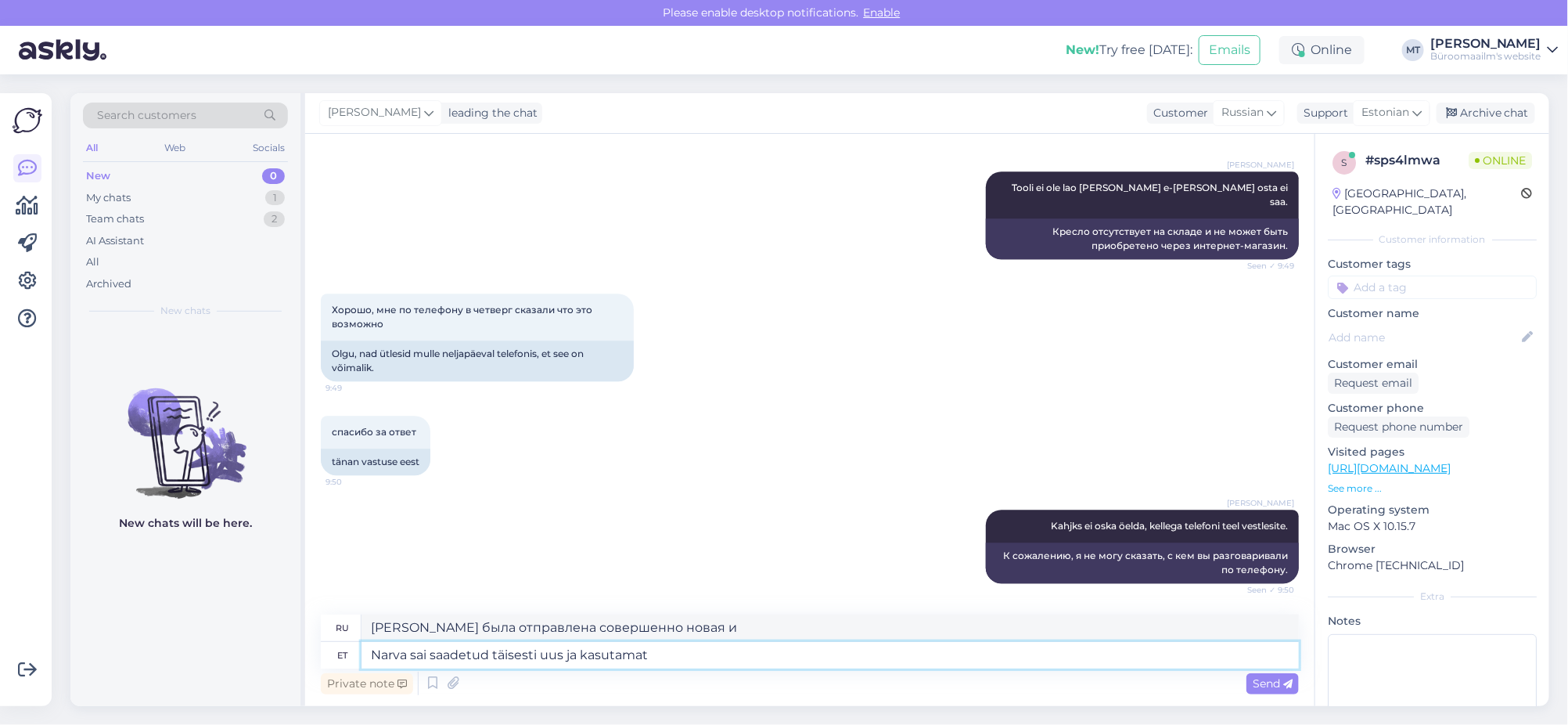
type textarea "Narva sai saadetud täisesti uus ja kasutamat t"
type textarea "«Нарва» была отправлена ​​совершенно новой и неиспользованной."
type textarea "Narva sai saadetud täisesti uus ja kasutamat tool"
type textarea "Совершенно новый и неиспользованный стул был отправлен в Нарву."
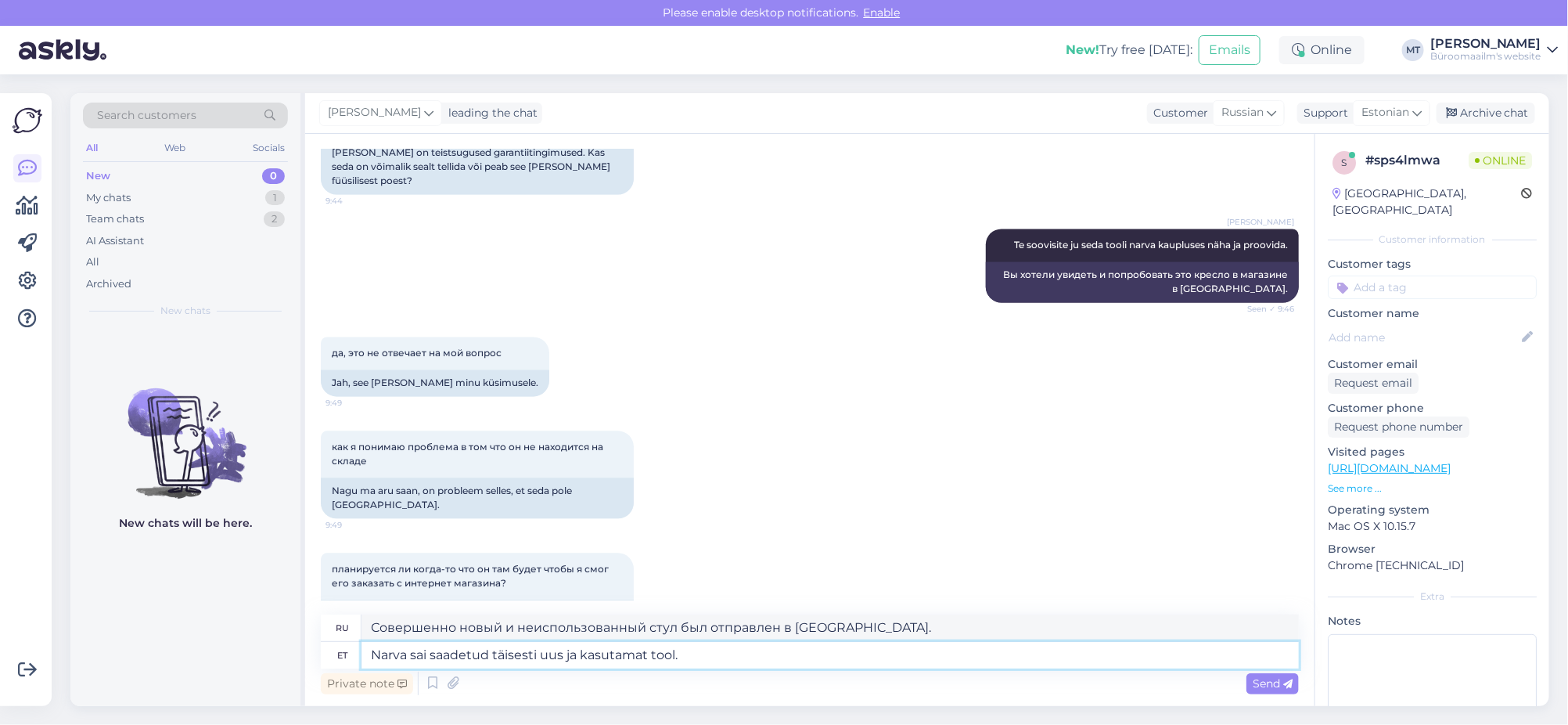
scroll to position [1326, 0]
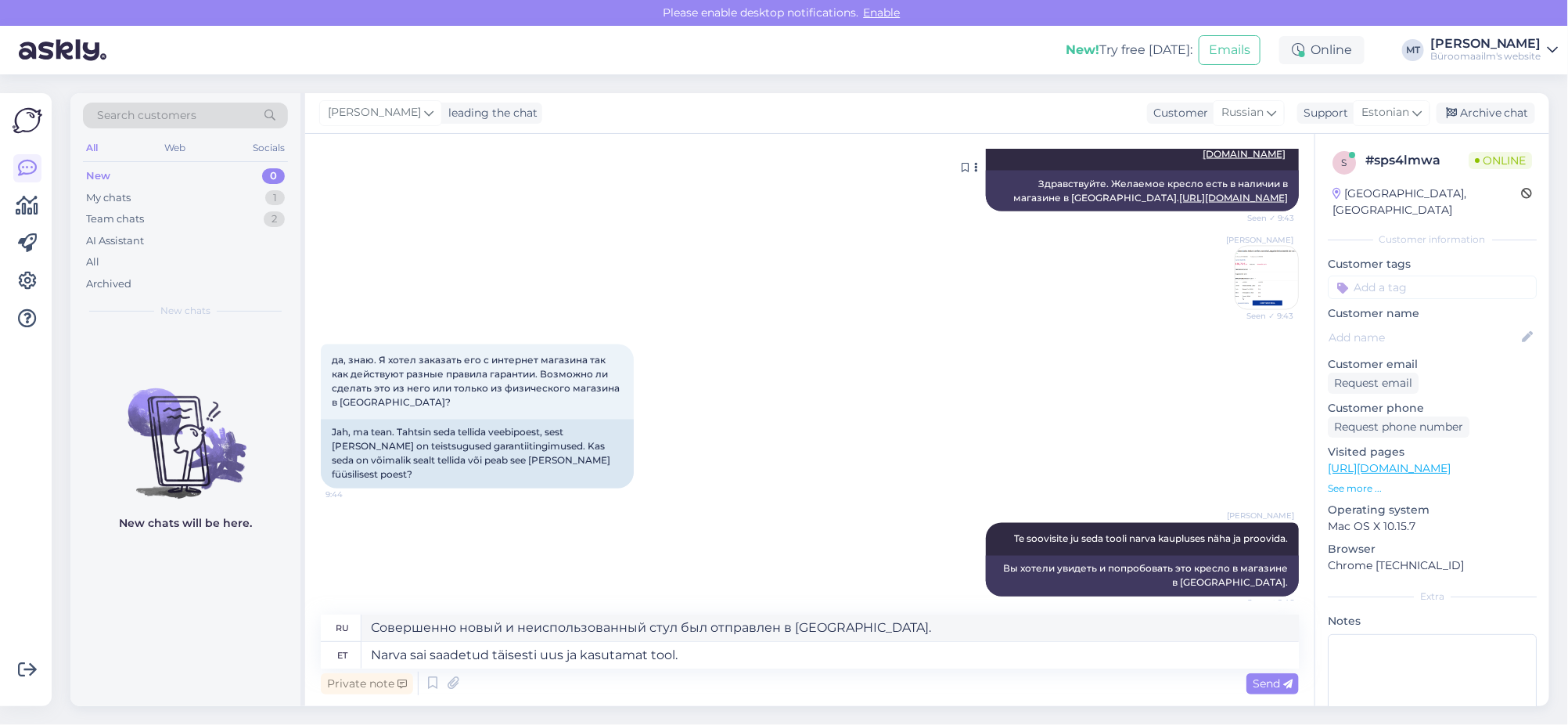
click at [1260, 203] on link "https://www.byroomaailm.ee//pukktool-leitz-active-comfort-tumehall?sku=K0098295" at bounding box center [1234, 198] width 109 height 11
click at [722, 664] on textarea "Narva sai saadetud täisesti uus ja kasutamat tool." at bounding box center [830, 655] width 938 height 27
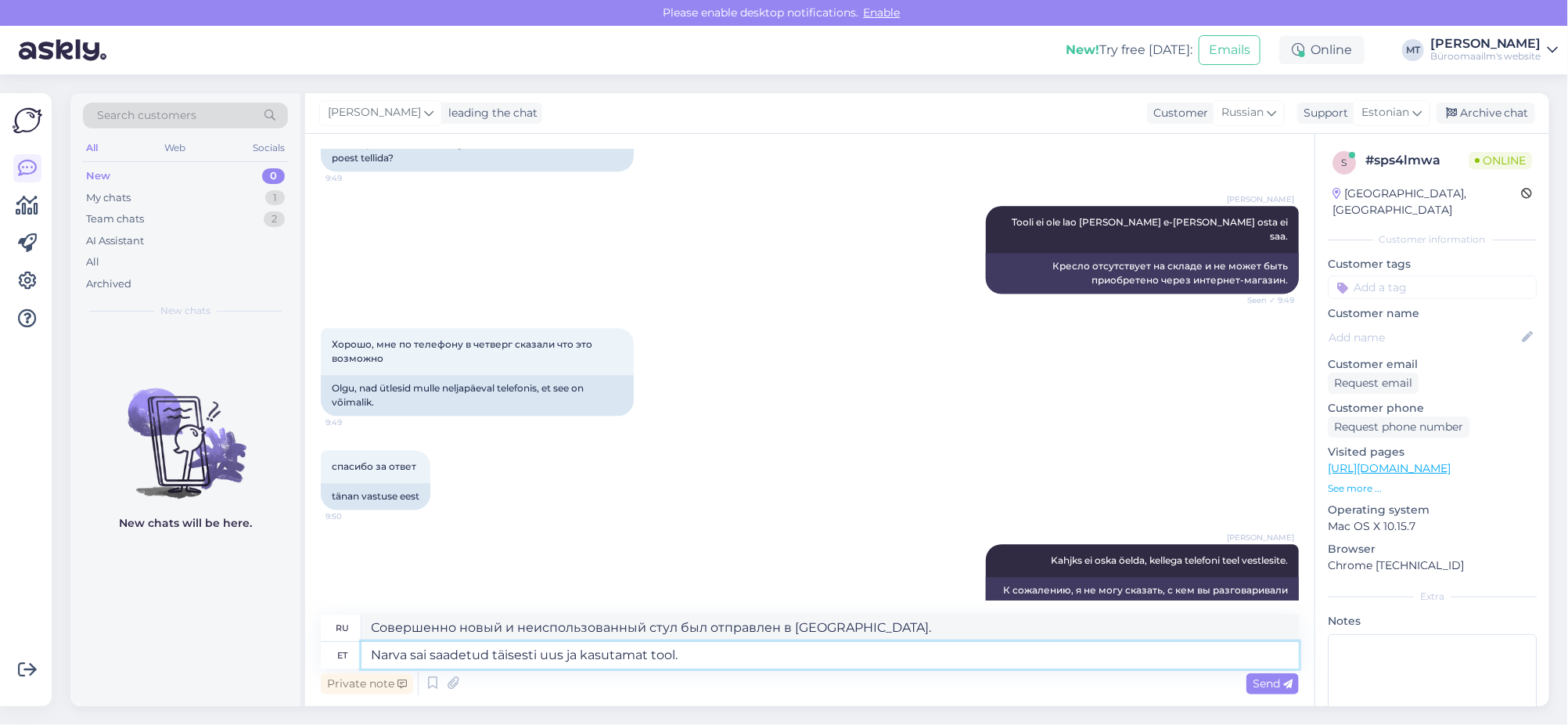
scroll to position [2206, 0]
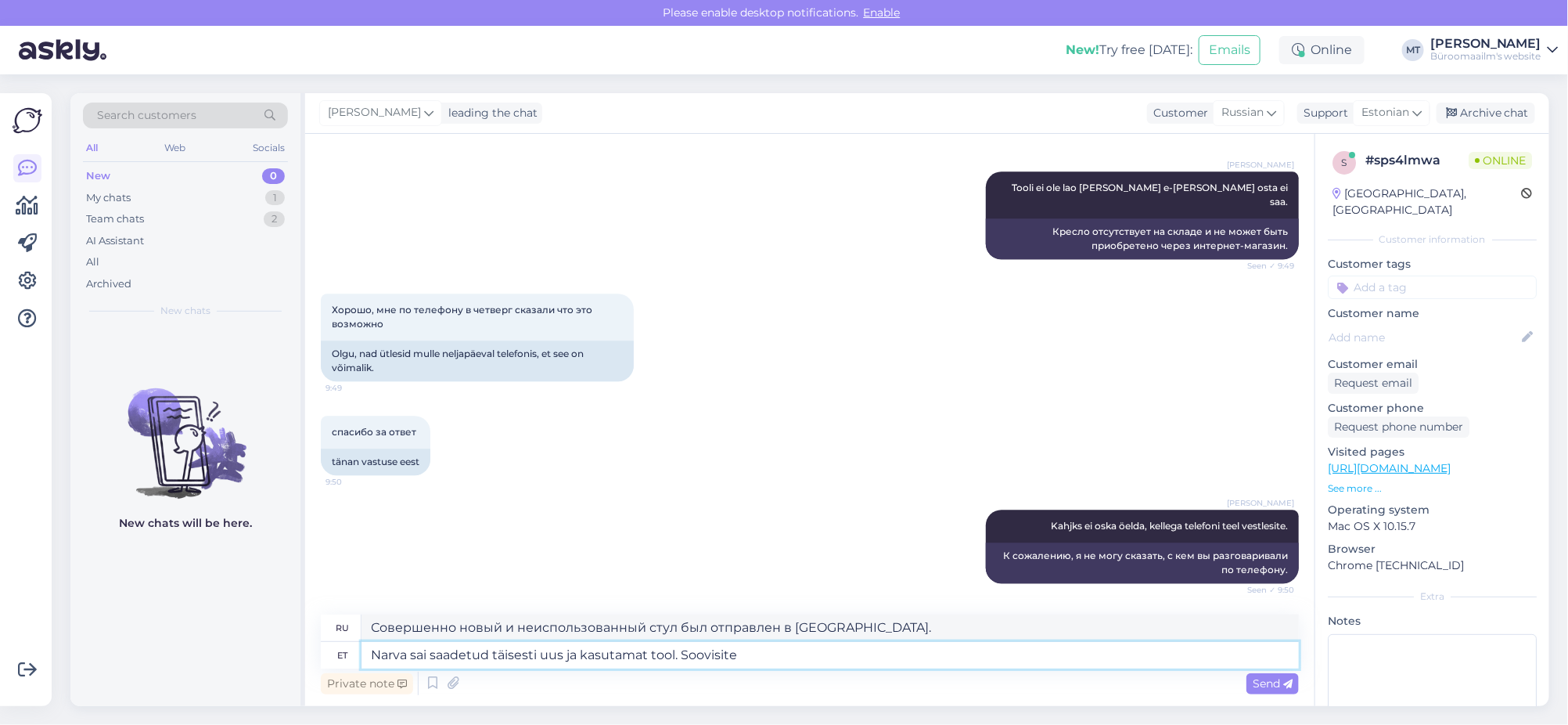
type textarea "Narva sai saadetud täisesti uus ja kasutamat tool. Soovisite"
type textarea "Совершенно новый и неиспользованный стул был отправлен в Нарву. Вы запросили"
type textarea "Narva sai saadetud täisesti uus ja kasutamat tool. Soovisite minna v"
type textarea "Совершенно новый и неиспользованный стул был отправлен в Нарву. Вы хотели поеха…"
type textarea "Narva sai saadetud täisesti uus ja kasutamat tool. Soovisite minna vaatama ja"
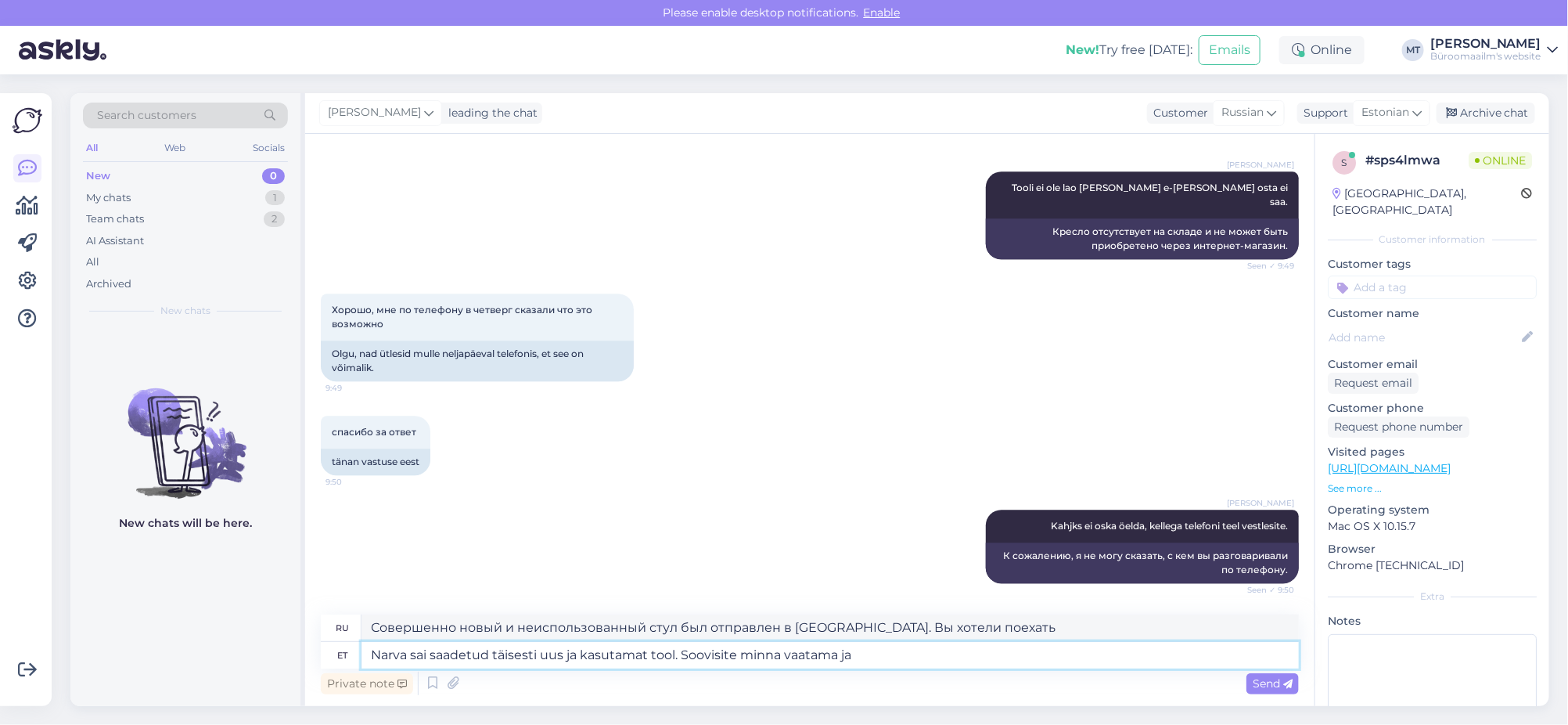
type textarea "В Нарву отправили совершенно новый, неиспользованный стул. Вы хотели его посмот…"
type textarea "Narva sai saadetud täisesti uus ja kasutamat tool. Soovisite minna vaatama ja s…"
type textarea "В Нарву отправили совершенно новый и неиспользованный стул. Вы хотели его осмот…"
type textarea "Narva sai saadetud täisesti uus ja kasutamat tool. Soovisite minna vaatama ja s…"
type textarea "Совершенно новый и неиспользованный стул был отправлен в Нарву. Вы хотели бы ег…"
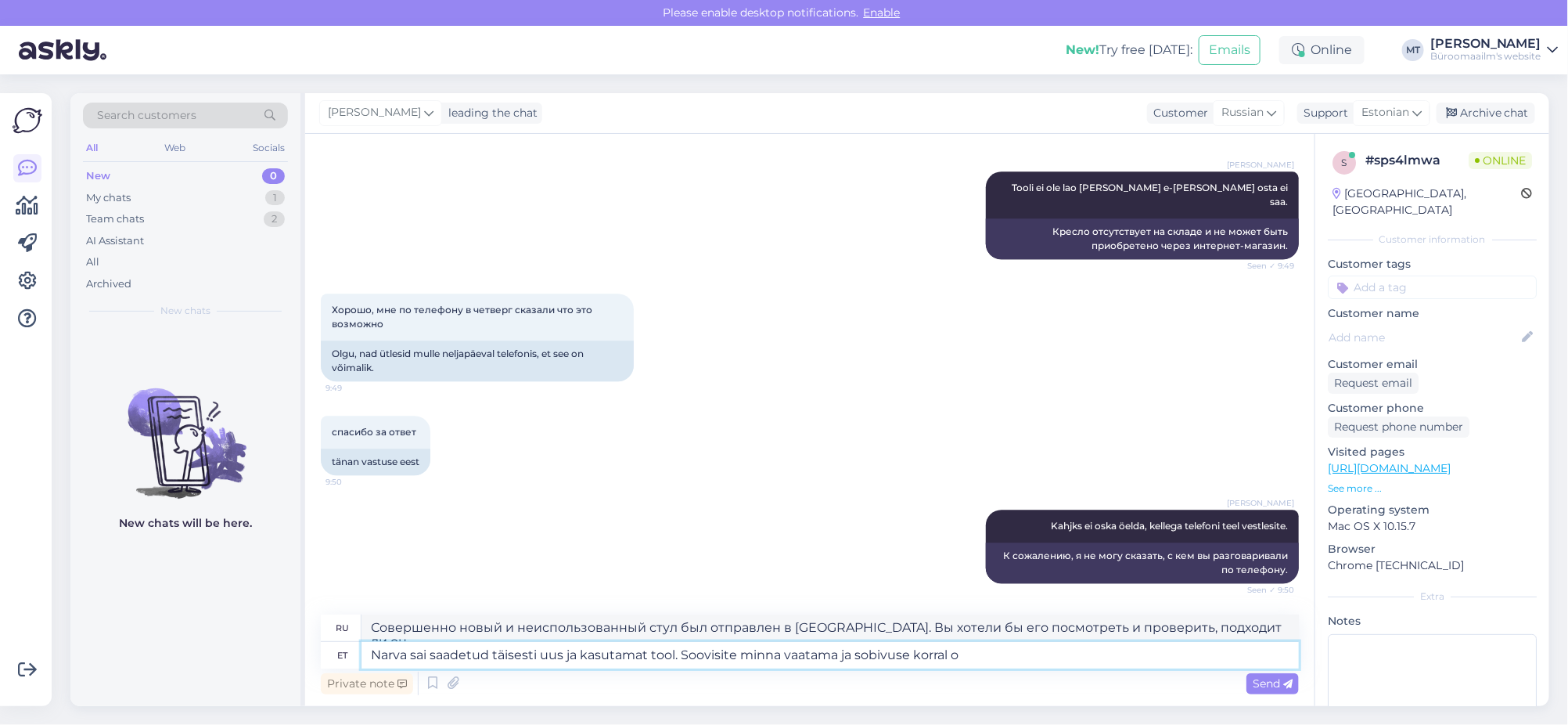
type textarea "Narva sai saadetud täisesti uus ja kasutamat tool. Soovisite minna vaatama ja s…"
type textarea "В Нарву отправили совершенно новый, неиспользованный стул. Вы хотели его посмот…"
type textarea "Narva sai saadetud täisesti uus ja kasutamat tool. Soovisite minna vaatama ja s…"
type textarea "В Нарву отправили совершенно новый, неиспользованный стул. Вы хотели его посмот…"
type textarea "Narva sai saadetud täisesti uus ja kasutamat tool. Soovisite minna vaatama ja s…"
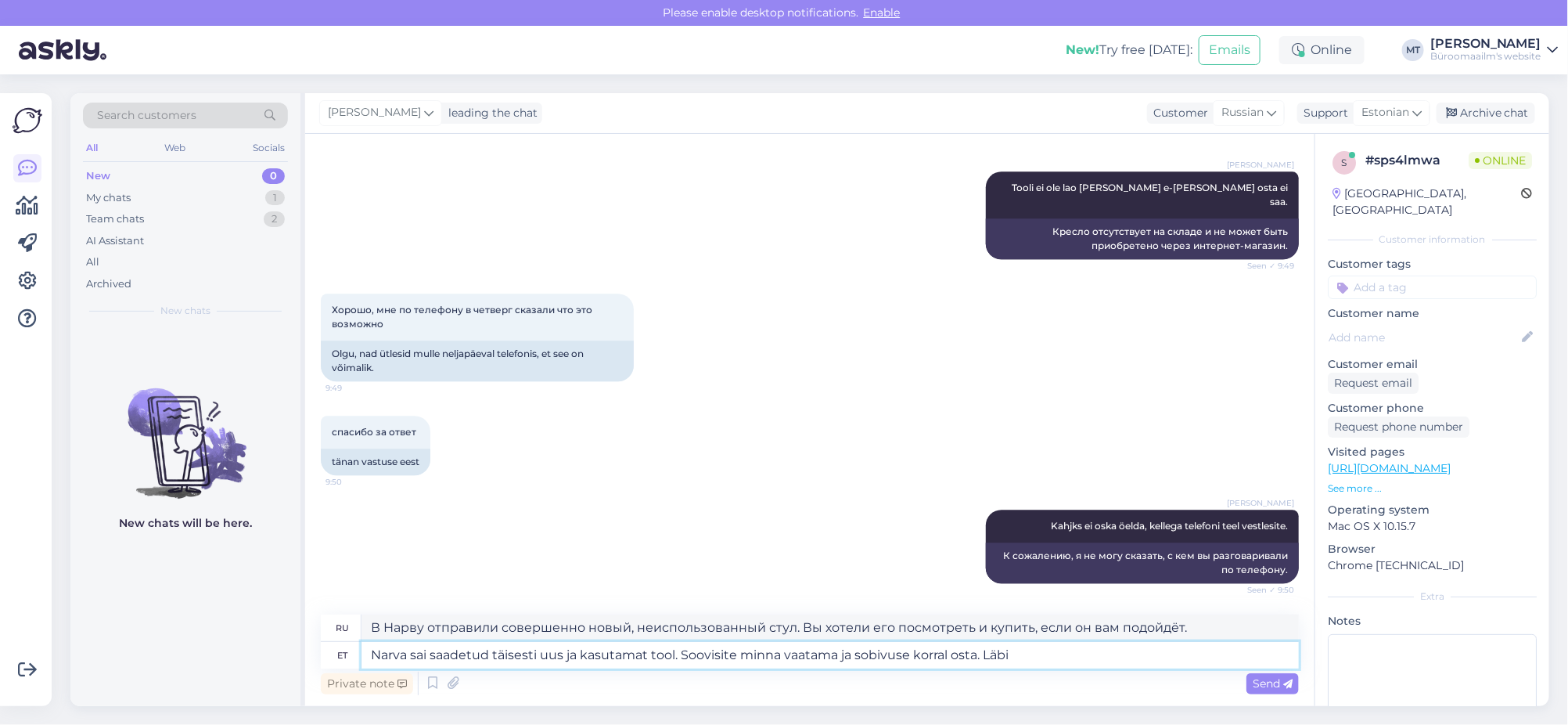
type textarea "В Нарву отправили совершенно новый, неиспользованный стул. Вы хотели его посмот…"
type textarea "Narva sai saadetud täisesti uus ja kasutamat tool. Soovisite minna vaatama ja s…"
type textarea "Совершенно новый, неиспользованный стул был отправлен в Нарву. Вы хотели его по…"
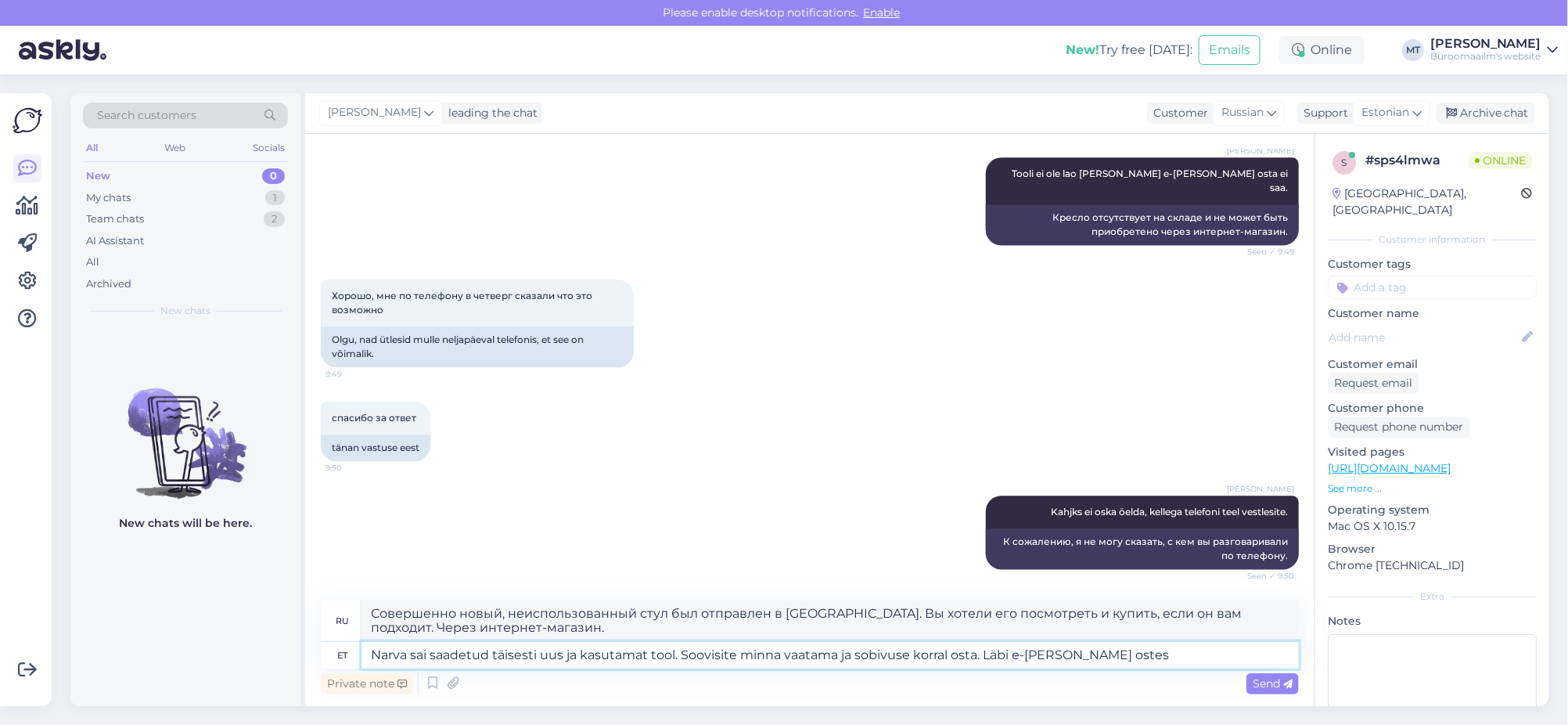
type textarea "Narva sai saadetud täisesti uus ja kasutamat tool. Soovisite minna vaatama ja s…"
type textarea "Совершенно новый, неиспользованный стул был отправлен в Нарву. Вы хотели его по…"
type textarea "Narva sai saadetud täisesti uus ja kasutamat tool. Soovisite minna vaatama ja s…"
type textarea "Совершенно новый, неиспользованный стул был отправлен в Нарву. Вы хотели его по…"
type textarea "Narva sai saadetud täisesti uus ja kasutamat tool. Soovisite minna vaatama ja s…"
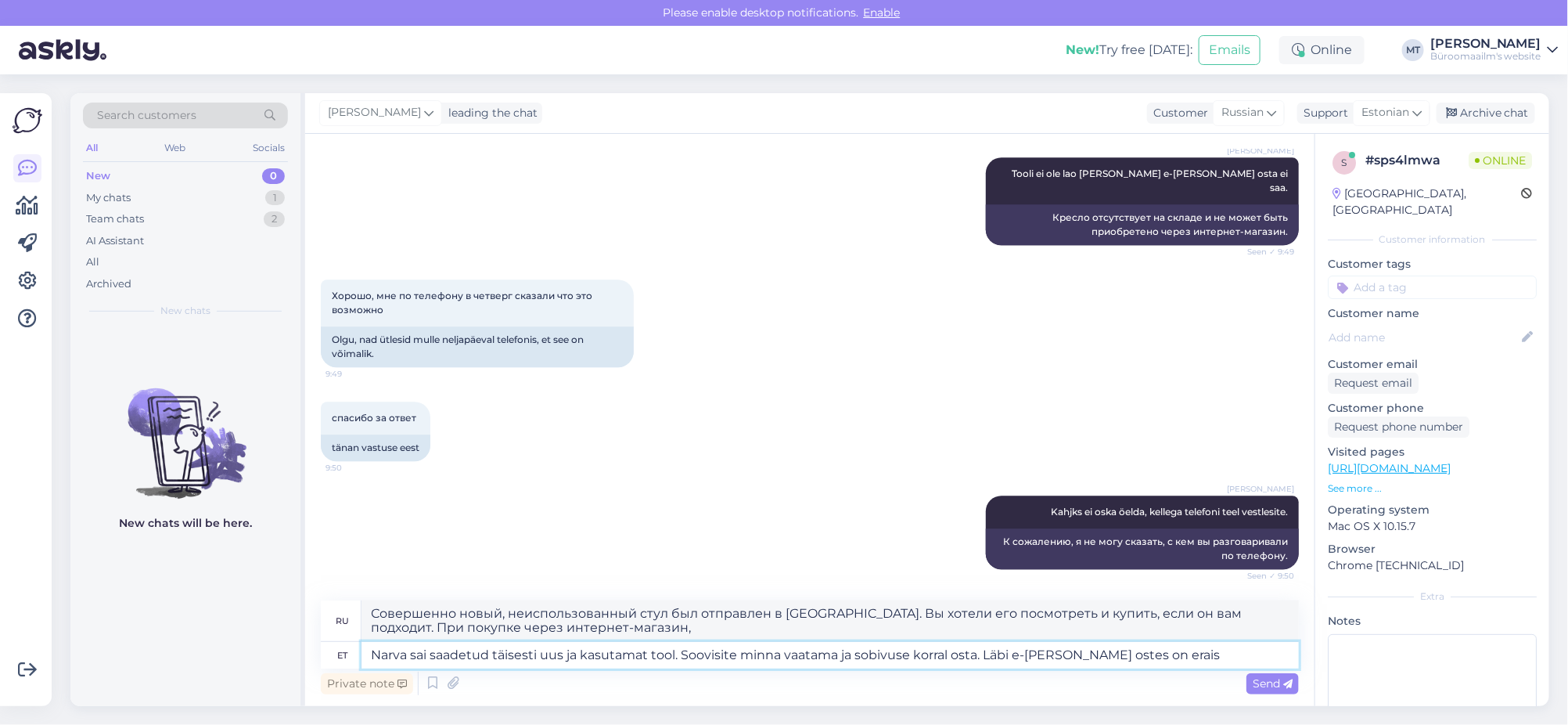
type textarea "Совершенно новый и неиспользованный стул был отправлен в Нарву. Вы хотели бы пр…"
type textarea "Narva sai saadetud täisesti uus ja kasutamat tool. Soovisite minna vaatama ja s…"
type textarea "Совершенно новый и неиспользованный стул был отправлен в Нарву. Вы хотели посмо…"
type textarea "Narva sai saadetud täisesti uus ja kasutamat tool. Soovisite minna vaatama ja s…"
type textarea "Совершенно новый и неиспользованный стул был отправлен в Нарву. Вы хотели бы ег…"
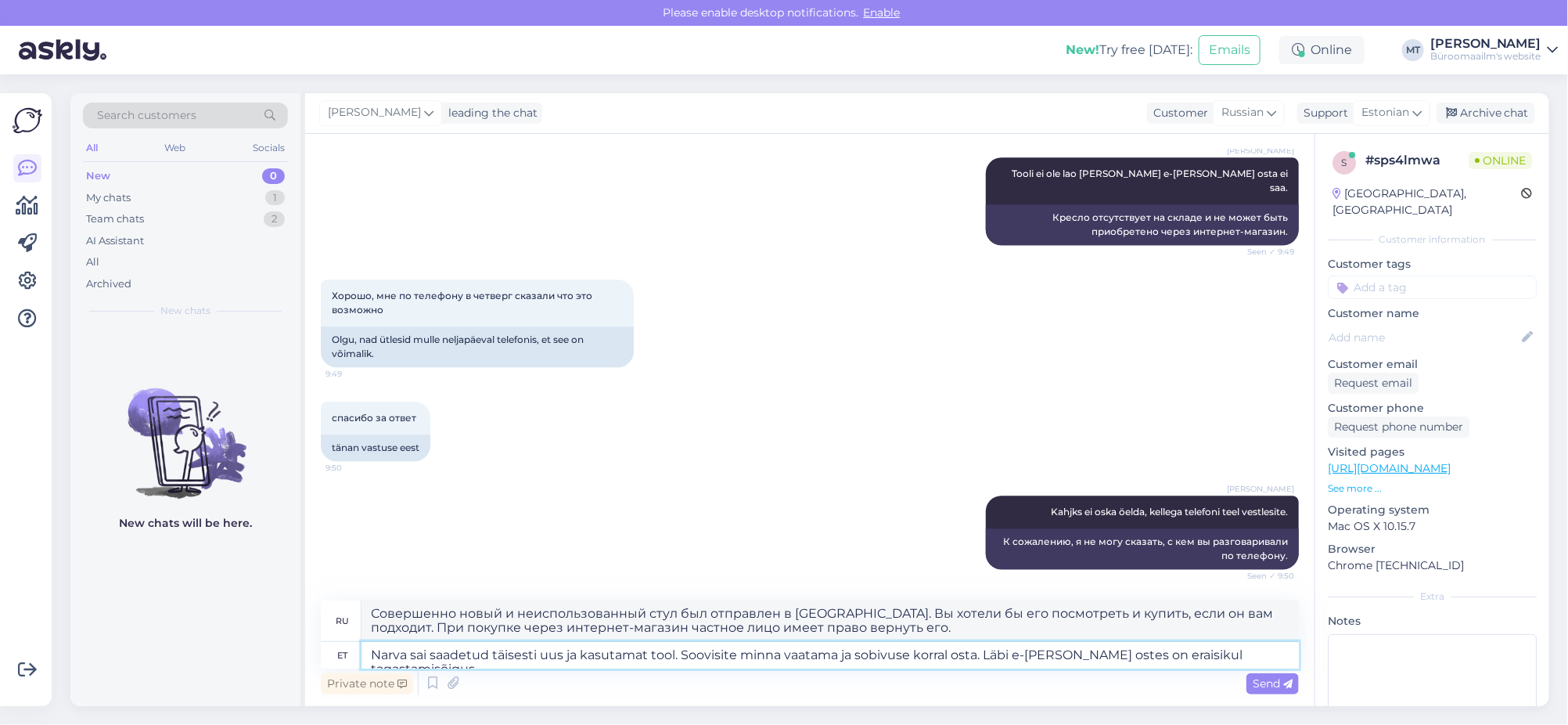
type textarea "Narva sai saadetud täisesti uus ja kasutamat tool. Soovisite minna vaatama ja s…"
type textarea "Совершенно новый, неиспользованный стул был отправлен в Нарву. Вы хотели бы его…"
type textarea "Narva sai saadetud täisesti uus ja kasutamat tool. Soovisite minna vaatama ja s…"
type textarea "Совершенно новый и неиспользованный стул был отправлен в Нарву. Вы хотели бы пр…"
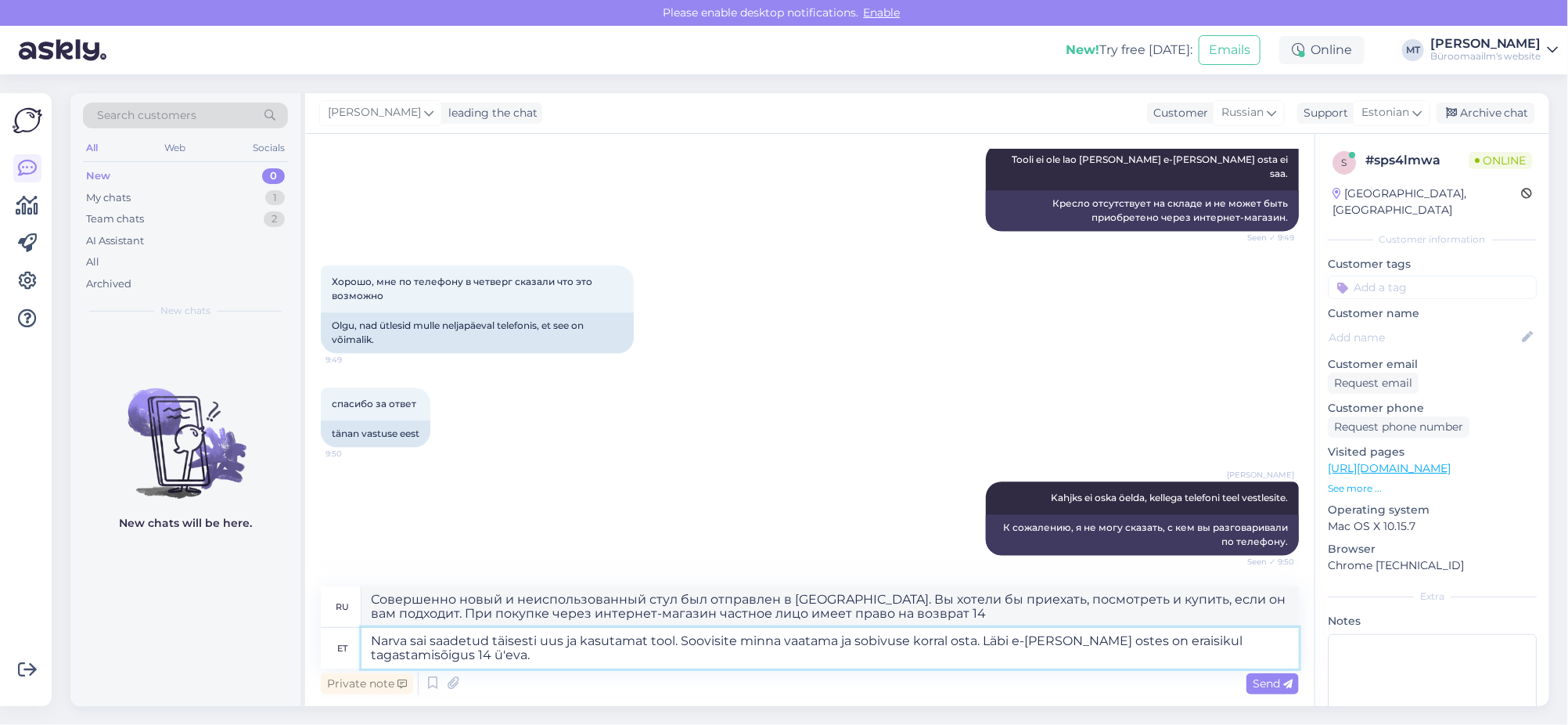
type textarea "Narva sai saadetud täisesti uus ja kasutamat tool. Soovisite minna vaatama ja s…"
type textarea "Совершенно новый, неиспользованный стул был отправлен в Нарву. Вы хотели бы его…"
type textarea "Narva sai saadetud täisesti uus ja kasutamat tool. Soovisite minna vaatama ja s…"
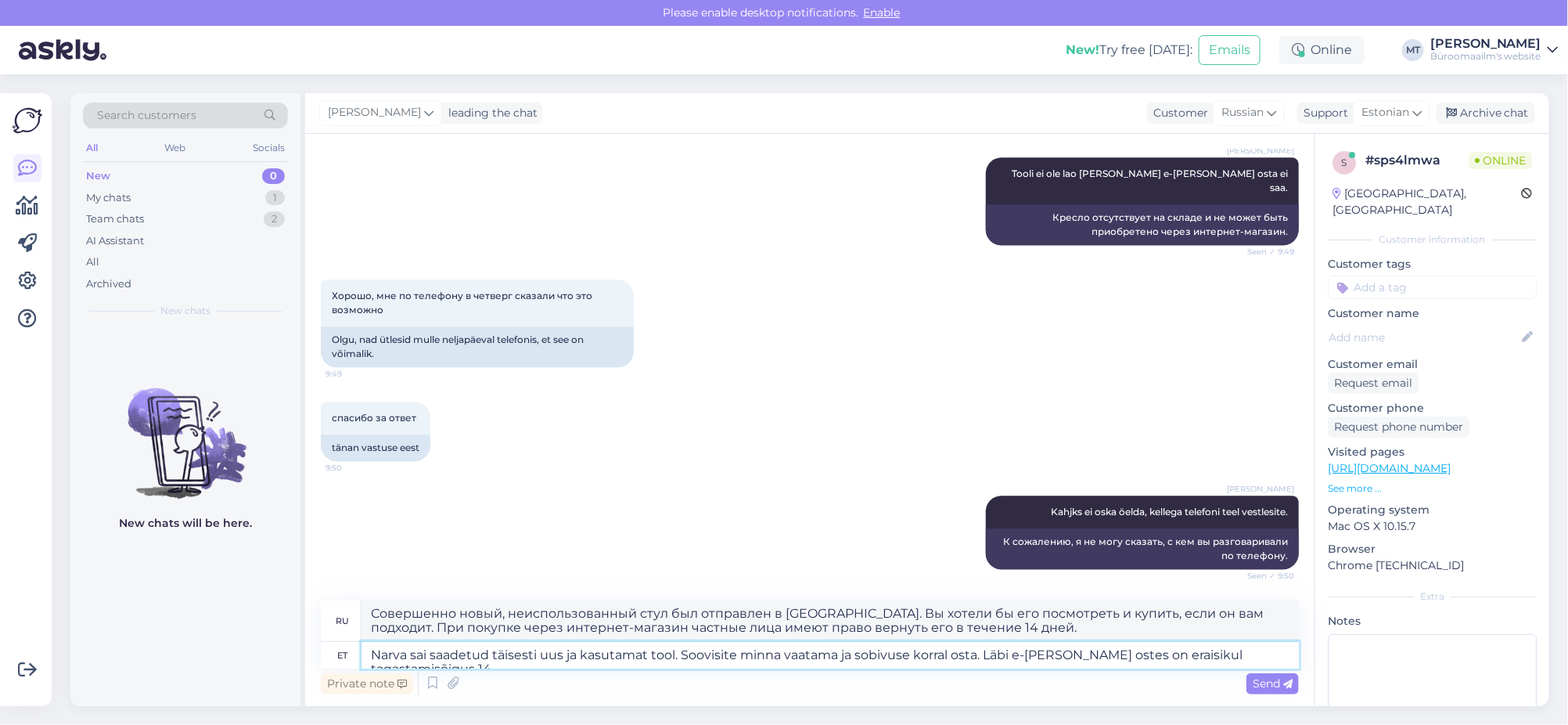
type textarea "Совершенно новый и неиспользованный стул был отправлен в Нарву. Вы хотели бы пр…"
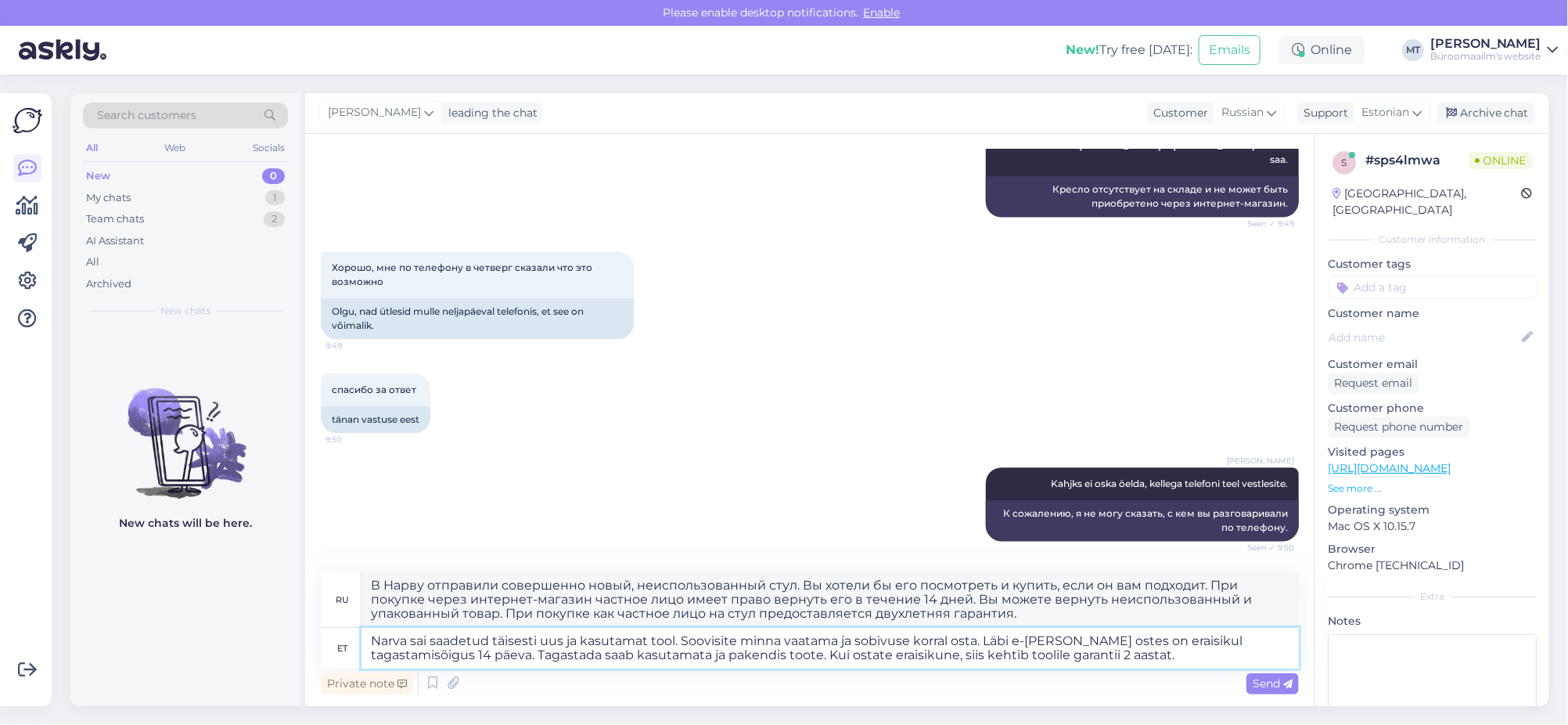
drag, startPoint x: 1073, startPoint y: 665, endPoint x: 709, endPoint y: 665, distance: 364.0
click at [709, 665] on textarea "Narva sai saadetud täisesti uus ja kasutamat tool. Soovisite minna vaatama ja s…" at bounding box center [830, 649] width 938 height 41
drag, startPoint x: 926, startPoint y: 663, endPoint x: 416, endPoint y: 659, distance: 510.0
click at [416, 659] on textarea "Narva sai saadetud täisesti uus ja kasutamat tool. Soovisite minna vaatama ja s…" at bounding box center [830, 649] width 938 height 41
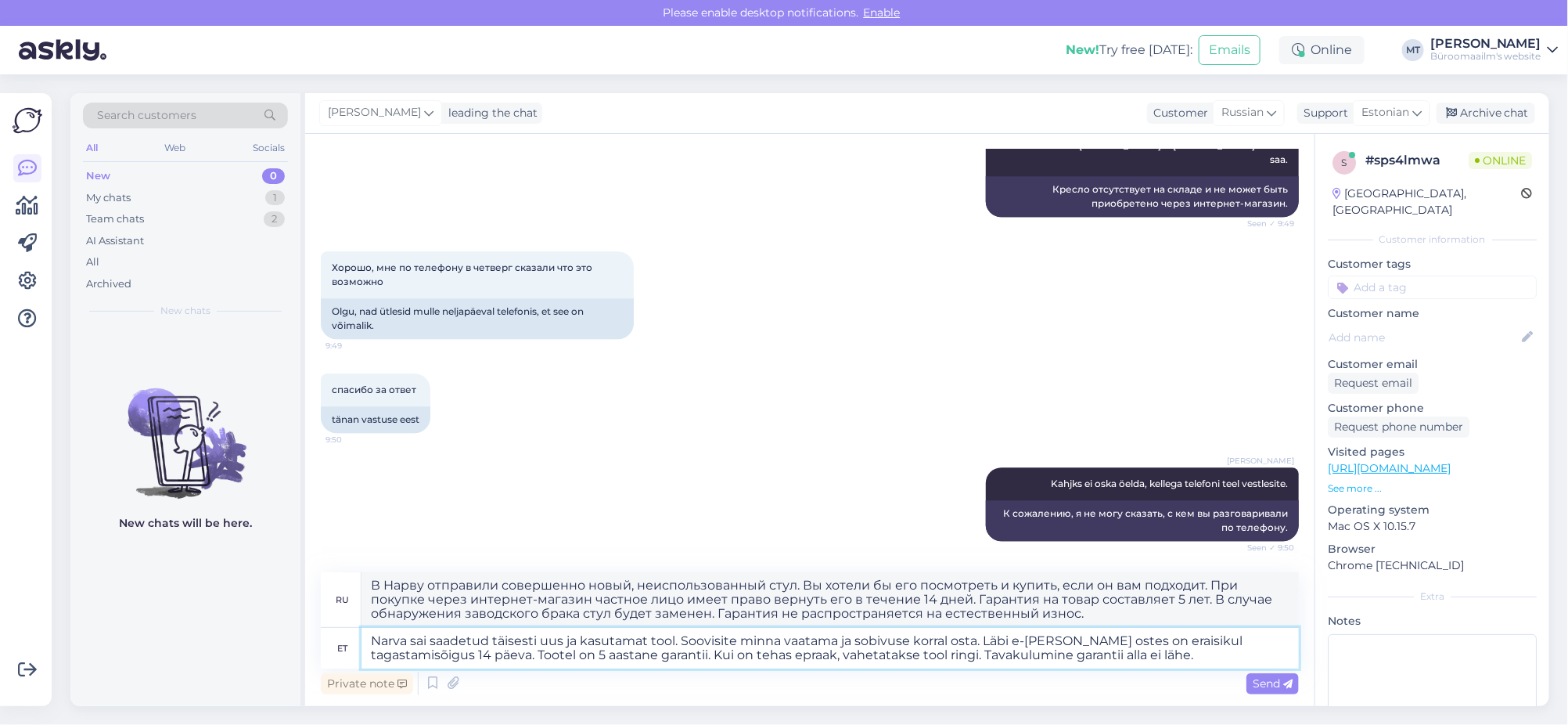
click at [409, 659] on textarea "Narva sai saadetud täisesti uus ja kasutamat tool. Soovisite minna vaatama ja s…" at bounding box center [830, 649] width 938 height 41
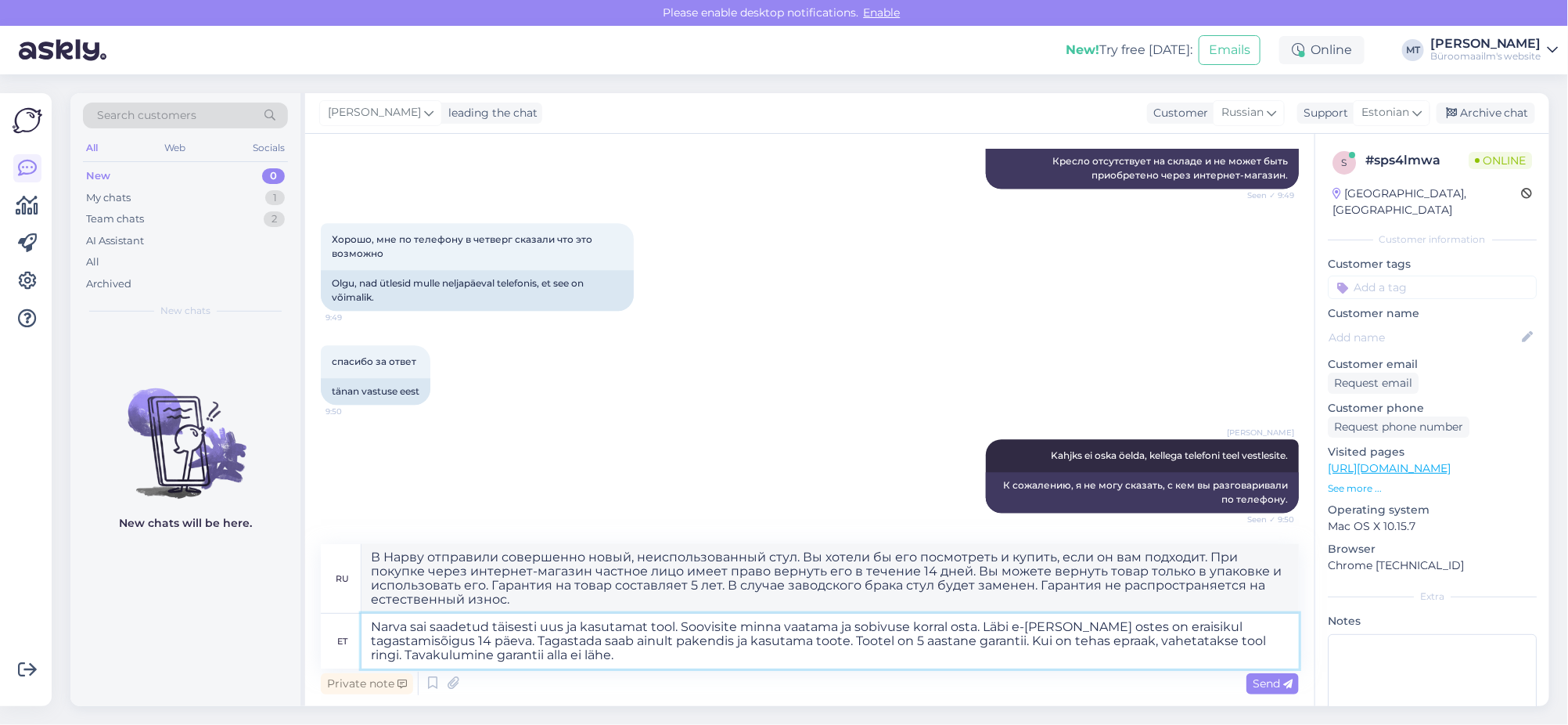
click at [908, 651] on textarea "Narva sai saadetud täisesti uus ja kasutamat tool. Soovisite minna vaatama ja s…" at bounding box center [830, 640] width 938 height 55
click at [910, 649] on textarea "Narva sai saadetud täisesti uus ja kasutamat tool. Soovisite minna vaatama ja s…" at bounding box center [830, 640] width 938 height 55
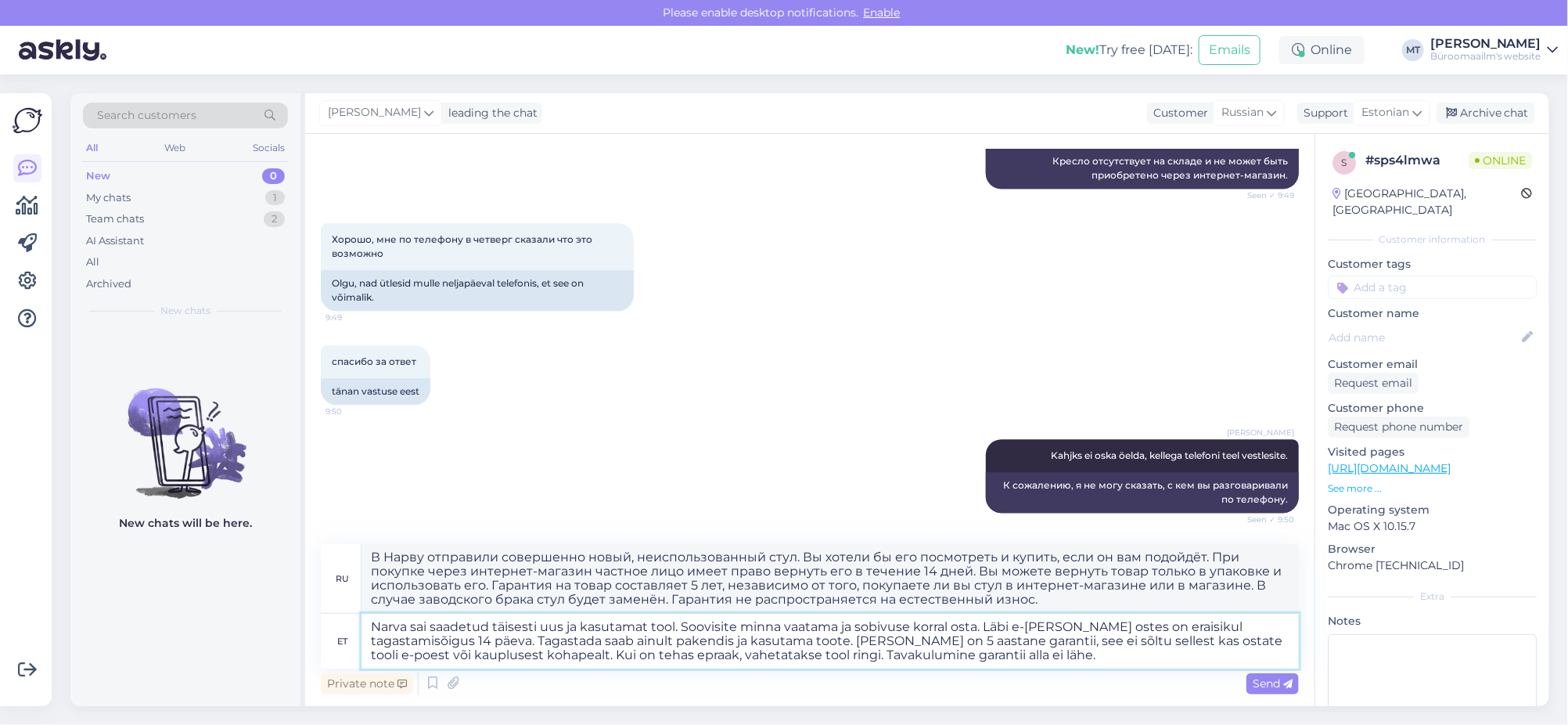
click at [516, 658] on textarea "Narva sai saadetud täisesti uus ja kasutamat tool. Soovisite minna vaatama ja s…" at bounding box center [830, 640] width 938 height 55
click at [523, 659] on textarea "Narva sai saadetud täisesti uus ja kasutamat tool. Soovisite minna vaatama ja s…" at bounding box center [830, 640] width 938 height 55
click at [1267, 689] on span "Send" at bounding box center [1272, 683] width 40 height 14
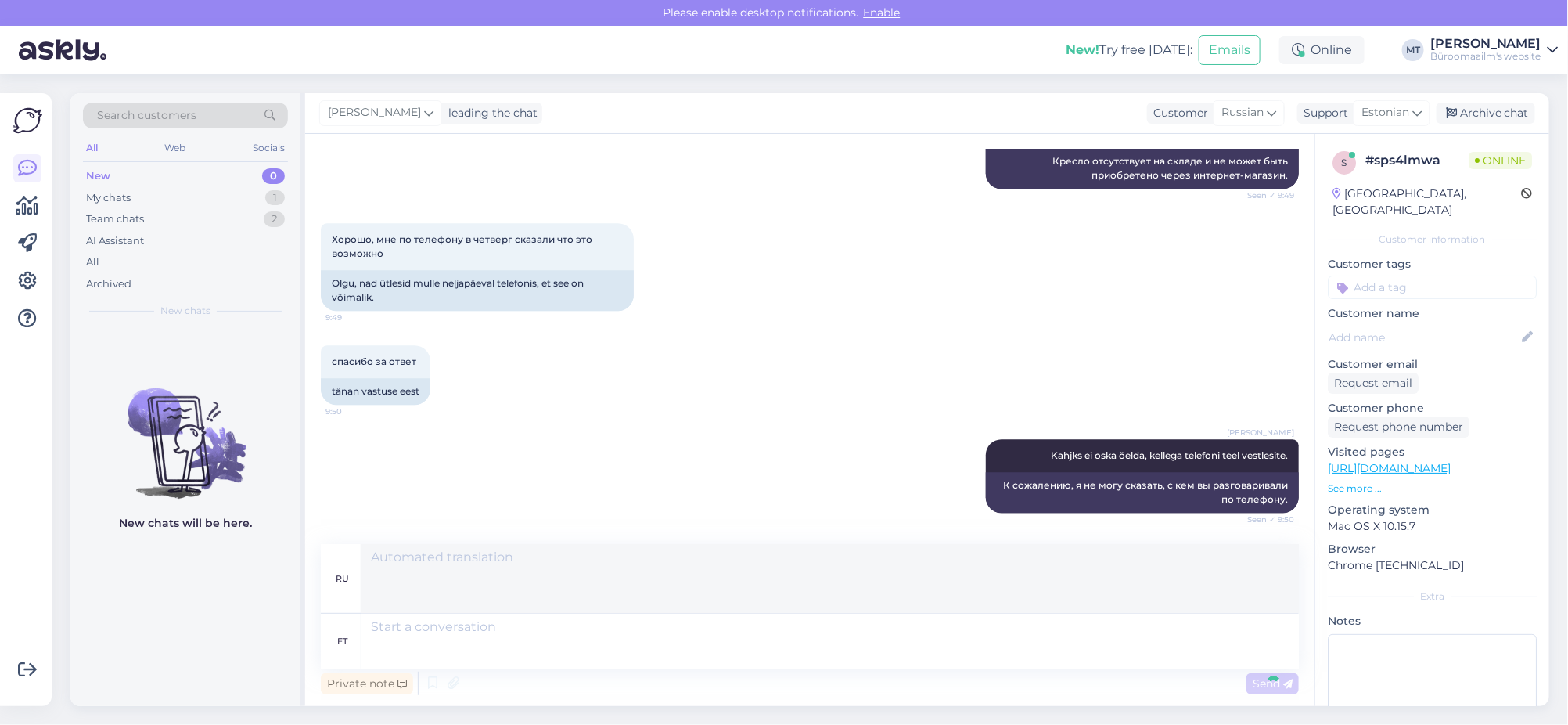
scroll to position [2511, 0]
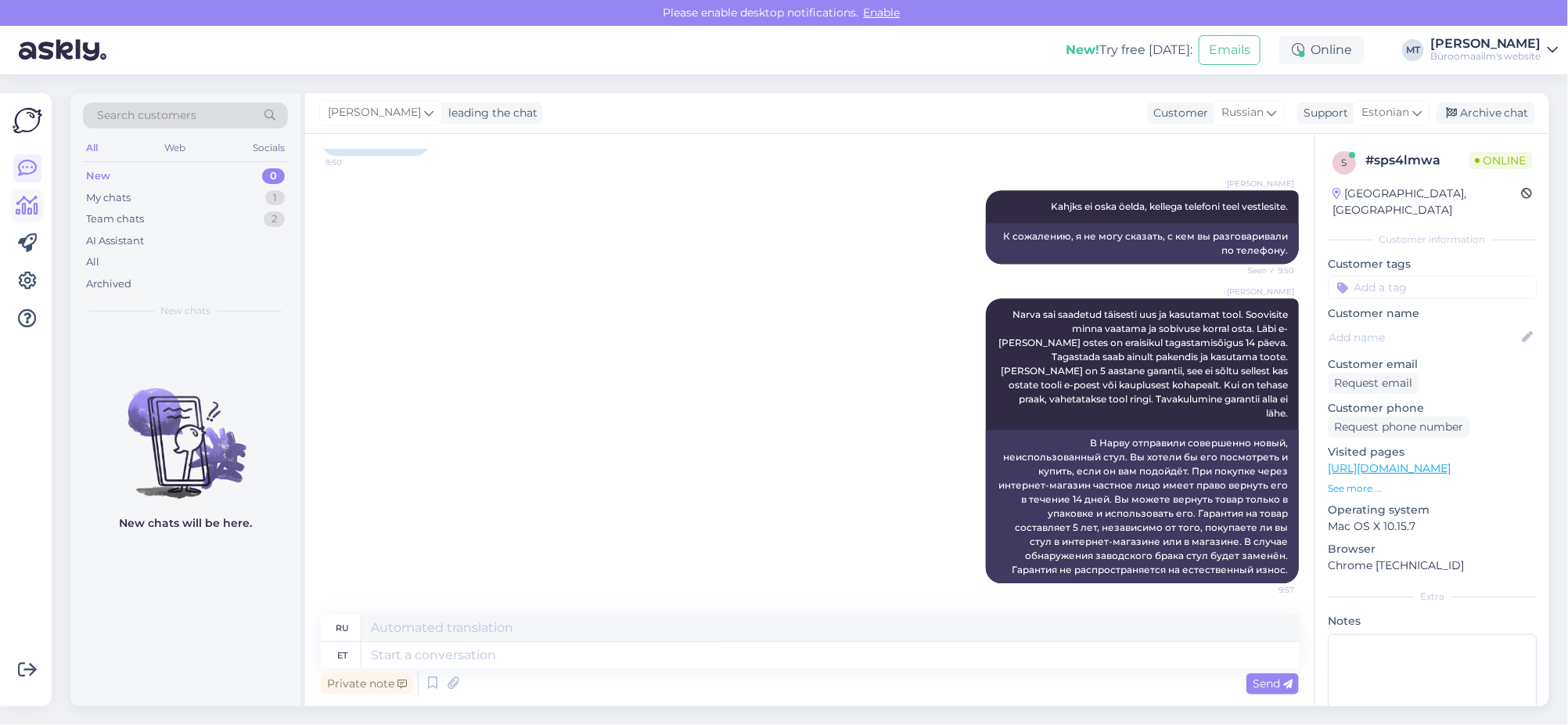
click at [28, 210] on icon at bounding box center [28, 205] width 23 height 19
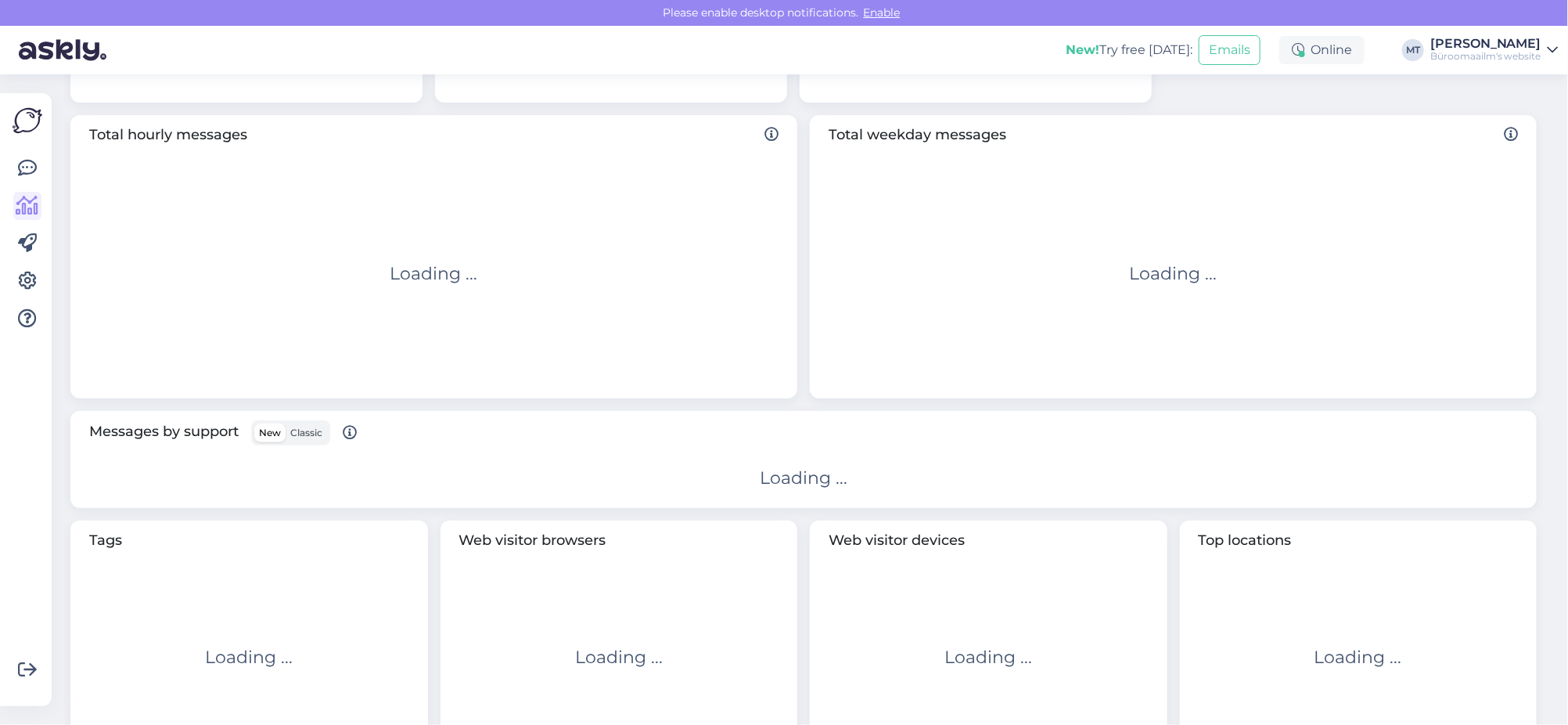
scroll to position [272, 0]
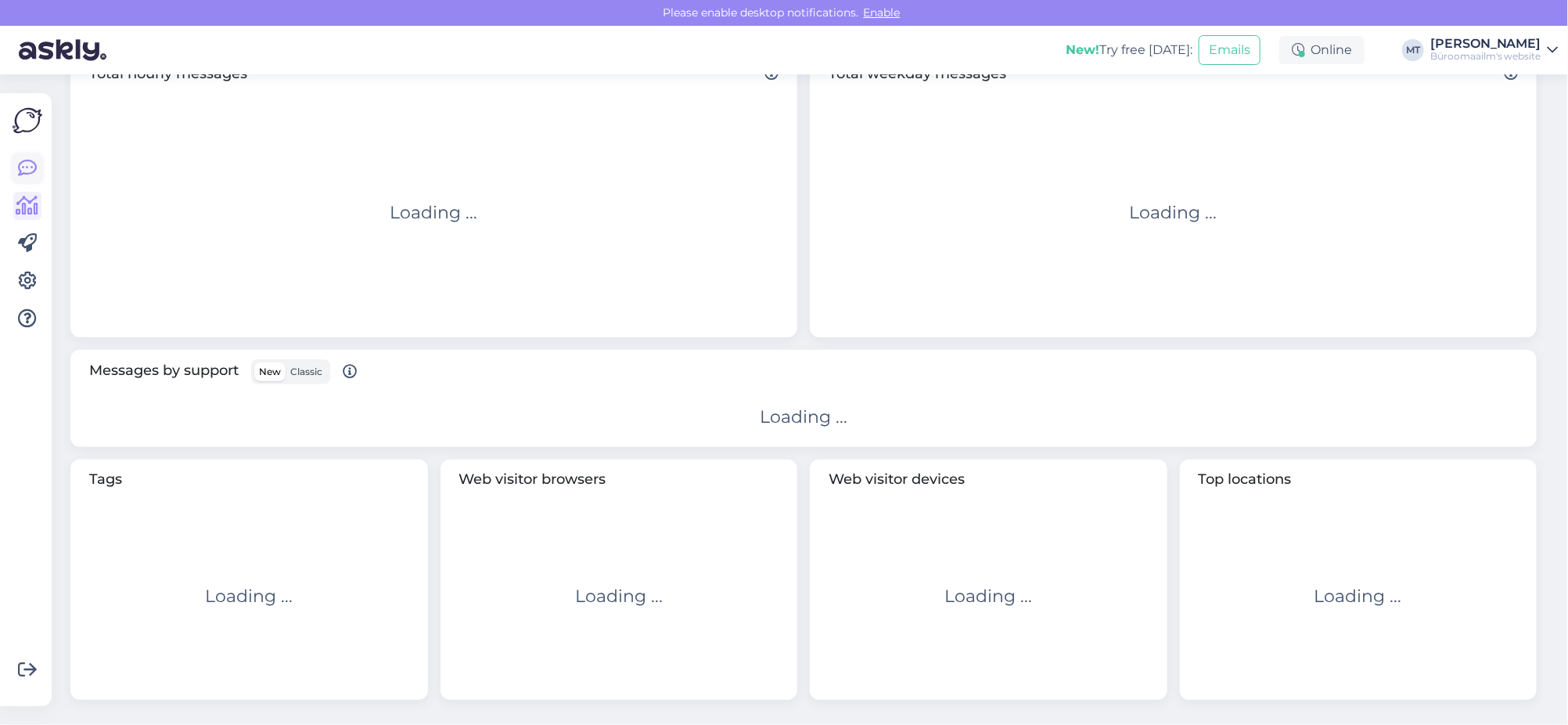
click at [30, 164] on icon at bounding box center [27, 168] width 19 height 19
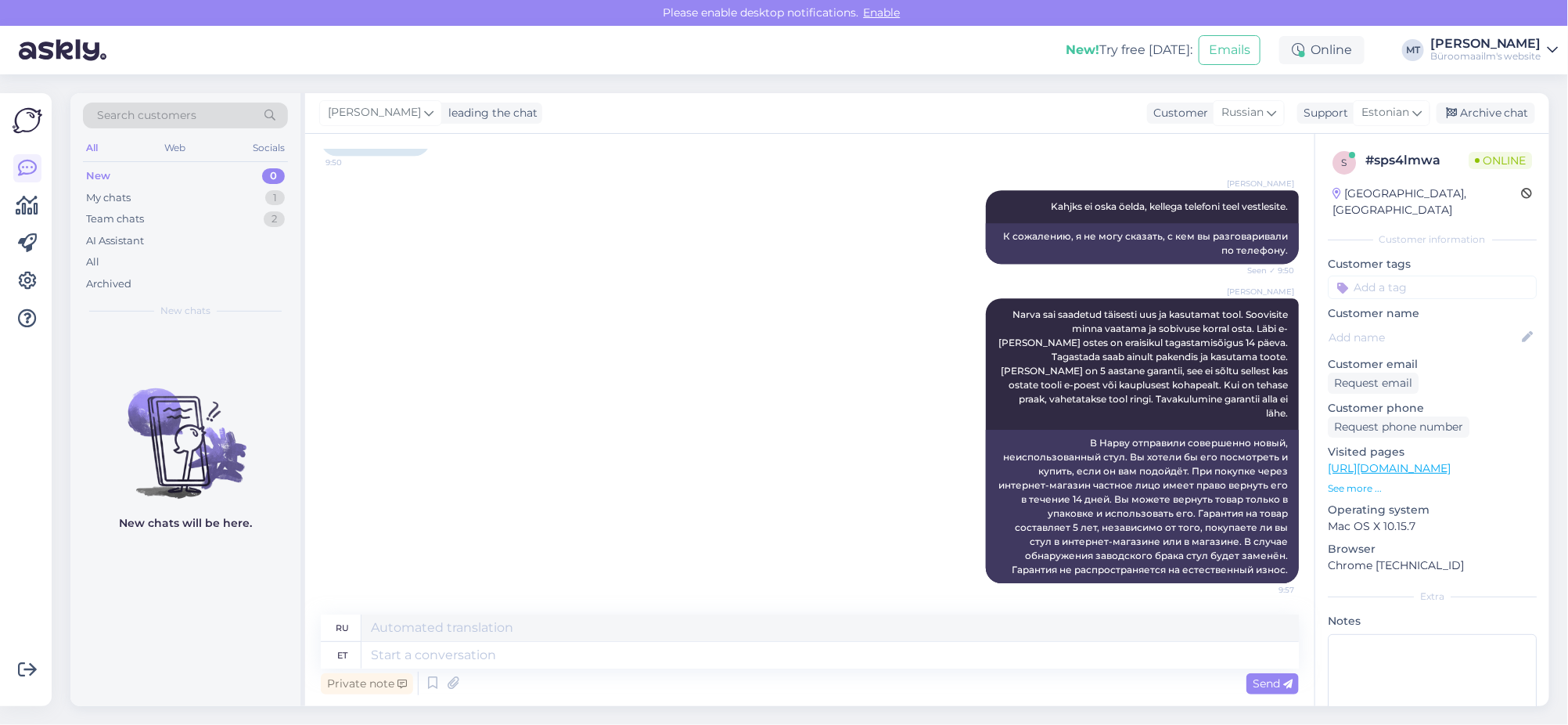
scroll to position [2511, 0]
click at [473, 658] on textarea at bounding box center [830, 655] width 938 height 27
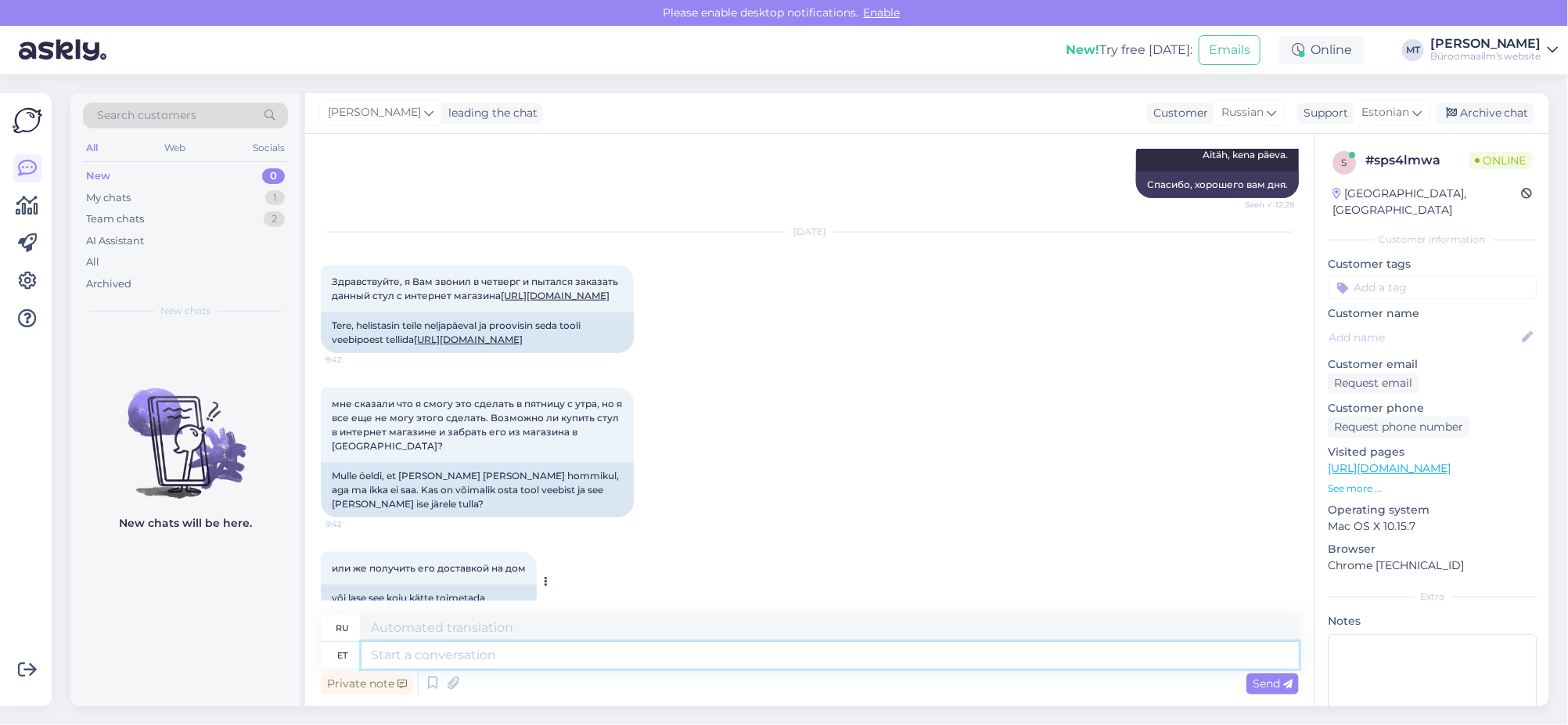
scroll to position [750, 0]
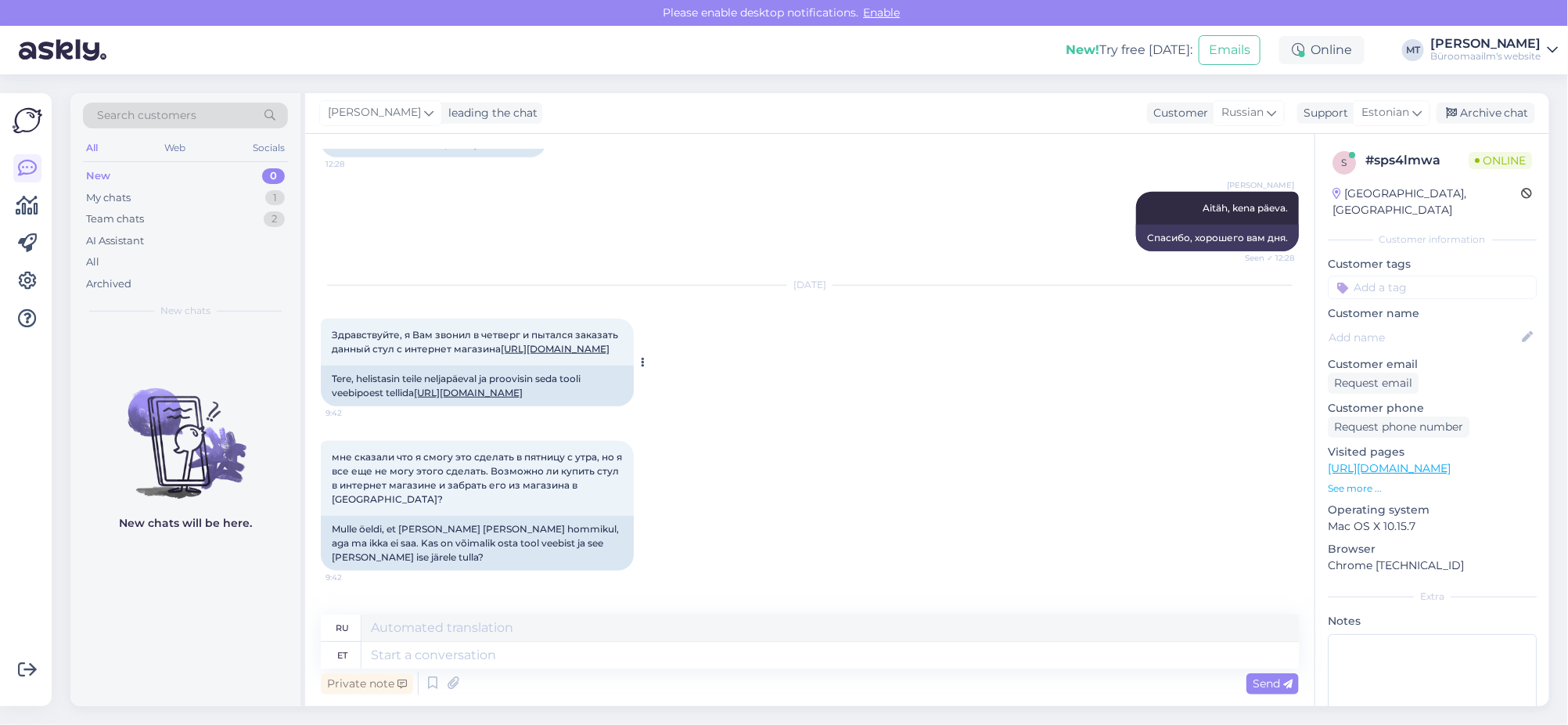
click at [501, 355] on link "https://www.byroomaailm.ee//pukktool-leitz-active-comfort-tumehall?sku=K0098295" at bounding box center [555, 348] width 109 height 11
click at [466, 659] on textarea at bounding box center [830, 655] width 938 height 27
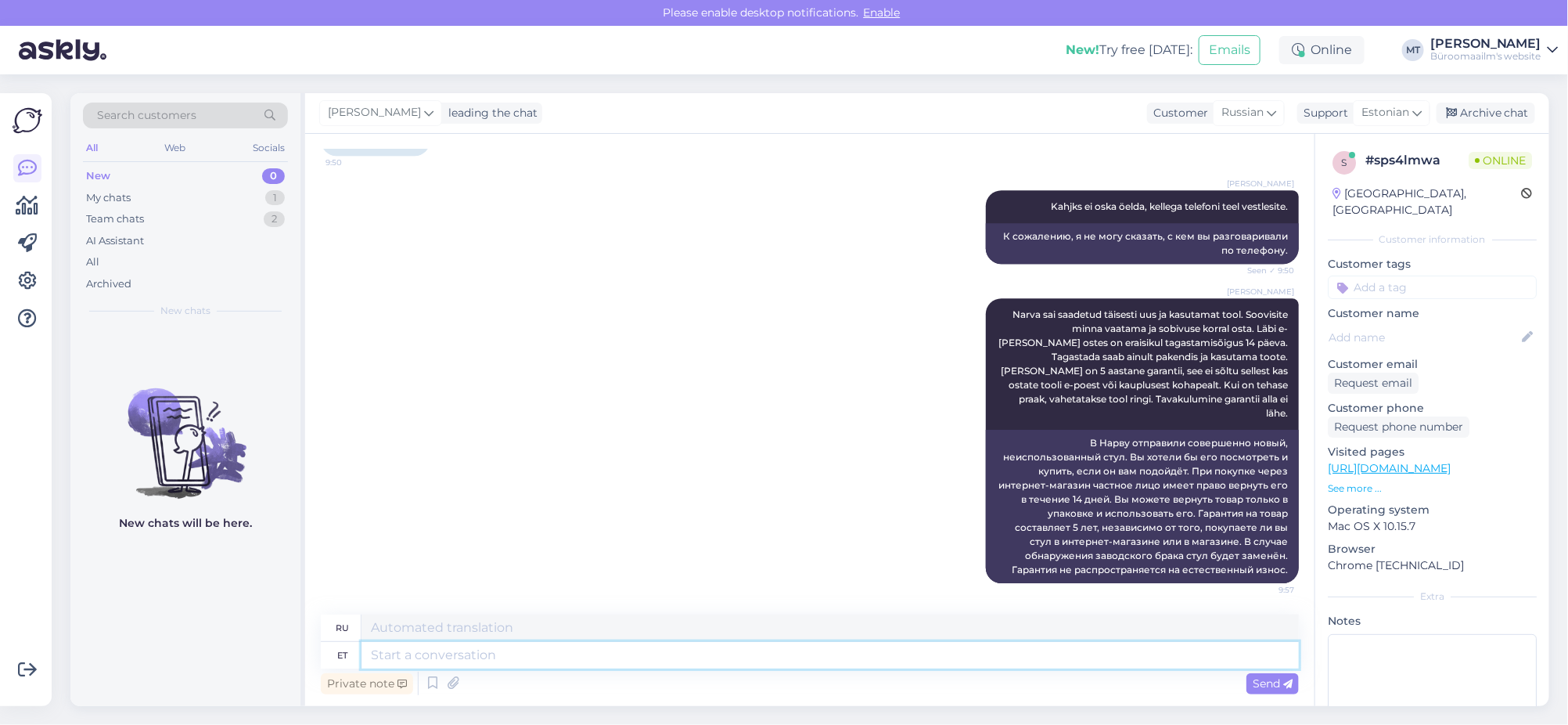
scroll to position [2511, 0]
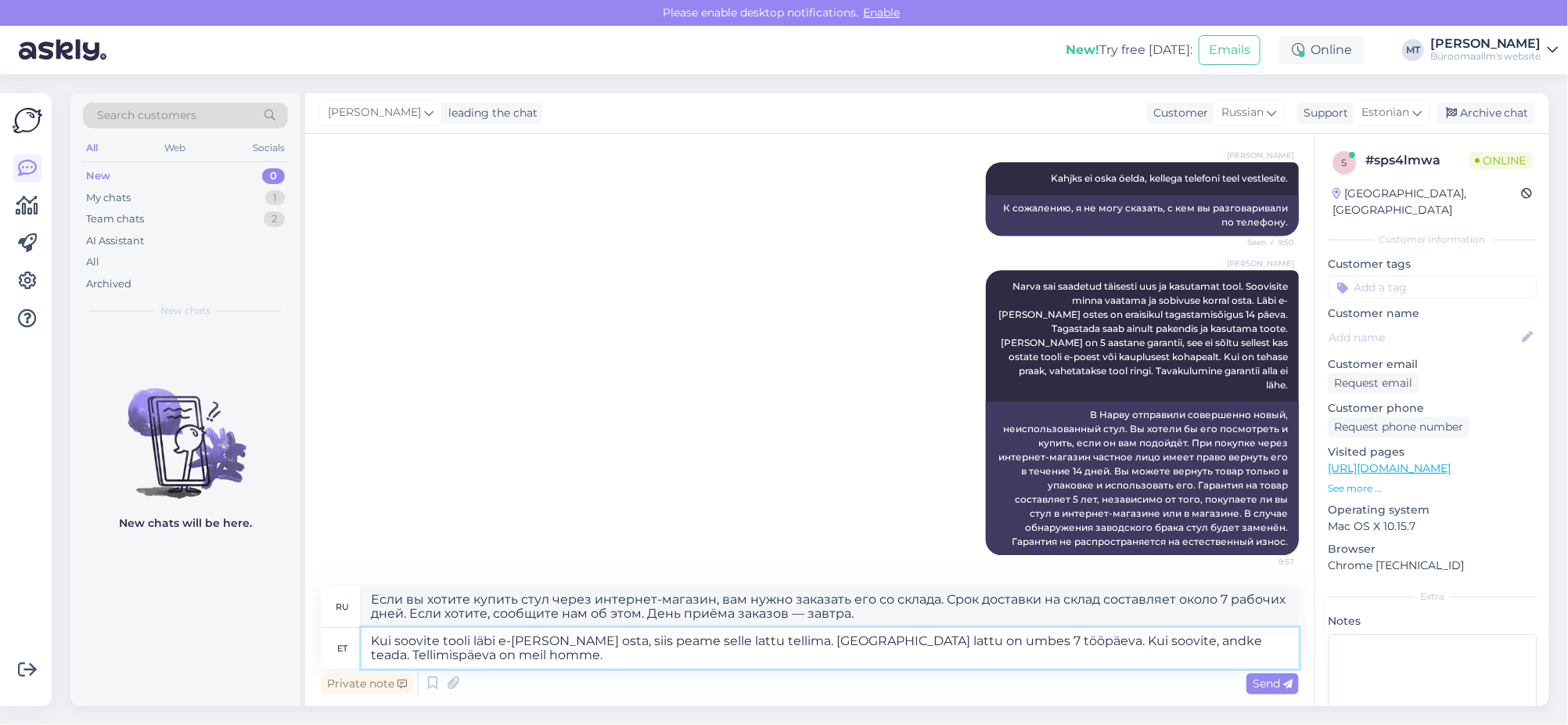
click at [1056, 645] on textarea "Kui soovite tooli läbi e-poe osta, siis peame selle lattu tellima. Tarneaeg lat…" at bounding box center [830, 649] width 938 height 41
click at [1278, 684] on span "Send" at bounding box center [1272, 683] width 40 height 14
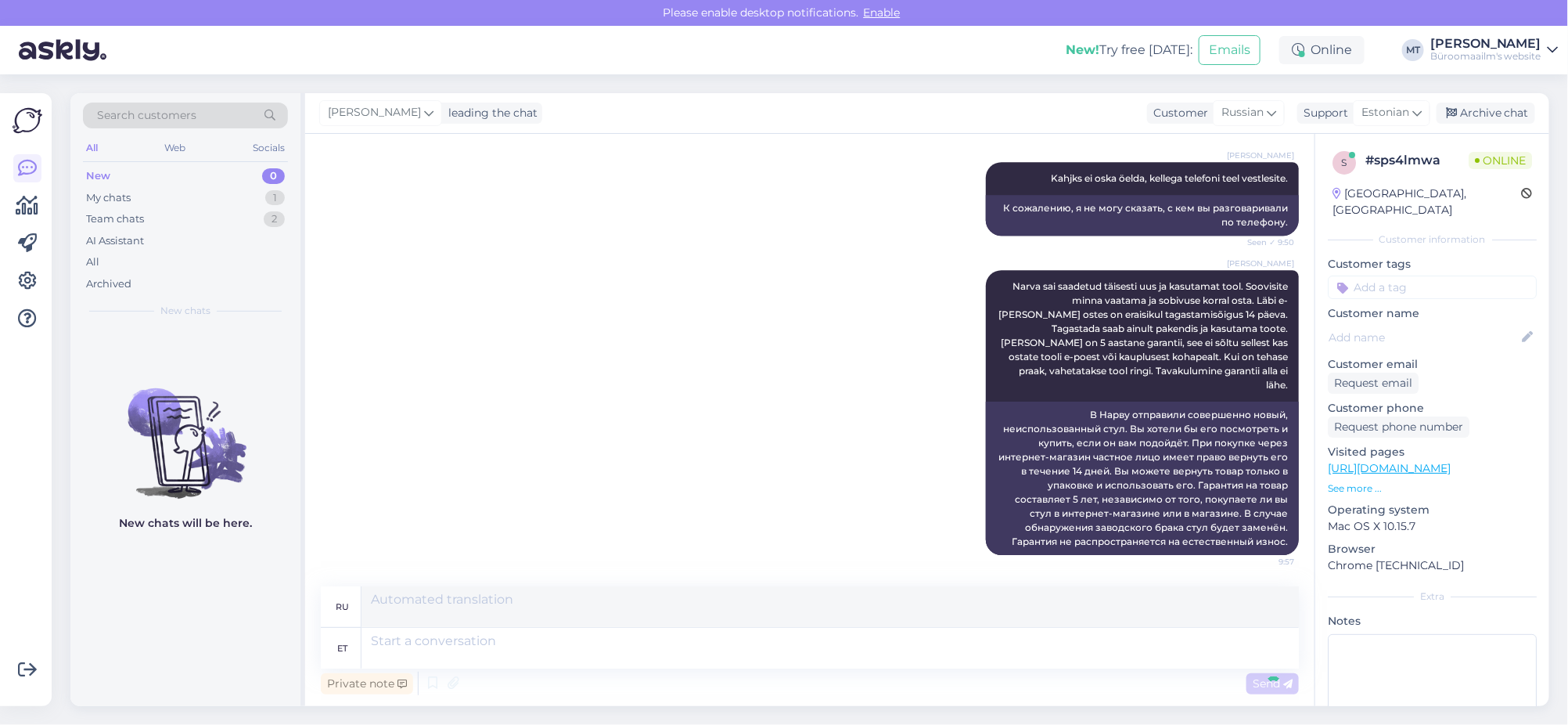
scroll to position [2690, 0]
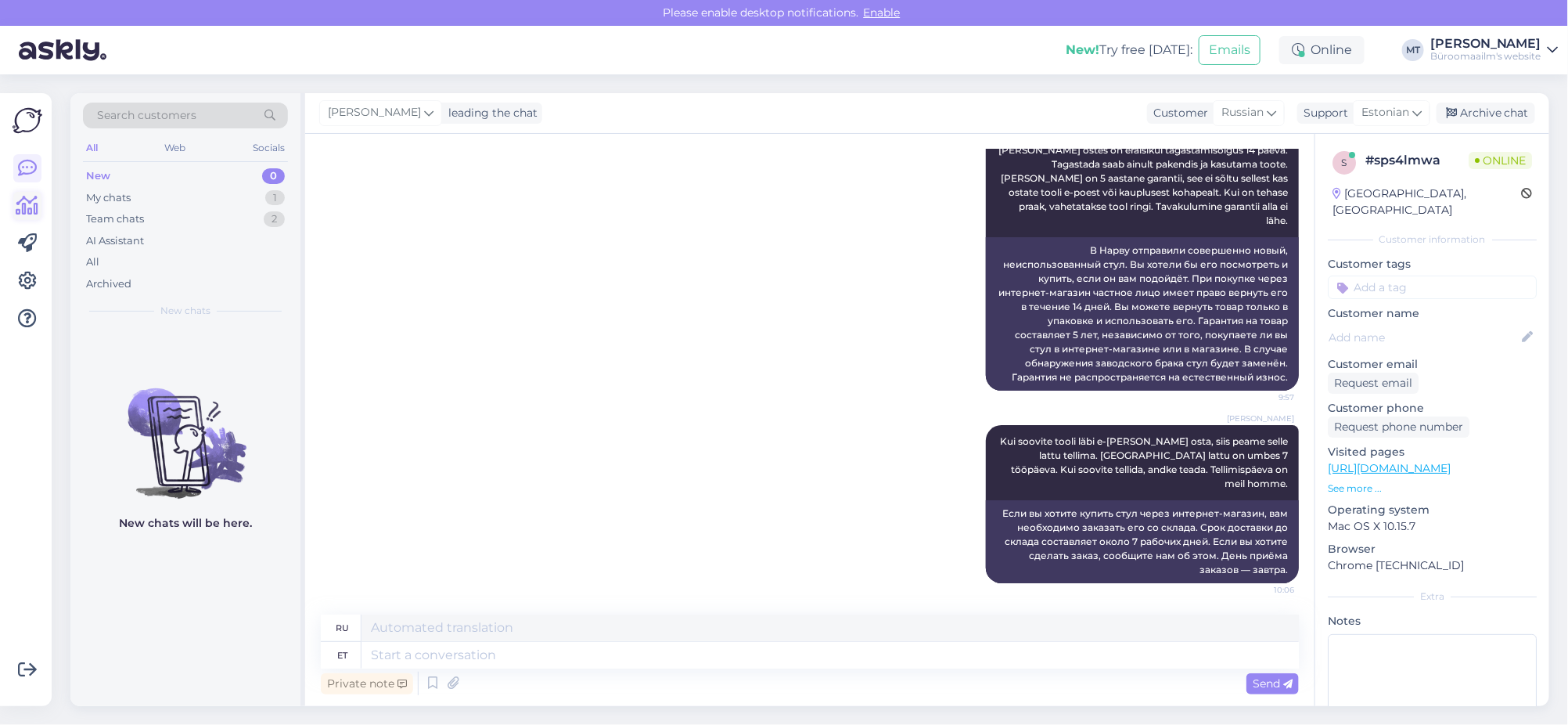
click at [31, 201] on icon at bounding box center [28, 205] width 23 height 19
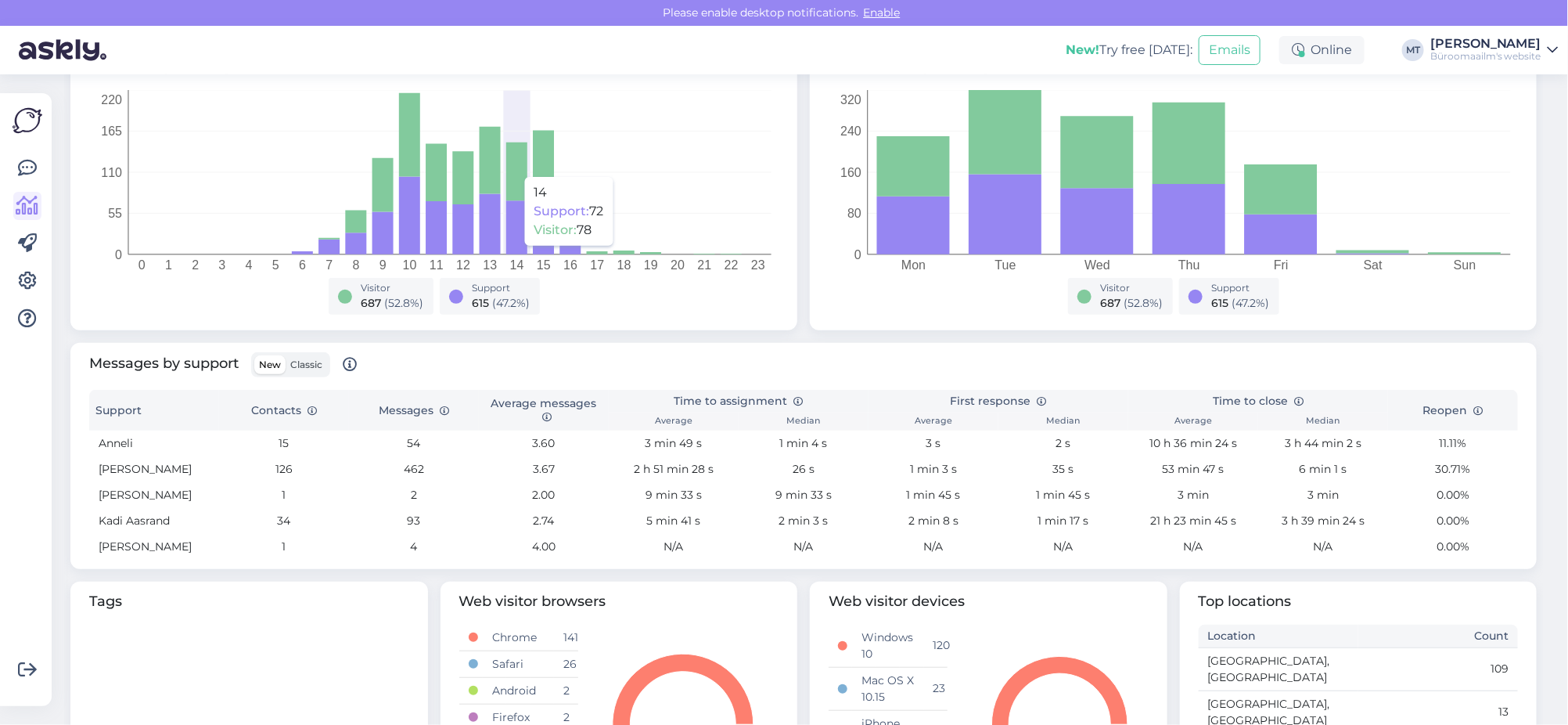
scroll to position [293, 0]
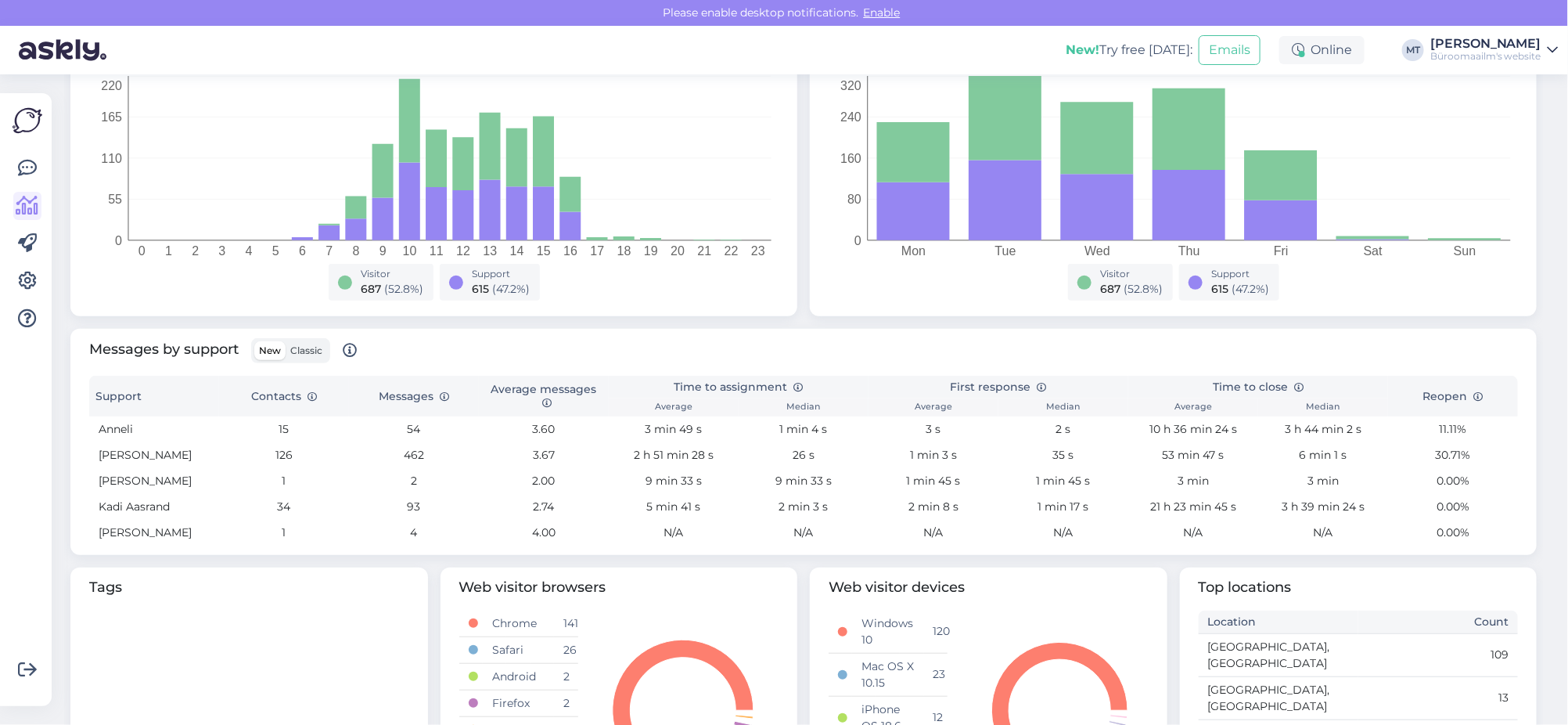
click at [298, 348] on span "Classic" at bounding box center [306, 350] width 32 height 11
click at [285, 341] on input "Classic" at bounding box center [285, 341] width 0 height 0
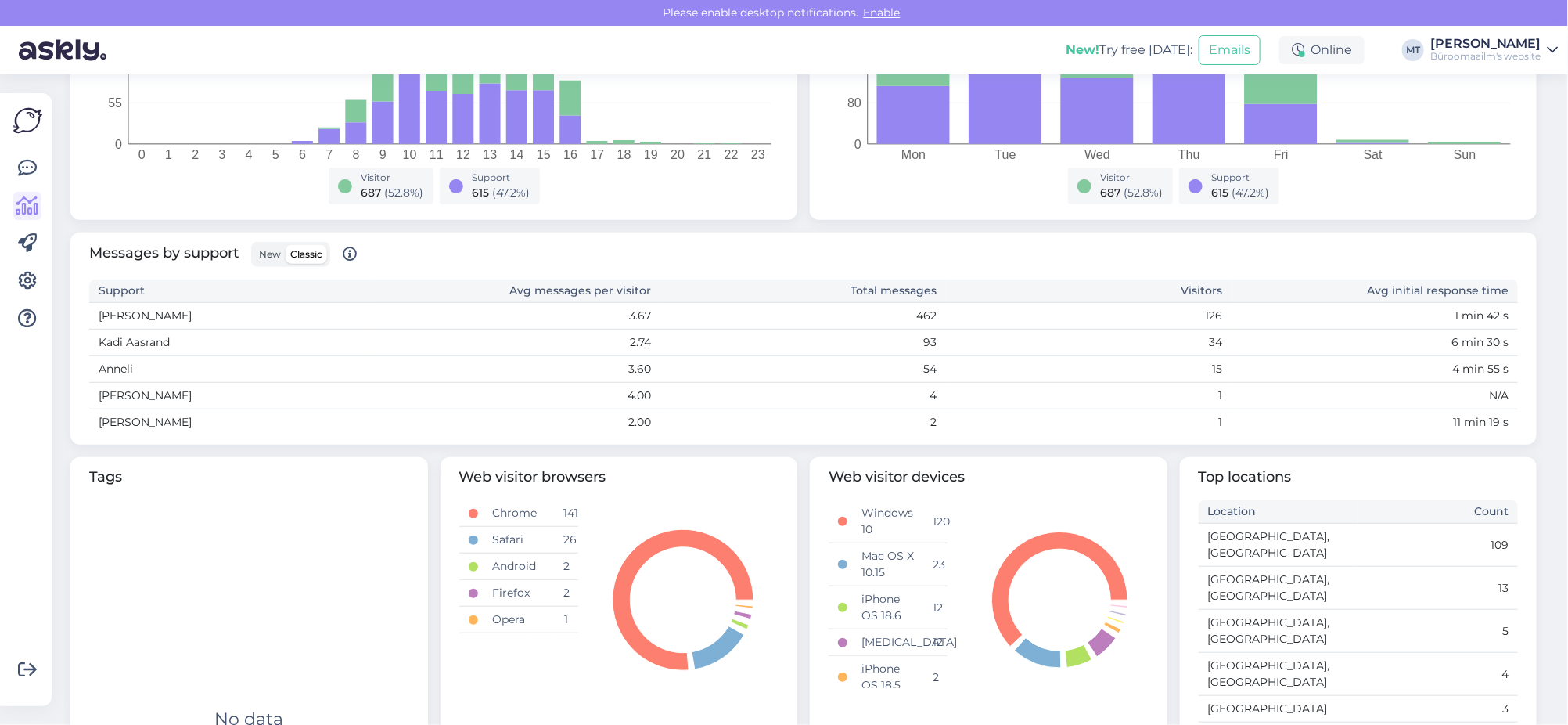
scroll to position [0, 0]
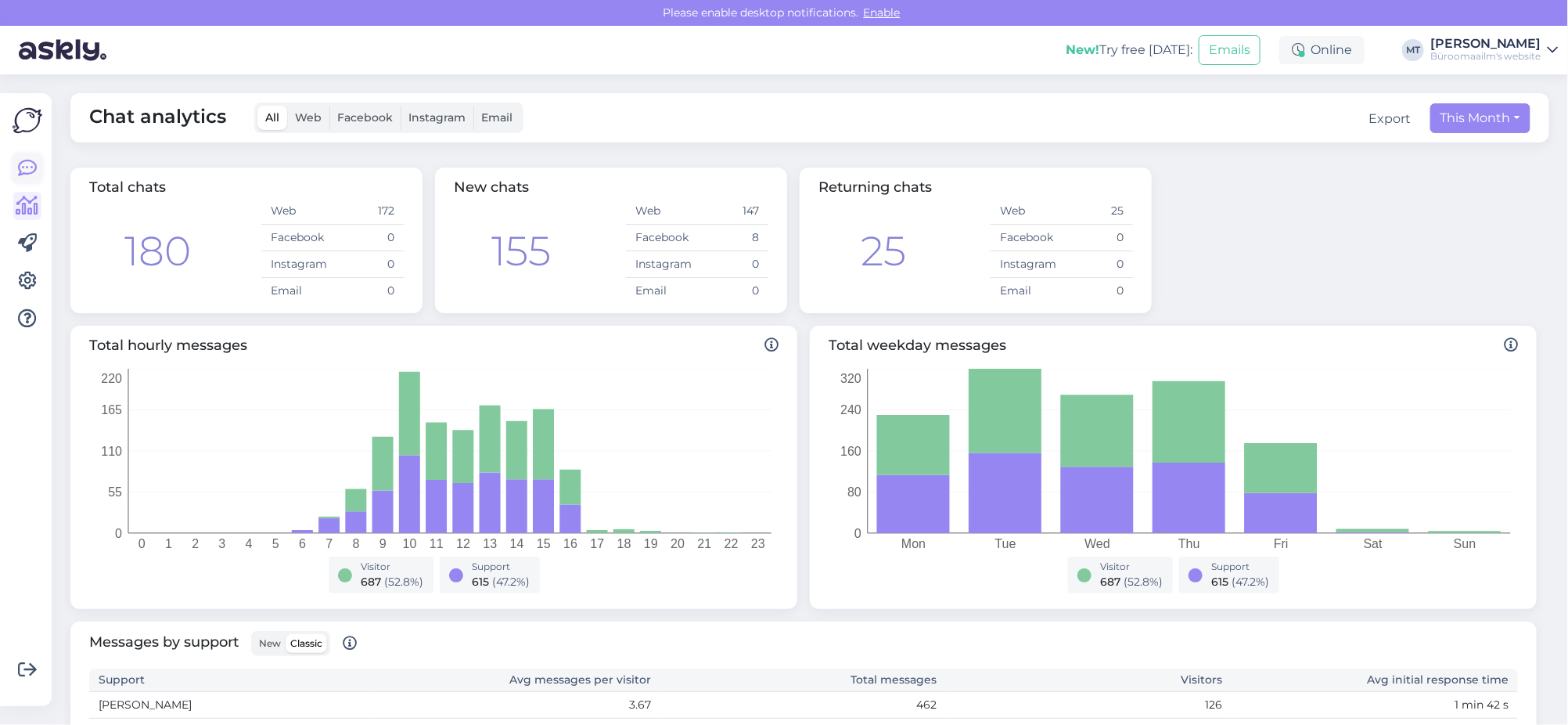
click at [37, 167] on link at bounding box center [27, 168] width 28 height 28
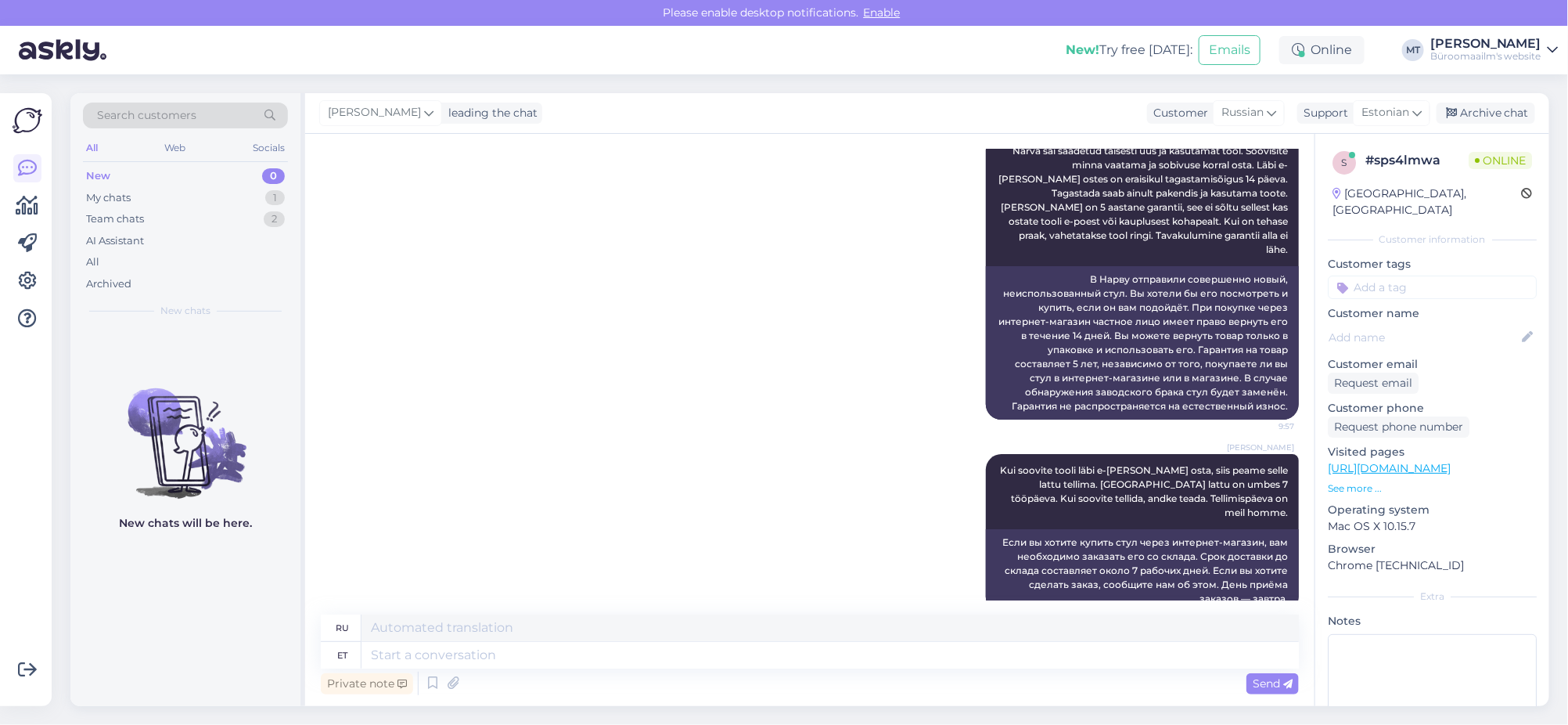
scroll to position [2690, 0]
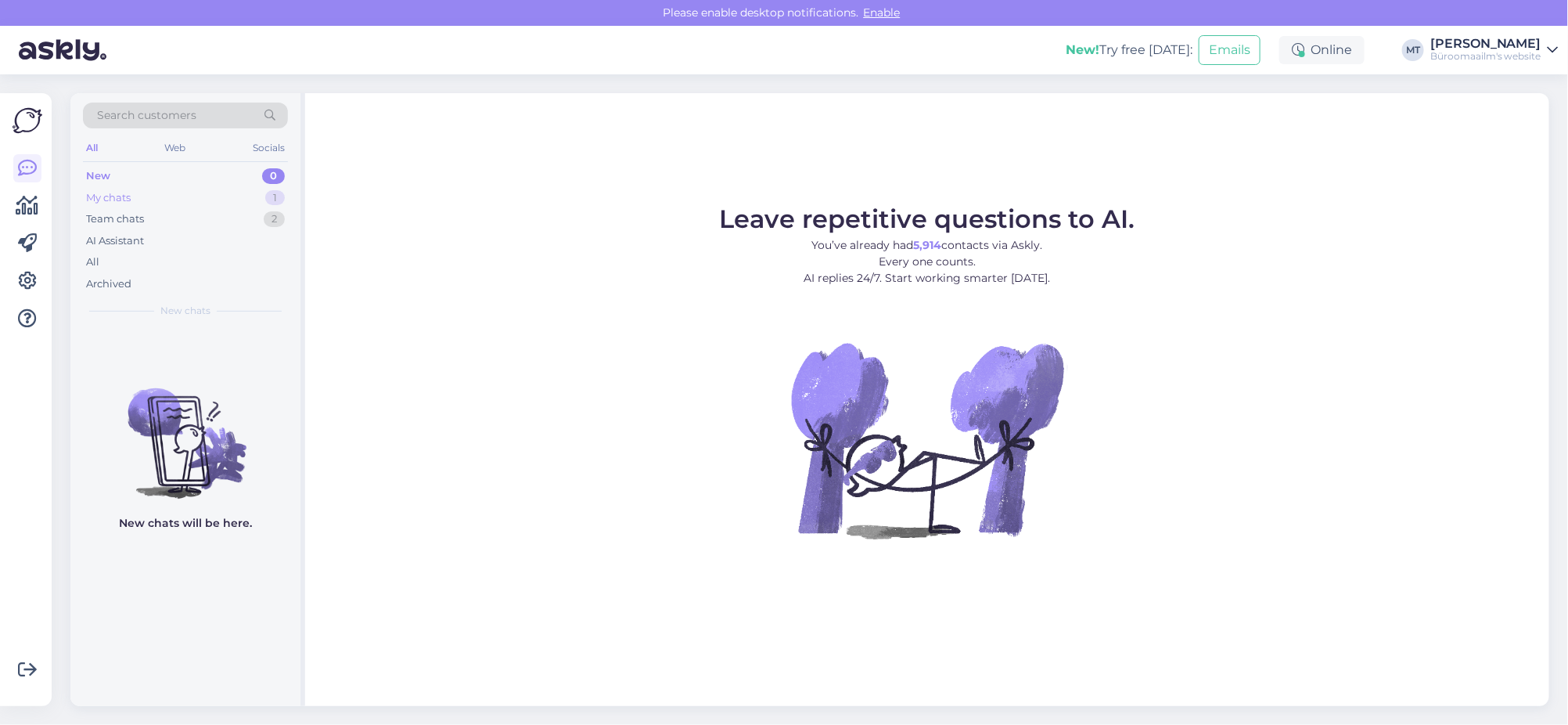
click at [111, 201] on div "My chats" at bounding box center [108, 198] width 45 height 15
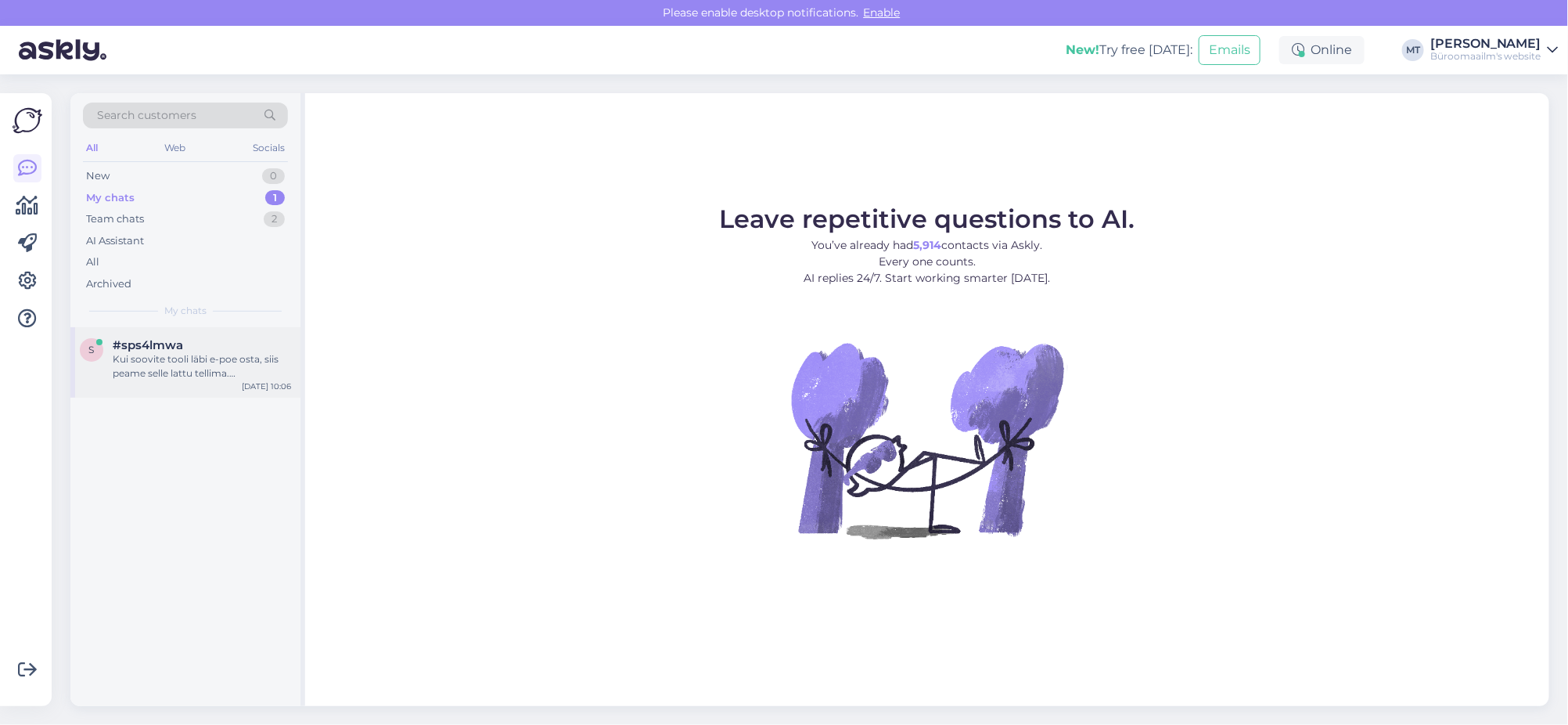
click at [154, 367] on div "Kui soovite tooli läbi e-poe osta, siis peame selle lattu tellima. Tarneaeg lat…" at bounding box center [202, 366] width 178 height 28
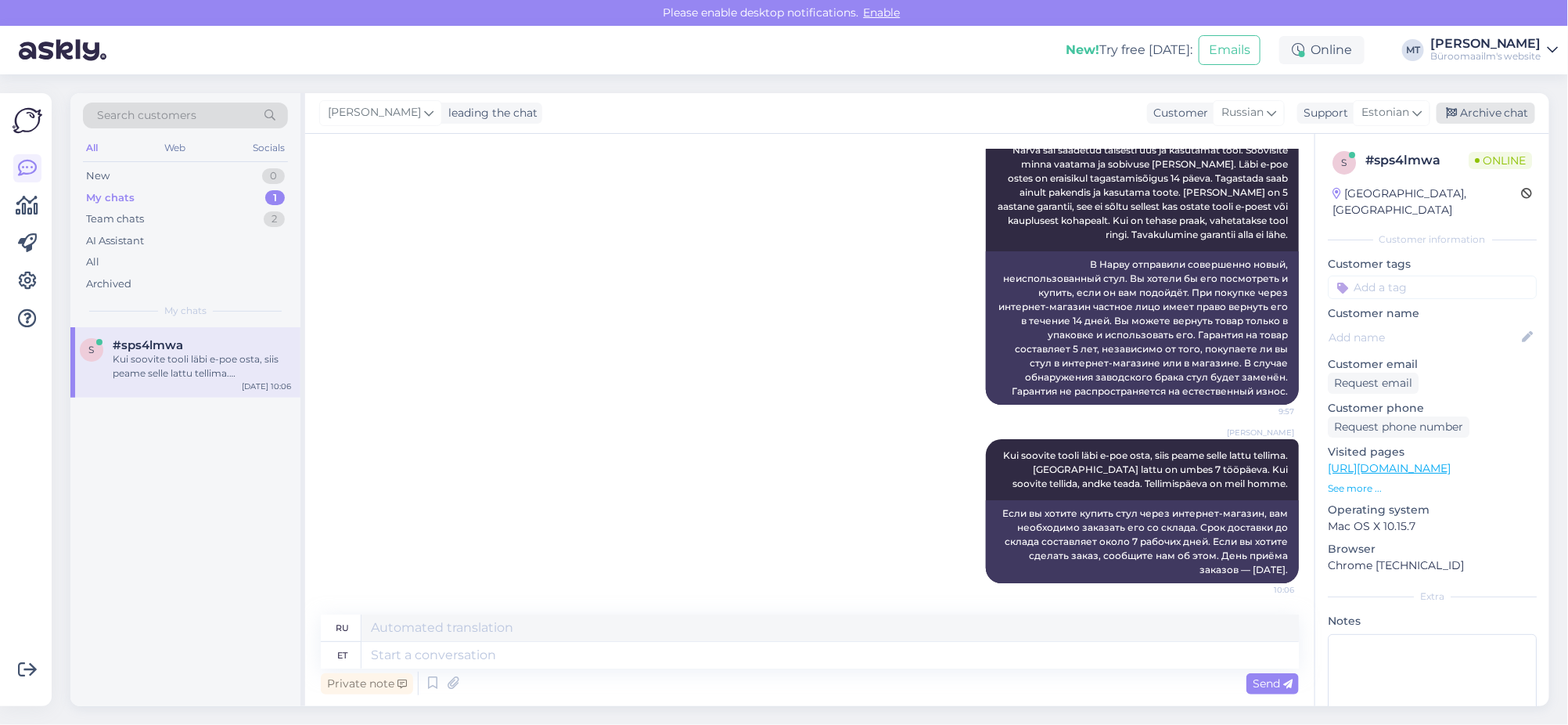
click at [1513, 113] on div "Archive chat" at bounding box center [1485, 113] width 98 height 21
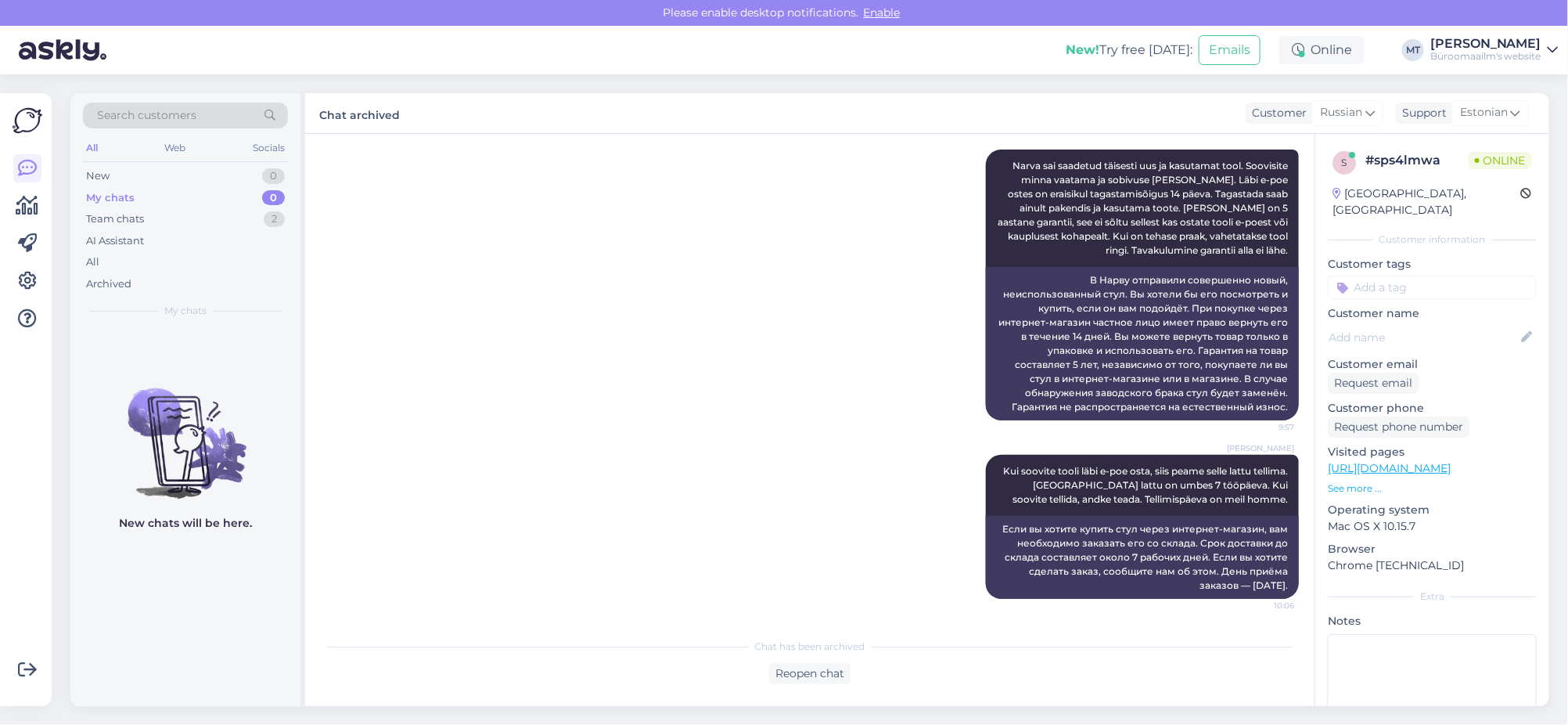
scroll to position [2675, 0]
